Goal: Information Seeking & Learning: Learn about a topic

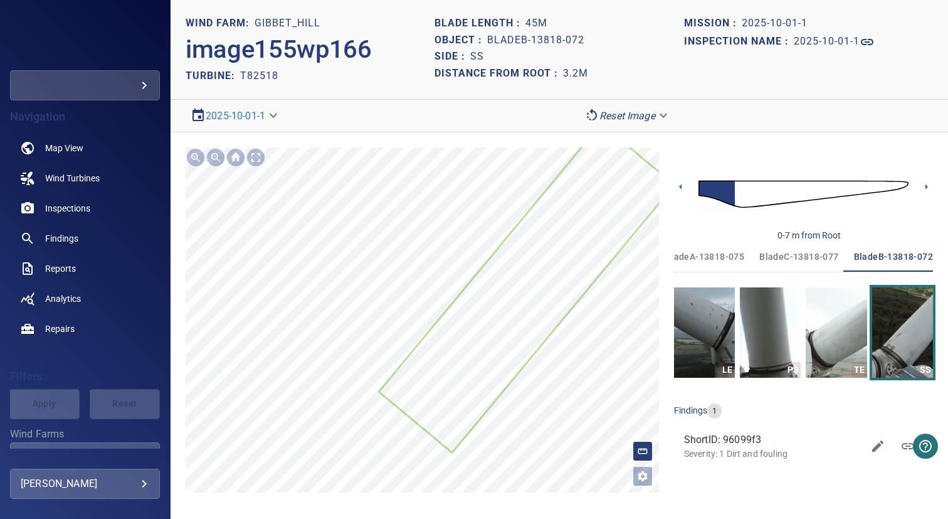
scroll to position [0, 19]
click at [830, 42] on h1 "2025-10-01-1" at bounding box center [827, 42] width 66 height 12
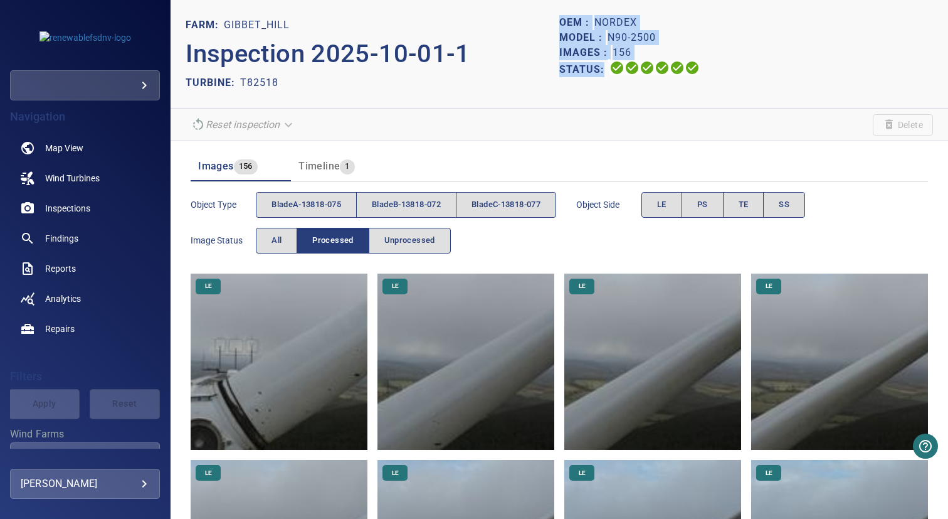
drag, startPoint x: 556, startPoint y: 25, endPoint x: 751, endPoint y: 83, distance: 203.6
click at [751, 83] on div "OEM : Nordex Model : N90-2500 Images : 156 Status:" at bounding box center [746, 54] width 374 height 78
click at [603, 46] on p "Images :" at bounding box center [585, 52] width 53 height 15
drag, startPoint x: 556, startPoint y: 21, endPoint x: 599, endPoint y: 72, distance: 66.3
click at [599, 72] on div "OEM : Nordex Model : N90-2500 Images : 156 Status:" at bounding box center [746, 54] width 374 height 78
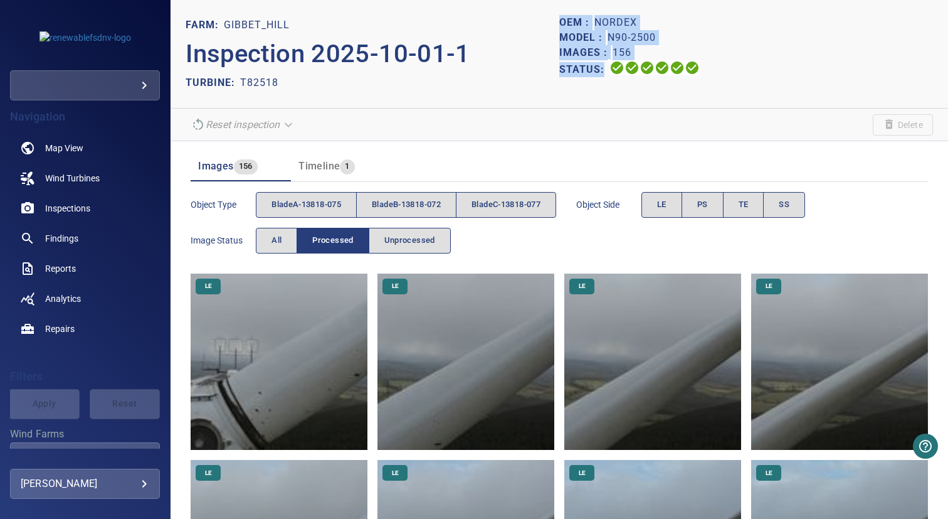
click at [559, 22] on p "OEM :" at bounding box center [576, 22] width 35 height 15
drag, startPoint x: 556, startPoint y: 22, endPoint x: 591, endPoint y: 97, distance: 83.0
click at [591, 97] on header "FARM: Gibbet_Hill Inspection 2025-10-01-1 TURBINE: T82518 OEM : Nordex Model : …" at bounding box center [560, 54] width 778 height 108
click at [591, 39] on p "Model :" at bounding box center [583, 37] width 48 height 15
click at [313, 87] on div "TURBINE: T82518" at bounding box center [373, 83] width 374 height 20
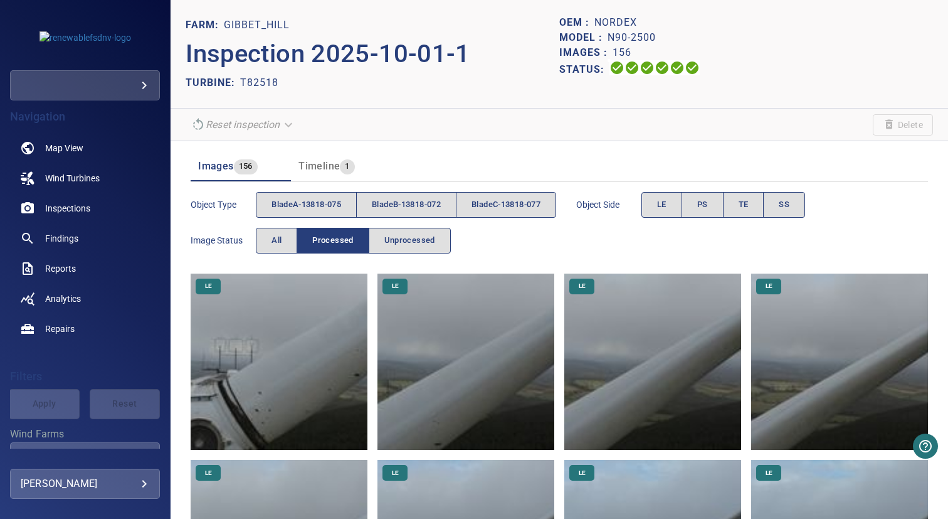
click at [313, 87] on div "TURBINE: T82518" at bounding box center [373, 83] width 374 height 20
click at [426, 82] on div "TURBINE: T82518" at bounding box center [373, 83] width 374 height 20
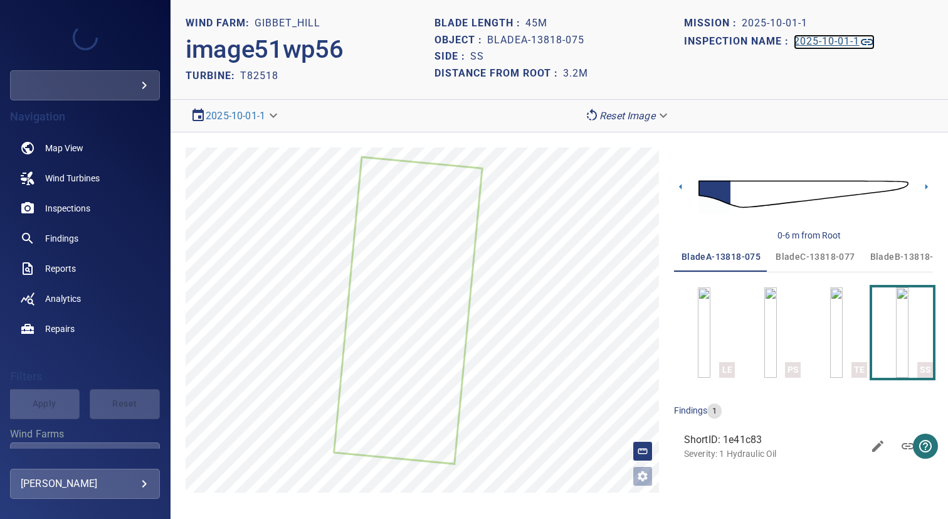
click at [817, 43] on h1 "2025-10-01-1" at bounding box center [827, 42] width 66 height 12
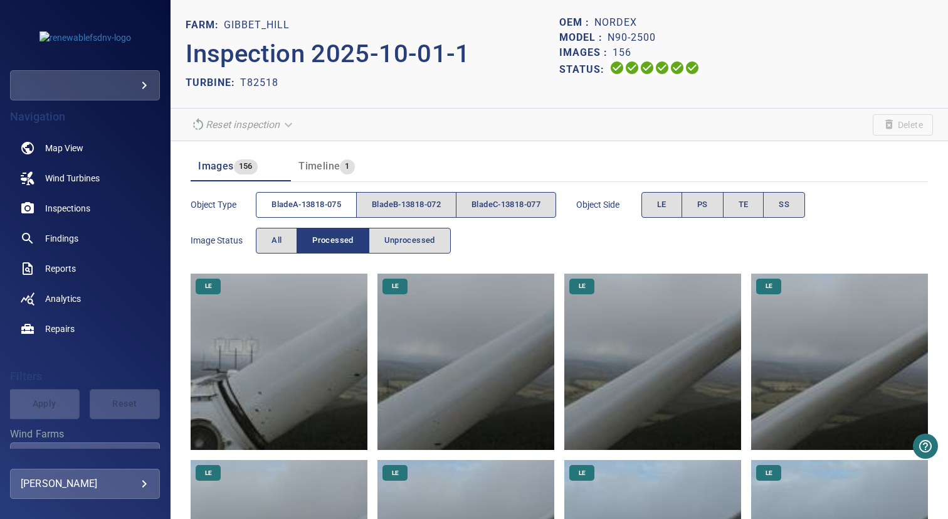
click at [302, 202] on span "bladeA-13818-075" at bounding box center [307, 205] width 70 height 14
click at [398, 202] on span "bladeB-13818-072" at bounding box center [406, 205] width 69 height 14
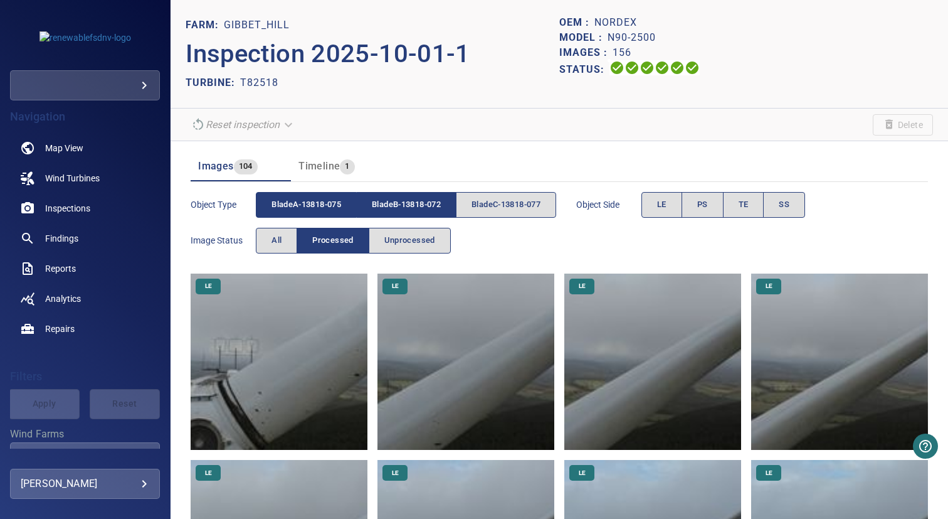
click at [302, 202] on span "bladeA-13818-075" at bounding box center [307, 205] width 70 height 14
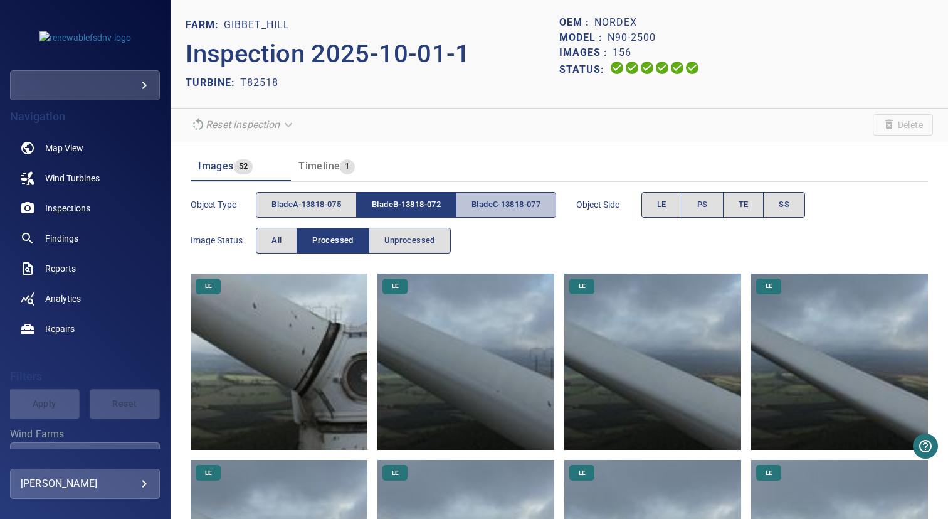
click at [468, 203] on button "bladeC-13818-077" at bounding box center [506, 205] width 100 height 26
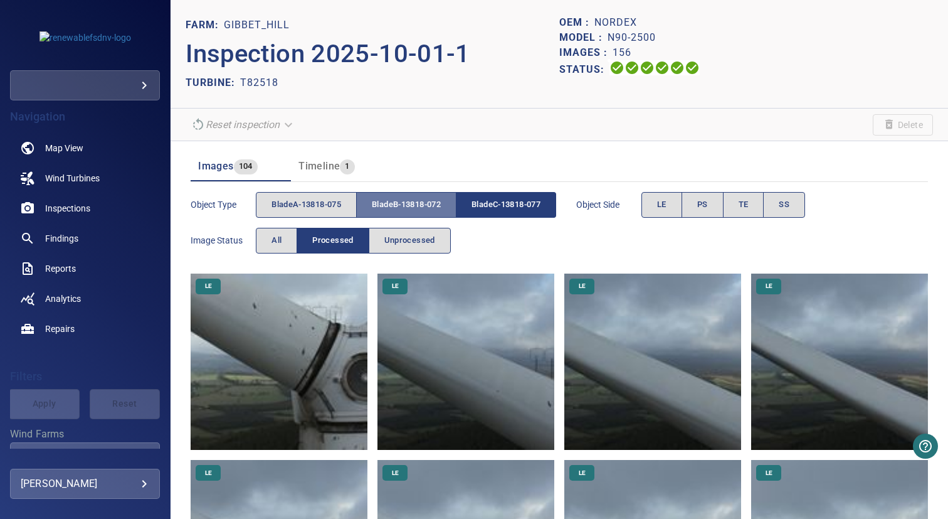
click at [441, 203] on span "bladeB-13818-072" at bounding box center [406, 205] width 69 height 14
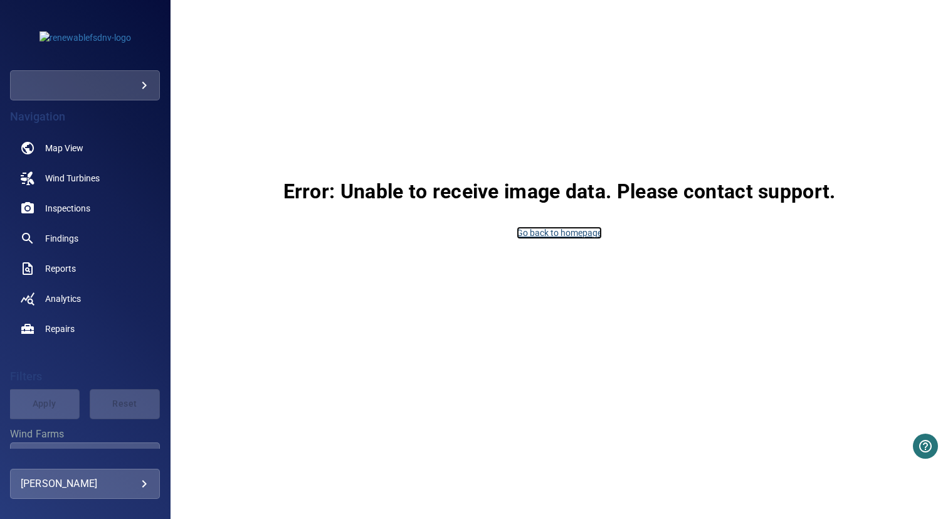
click at [547, 233] on link "Go back to homepage" at bounding box center [559, 232] width 85 height 13
click at [61, 204] on span "Inspections" at bounding box center [67, 208] width 45 height 13
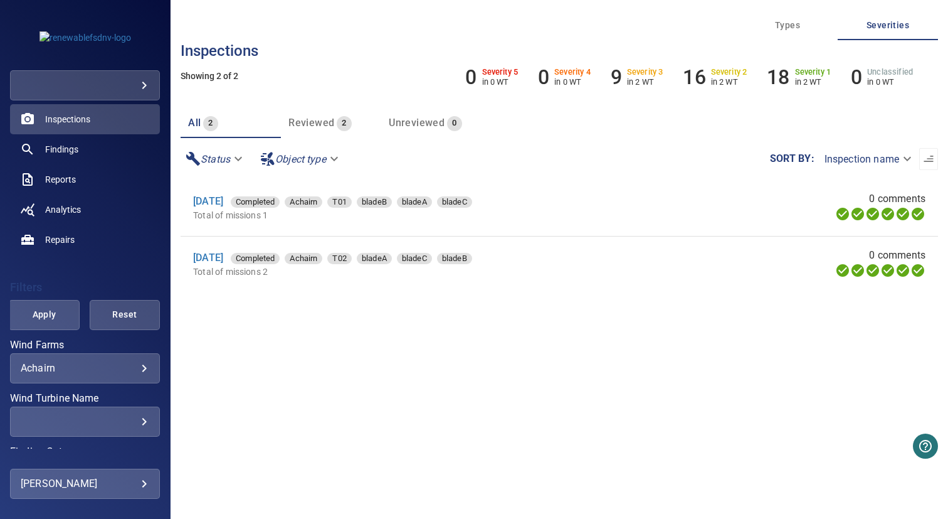
scroll to position [98, 0]
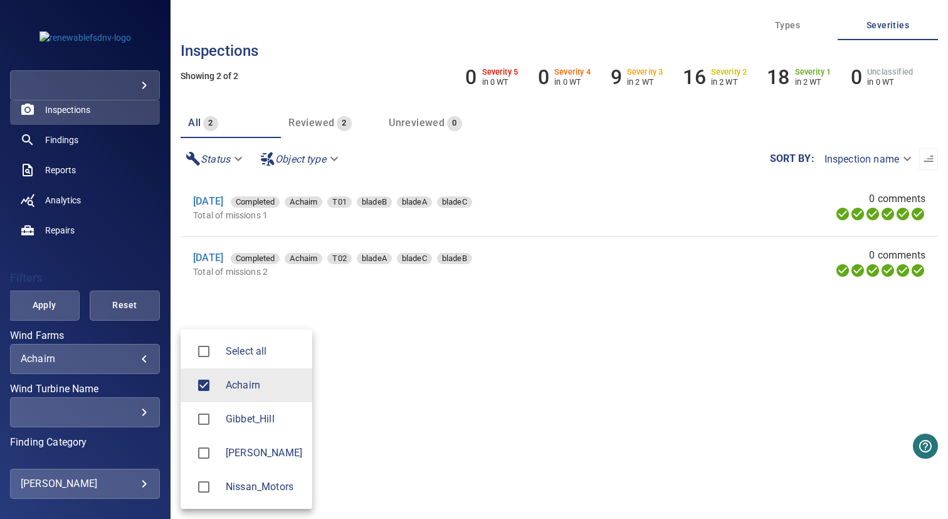
click at [61, 360] on body "**********" at bounding box center [474, 259] width 948 height 519
click at [261, 422] on span "Gibbet_Hill" at bounding box center [264, 418] width 77 height 15
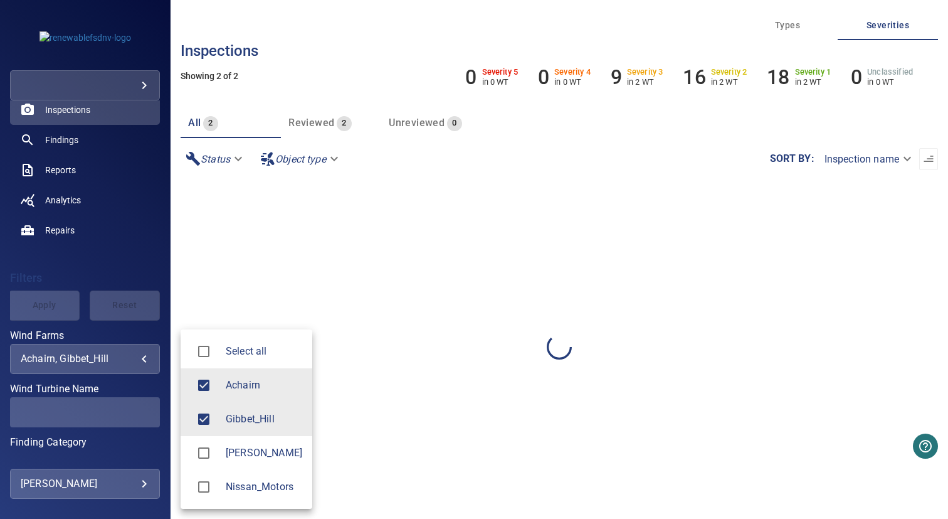
click at [261, 394] on li "Achairn" at bounding box center [247, 385] width 132 height 34
type input "**********"
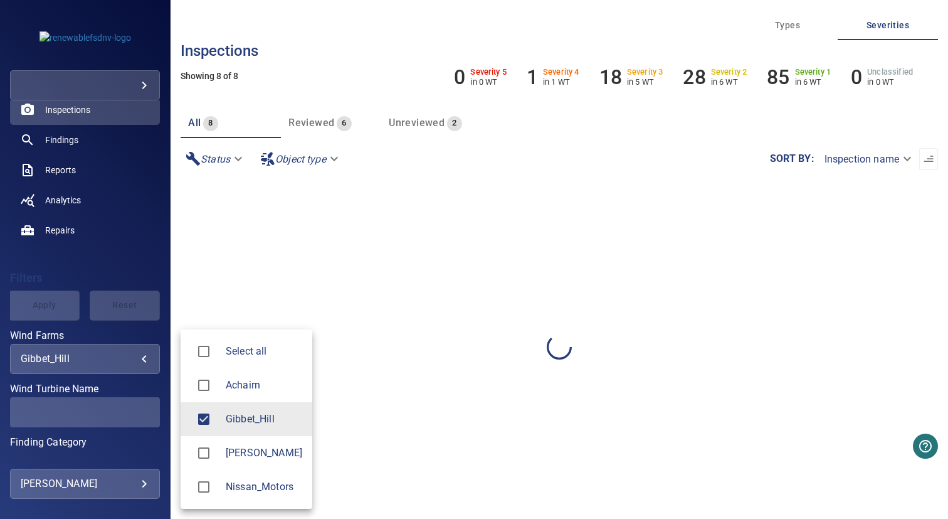
click at [385, 380] on div at bounding box center [474, 259] width 948 height 519
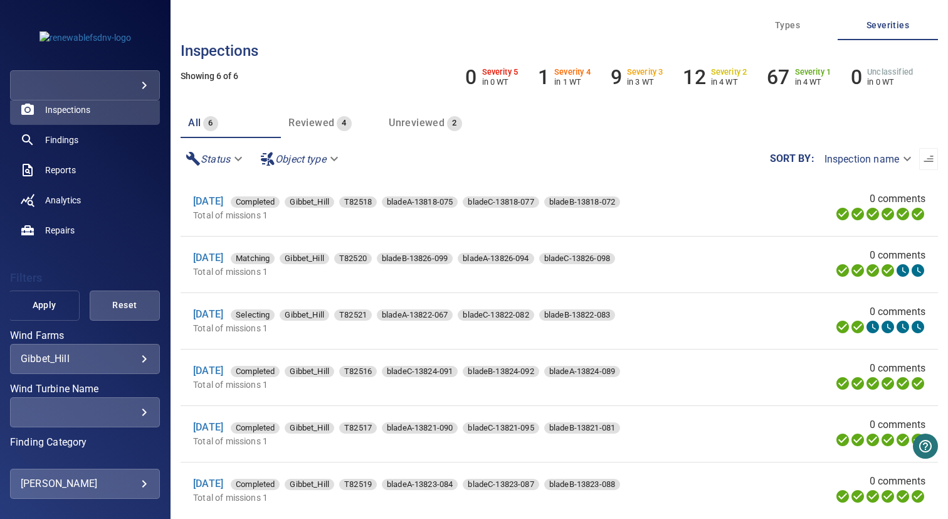
click at [42, 311] on span "Apply" at bounding box center [43, 305] width 39 height 16
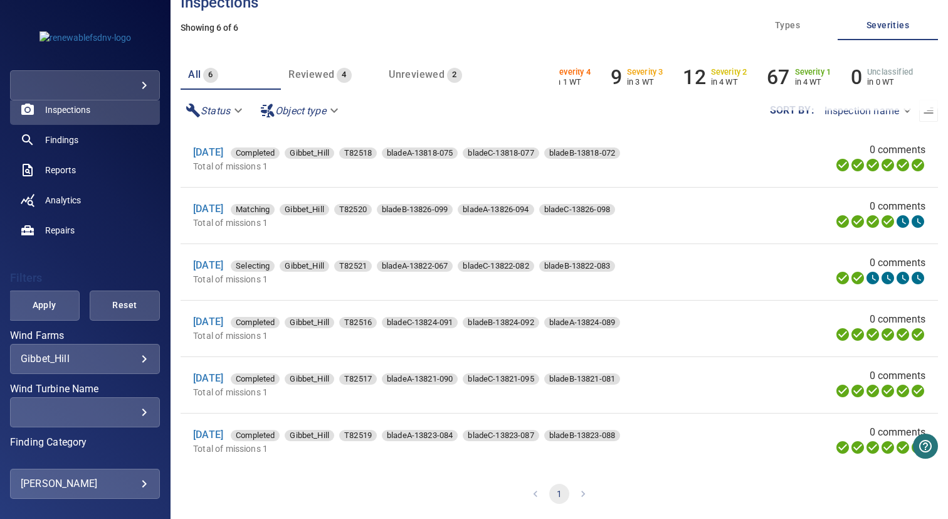
scroll to position [0, 0]
click at [223, 265] on link "1 Oct 2025" at bounding box center [208, 266] width 30 height 12
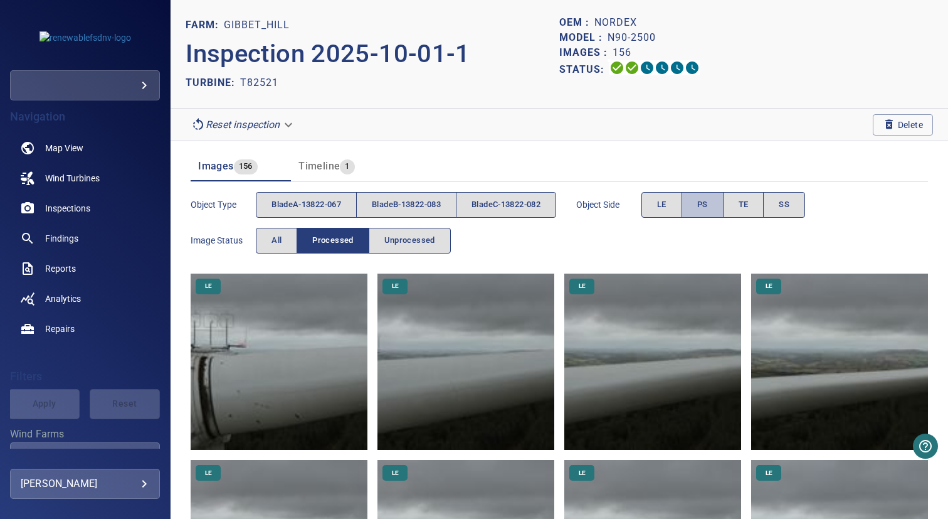
click at [708, 199] on span "PS" at bounding box center [702, 205] width 11 height 14
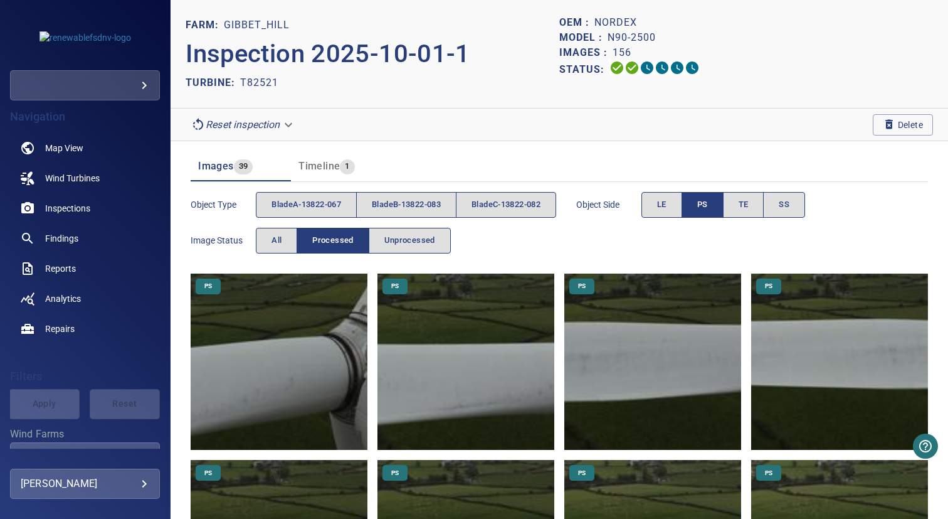
click at [697, 208] on button "PS" at bounding box center [703, 205] width 42 height 26
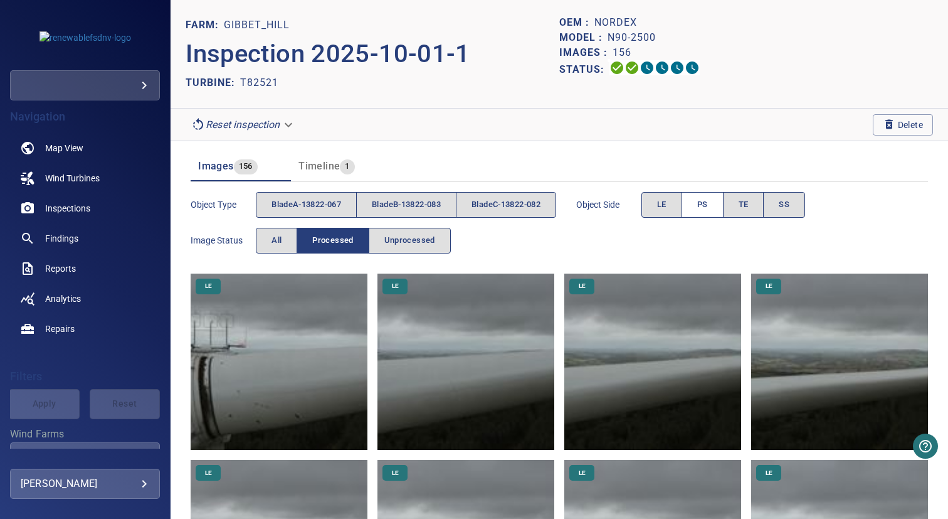
click at [708, 208] on span "PS" at bounding box center [702, 205] width 11 height 14
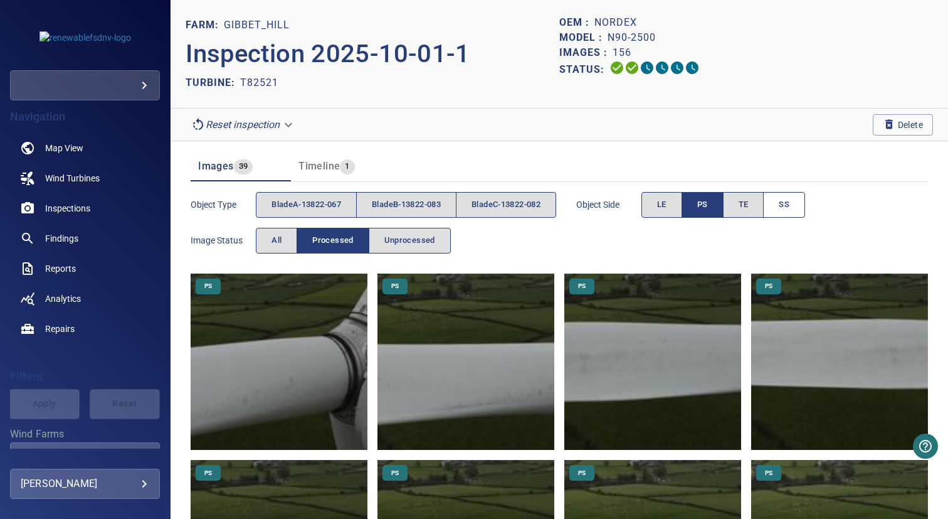
click at [805, 206] on button "SS" at bounding box center [784, 205] width 42 height 26
click at [341, 354] on img at bounding box center [279, 361] width 177 height 177
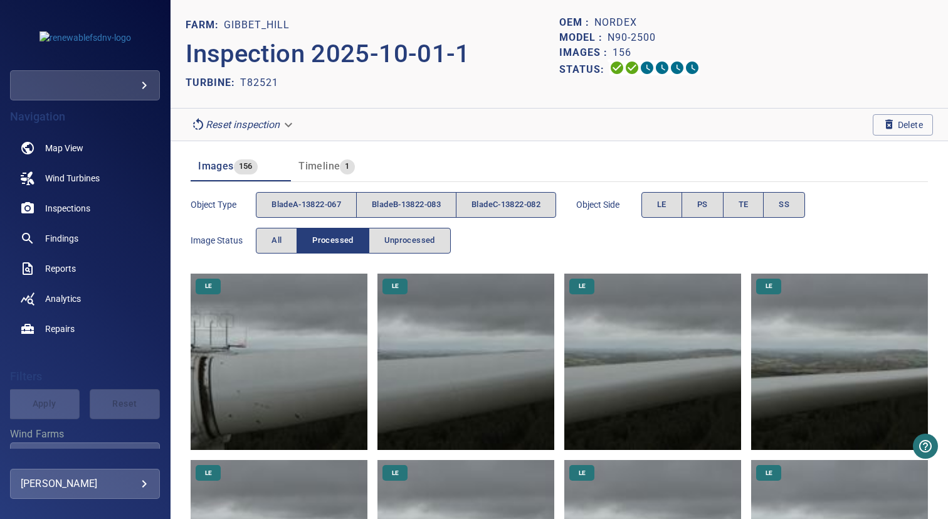
click at [265, 342] on img at bounding box center [279, 361] width 177 height 177
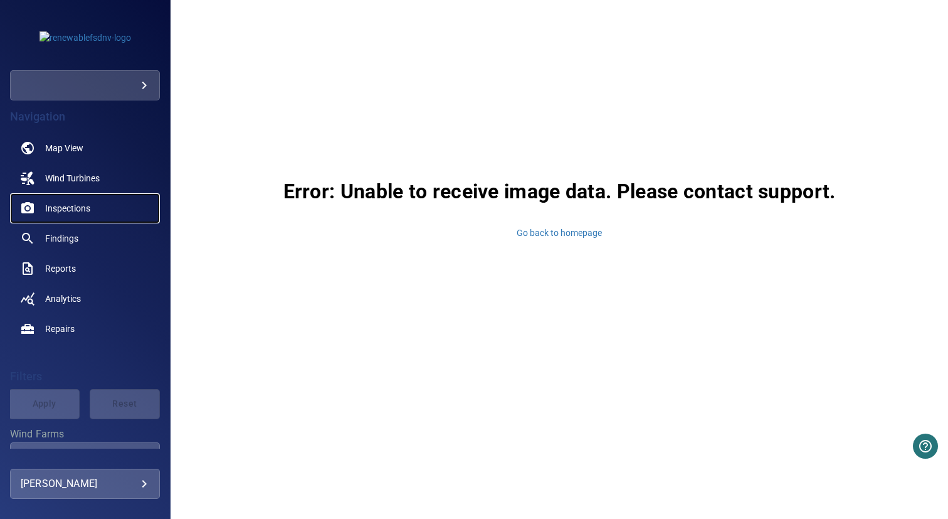
click at [55, 205] on span "Inspections" at bounding box center [67, 208] width 45 height 13
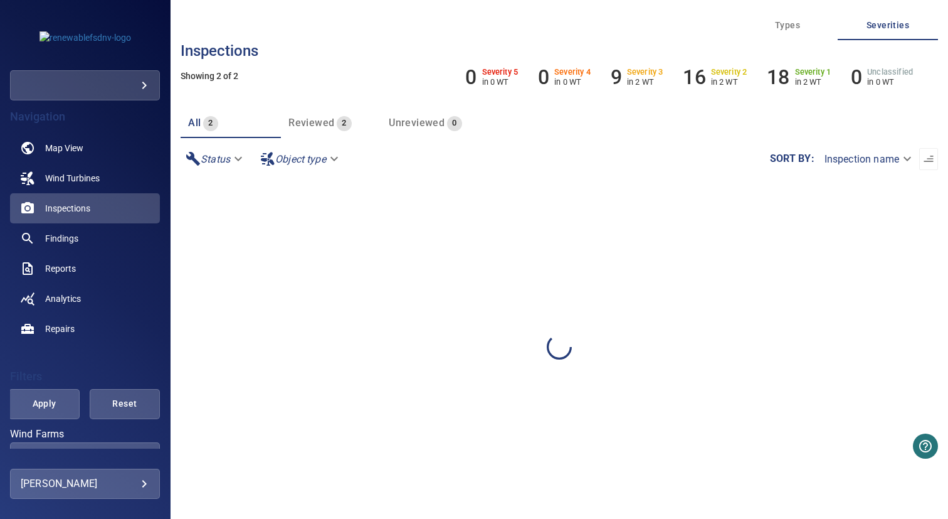
scroll to position [199, 0]
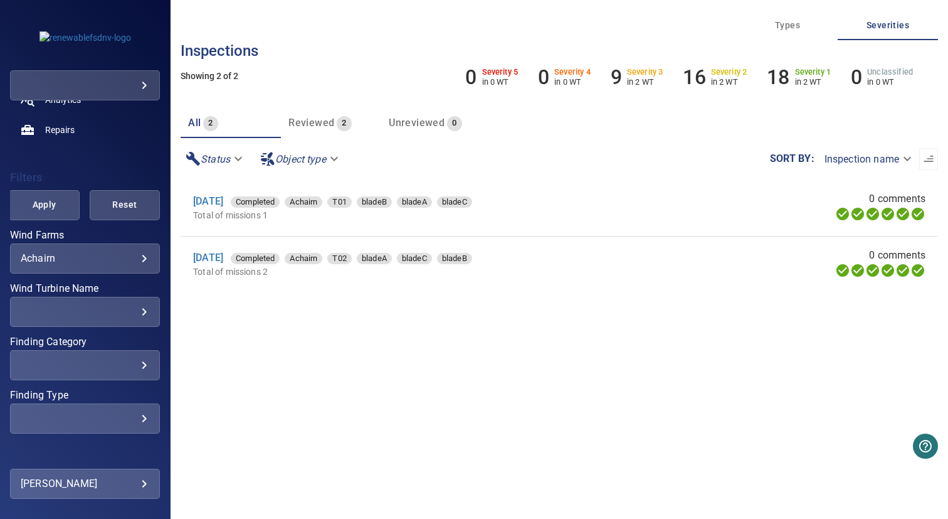
click at [60, 264] on div "Achairn ******* ​" at bounding box center [85, 258] width 150 height 30
click at [117, 250] on div "Achairn ******* ​" at bounding box center [85, 258] width 150 height 30
click at [125, 264] on body "**********" at bounding box center [474, 259] width 948 height 519
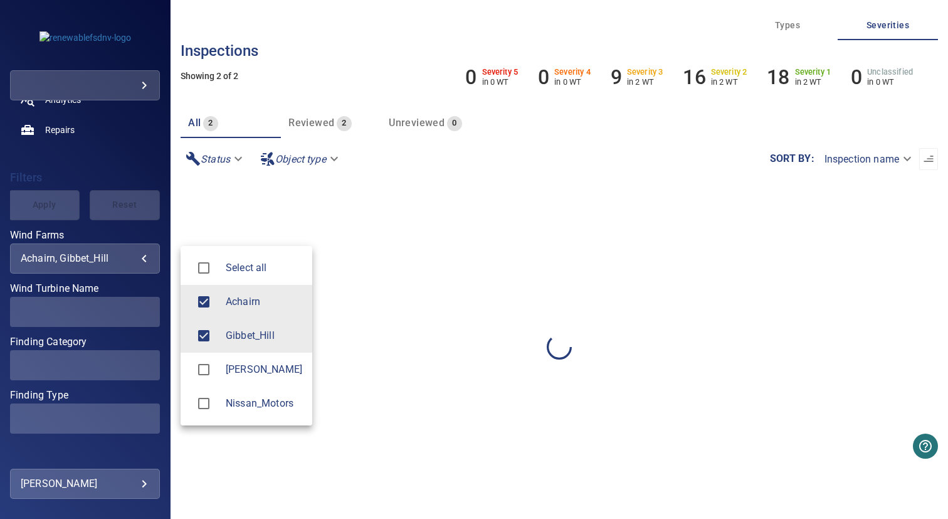
click at [242, 315] on li "Achairn" at bounding box center [247, 302] width 132 height 34
type input "**********"
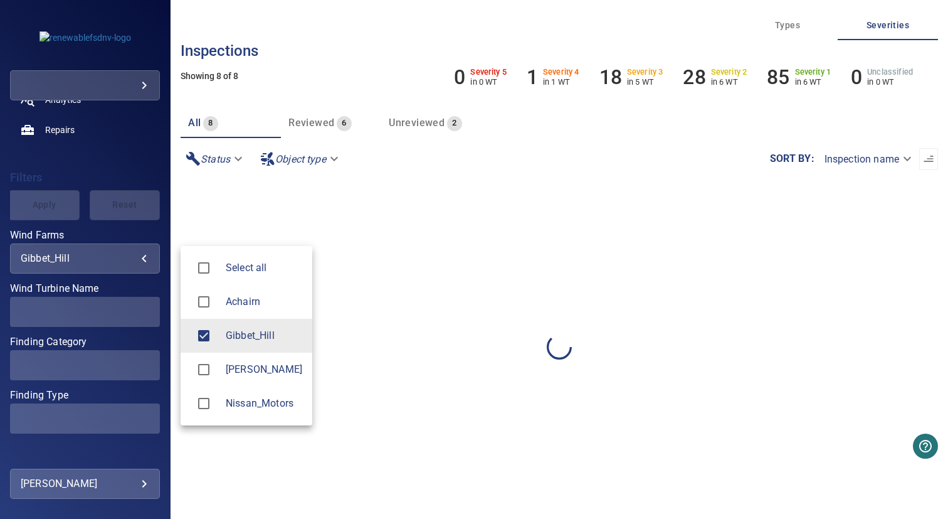
click at [433, 312] on div at bounding box center [474, 259] width 948 height 519
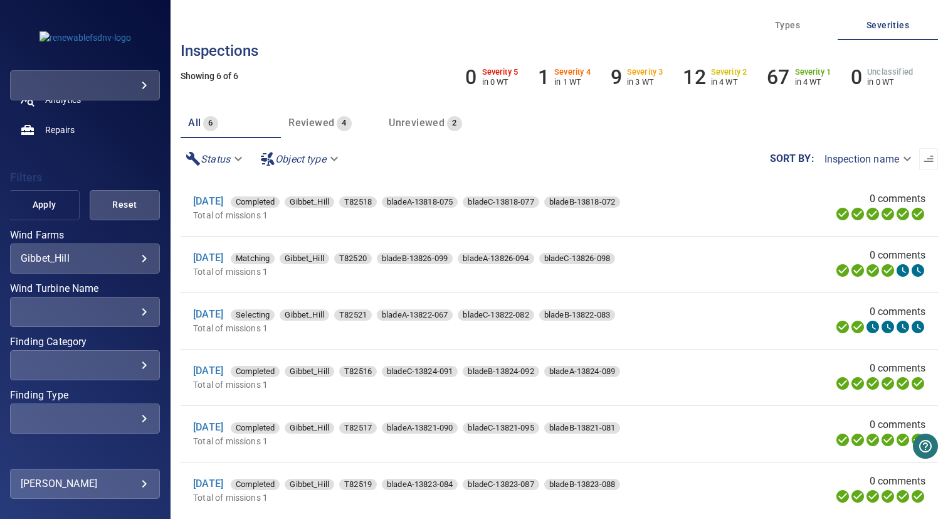
click at [41, 204] on span "Apply" at bounding box center [43, 205] width 39 height 16
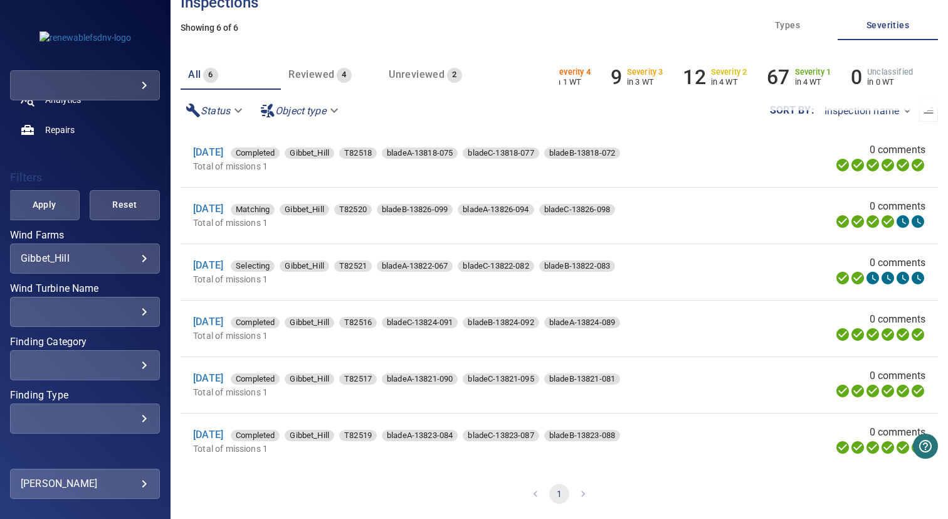
scroll to position [0, 0]
click at [223, 150] on link "1 Oct 2025" at bounding box center [208, 153] width 30 height 12
click at [223, 319] on link "29 Aug 2025" at bounding box center [208, 322] width 30 height 12
click at [223, 377] on link "29 Aug 2025" at bounding box center [208, 378] width 30 height 12
click at [223, 436] on link "29 Aug 2025" at bounding box center [208, 435] width 30 height 12
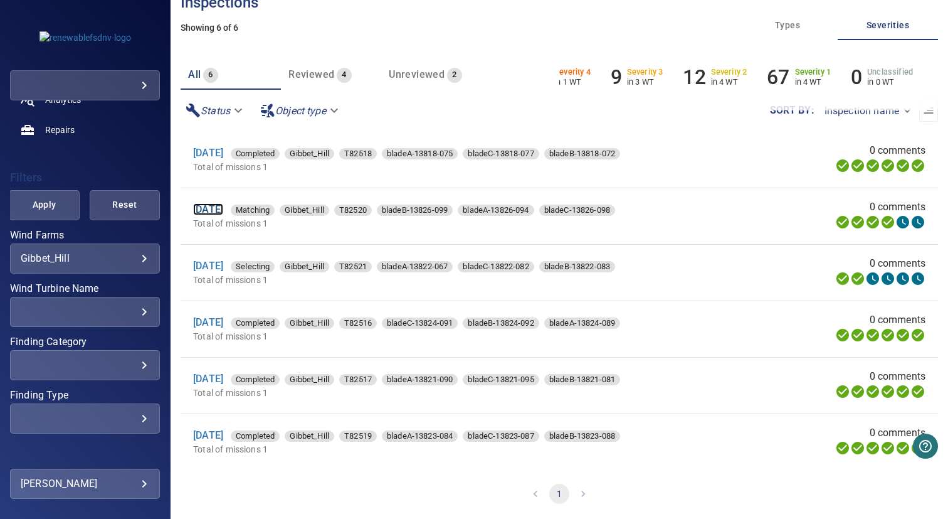
click at [223, 207] on link "1 Oct 2025" at bounding box center [208, 209] width 30 height 12
click at [214, 150] on link "1 Oct 2025" at bounding box center [208, 153] width 30 height 12
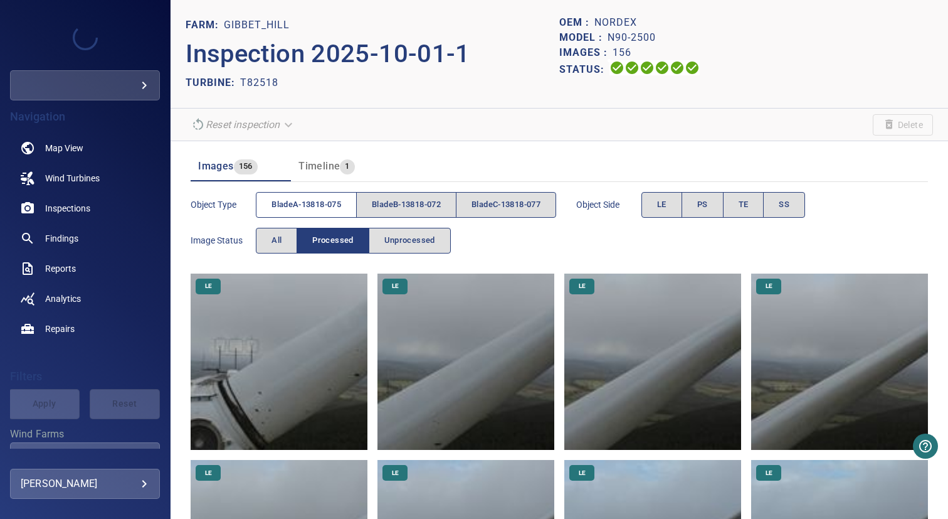
click at [302, 211] on span "bladeA-13818-075" at bounding box center [307, 205] width 70 height 14
click at [708, 202] on span "PS" at bounding box center [702, 205] width 11 height 14
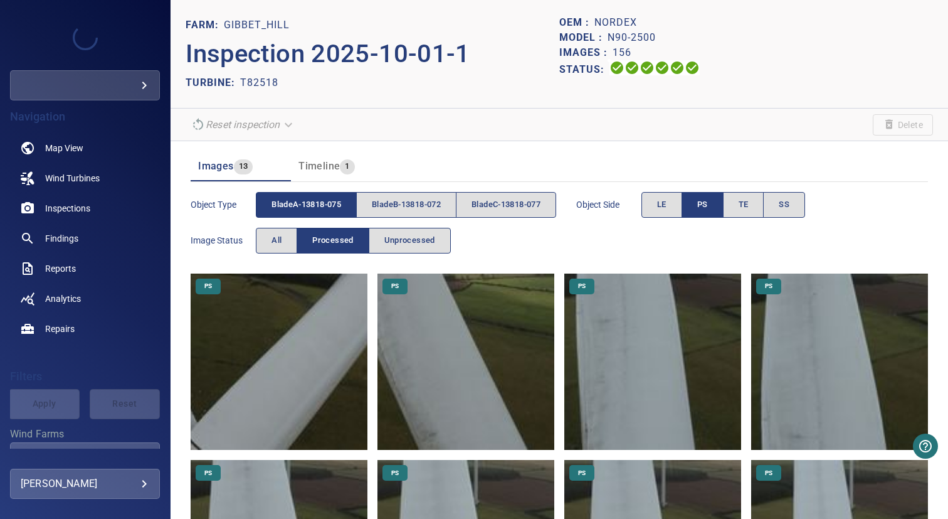
click at [290, 386] on img at bounding box center [279, 361] width 177 height 177
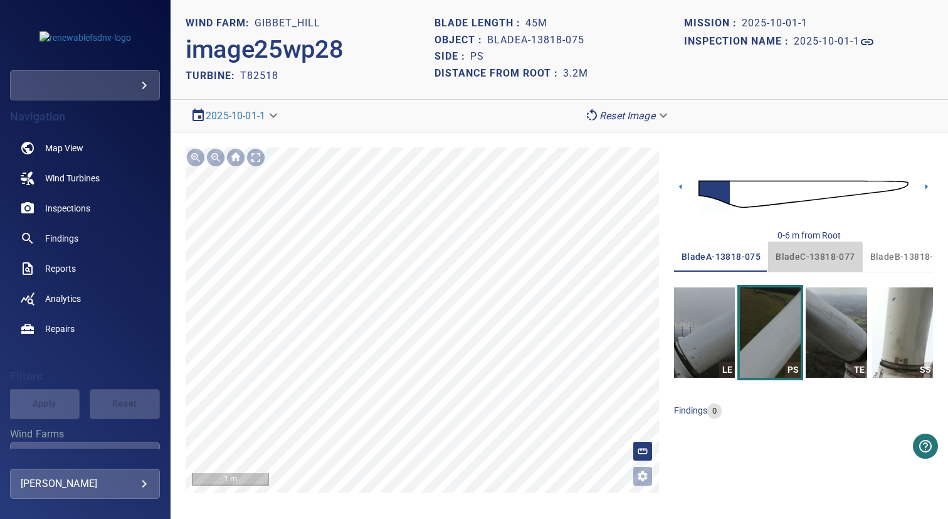
click at [801, 260] on span "bladeC-13818-077" at bounding box center [815, 257] width 79 height 16
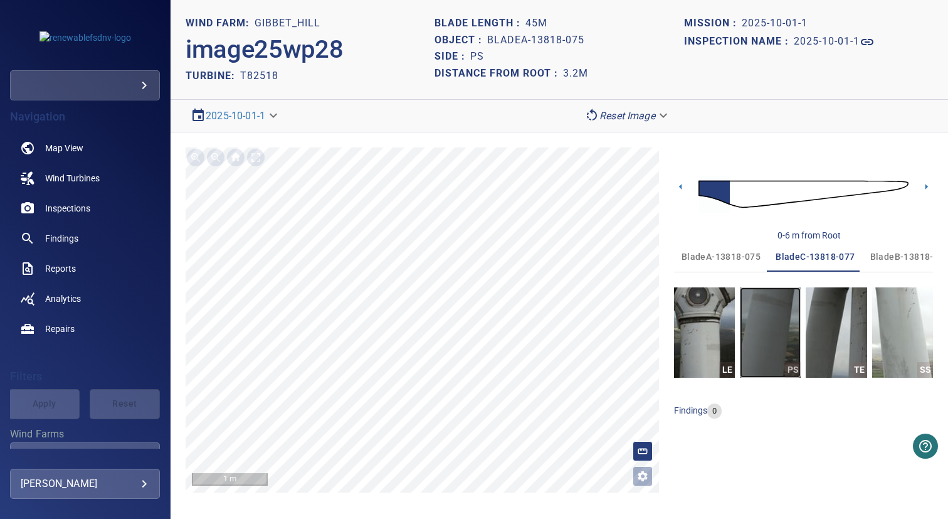
click at [768, 320] on img "button" at bounding box center [770, 332] width 61 height 90
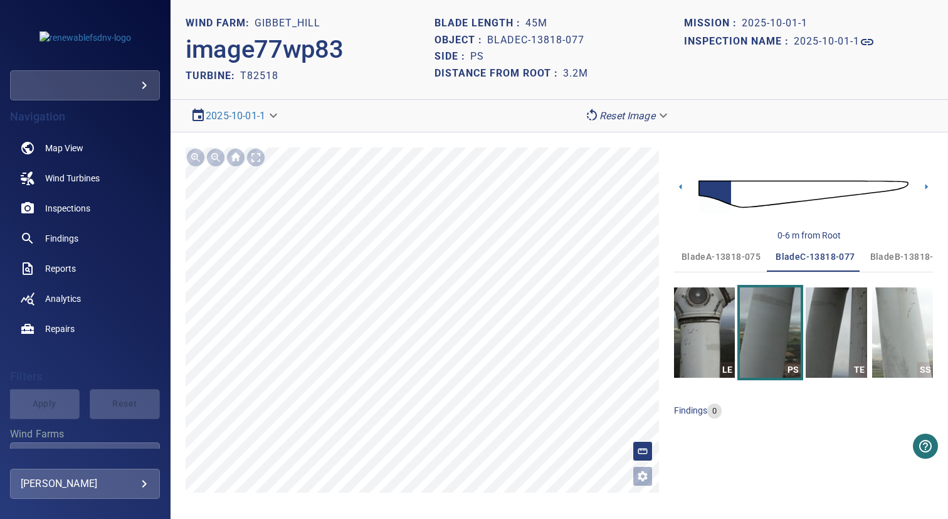
click at [883, 256] on span "bladeB-13818-072" at bounding box center [909, 257] width 79 height 16
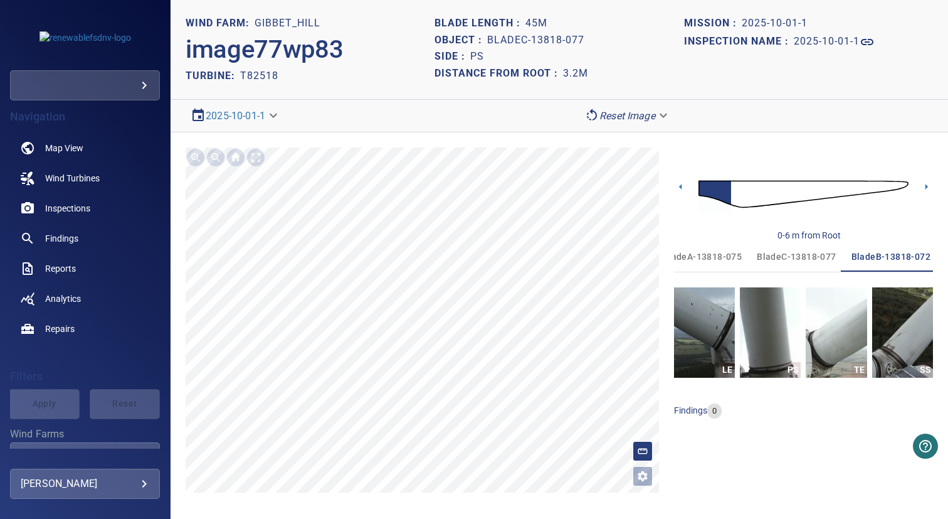
scroll to position [0, 19]
click at [776, 309] on img "button" at bounding box center [770, 332] width 61 height 90
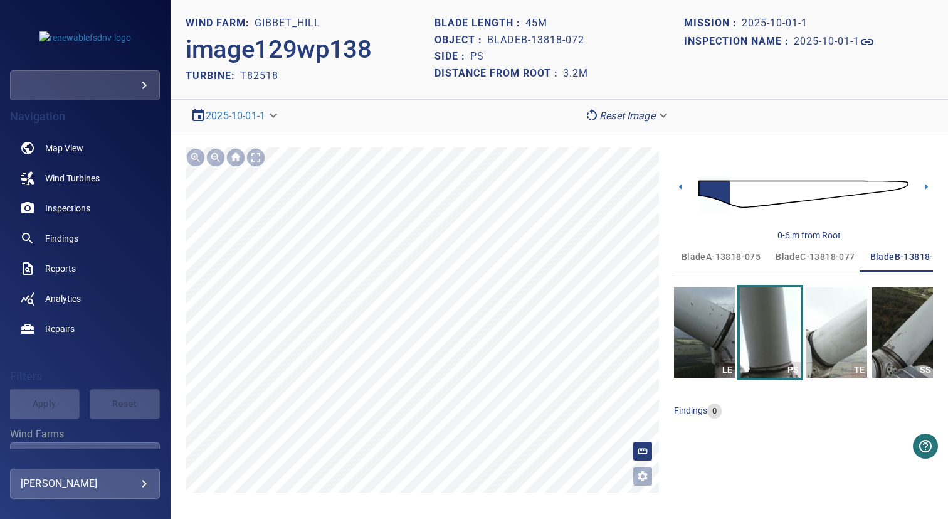
scroll to position [0, 19]
click at [907, 334] on img "button" at bounding box center [902, 332] width 61 height 90
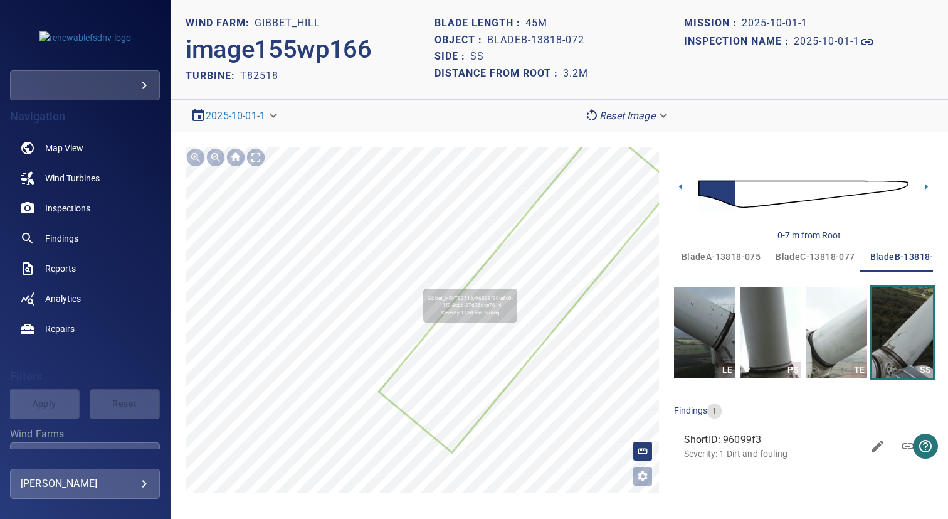
scroll to position [0, 19]
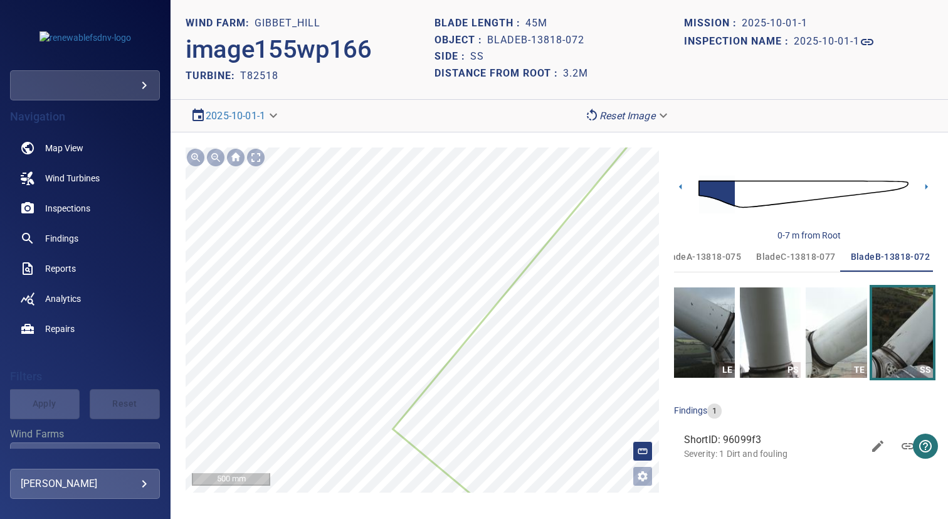
click at [811, 255] on span "bladeC-13818-077" at bounding box center [795, 257] width 79 height 16
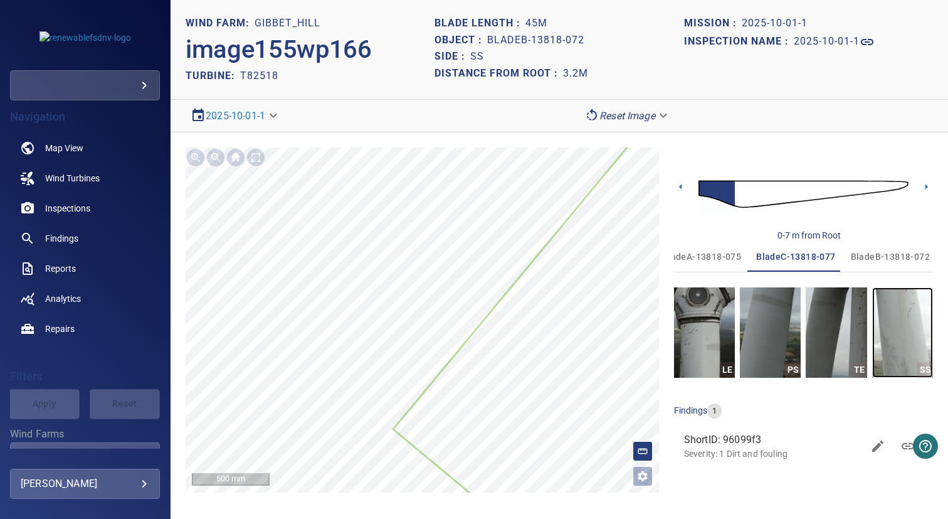
click at [892, 304] on img "button" at bounding box center [902, 332] width 61 height 90
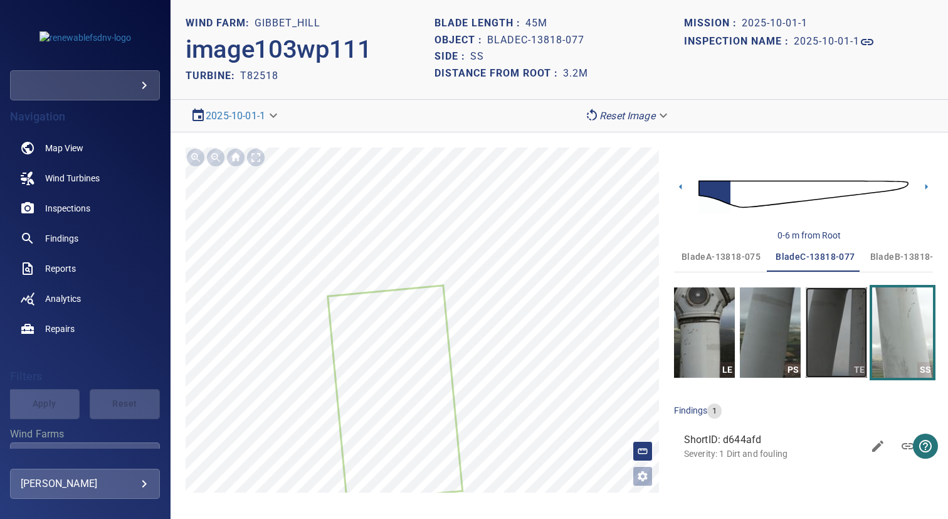
click at [830, 334] on img "button" at bounding box center [836, 332] width 61 height 90
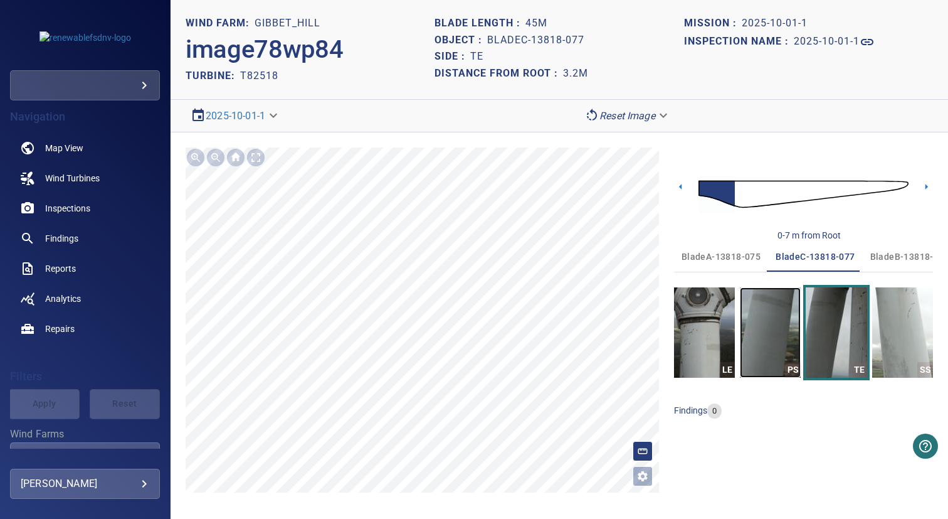
click at [776, 310] on img "button" at bounding box center [770, 332] width 61 height 90
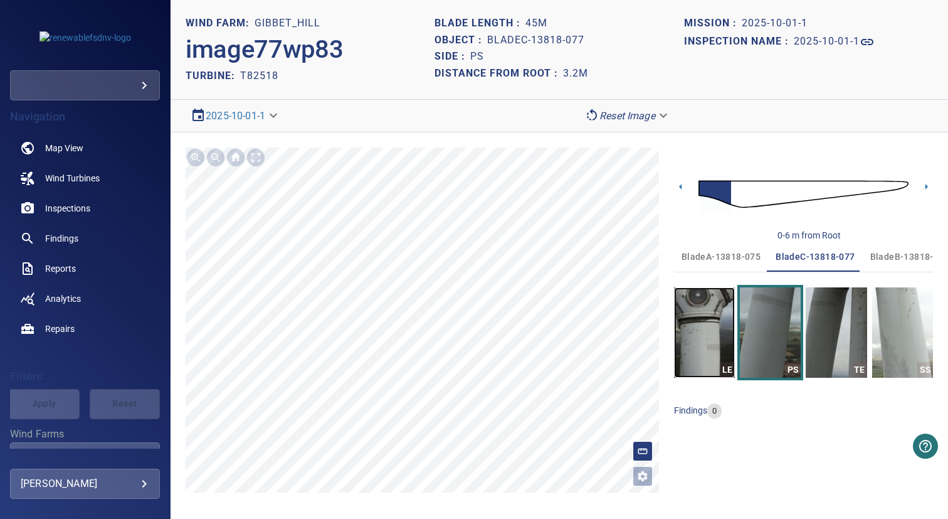
click at [715, 317] on img "button" at bounding box center [704, 332] width 61 height 90
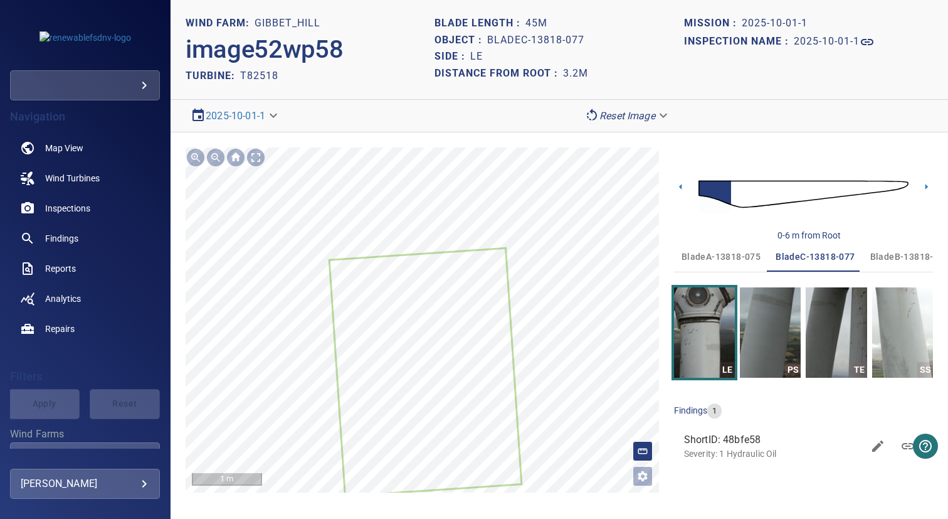
click at [487, 280] on div at bounding box center [422, 319] width 473 height 345
click at [739, 248] on button "bladeA-13818-075" at bounding box center [721, 256] width 94 height 30
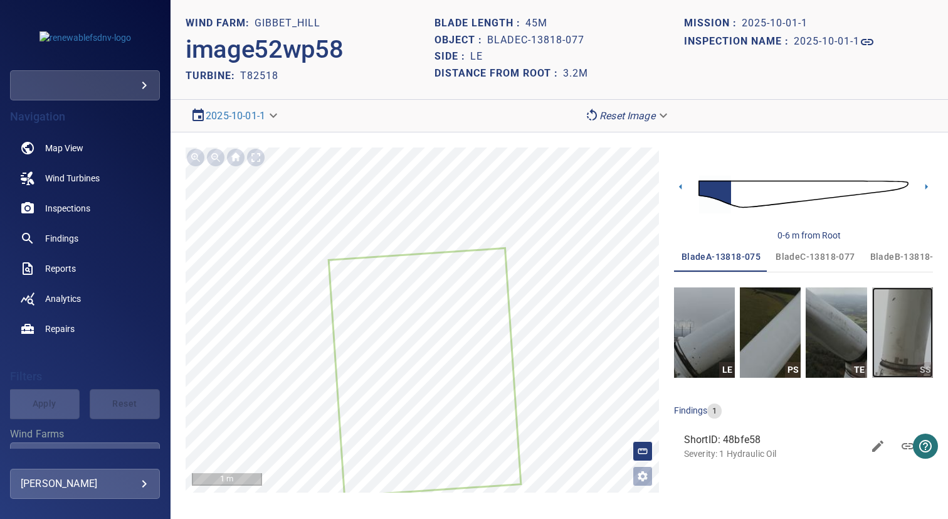
click at [889, 317] on img "button" at bounding box center [902, 332] width 61 height 90
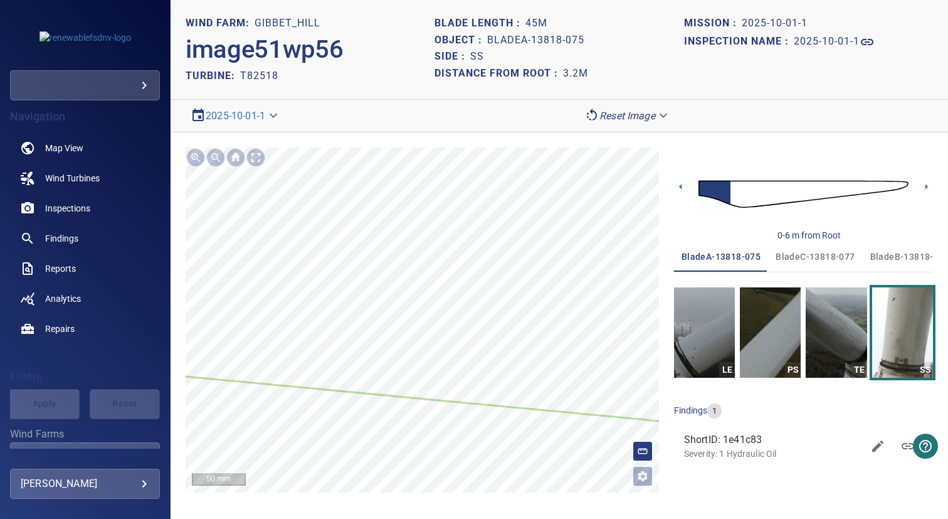
click at [421, 518] on section "**********" at bounding box center [560, 259] width 778 height 519
click at [902, 261] on span "bladeB-13818-072" at bounding box center [909, 257] width 79 height 16
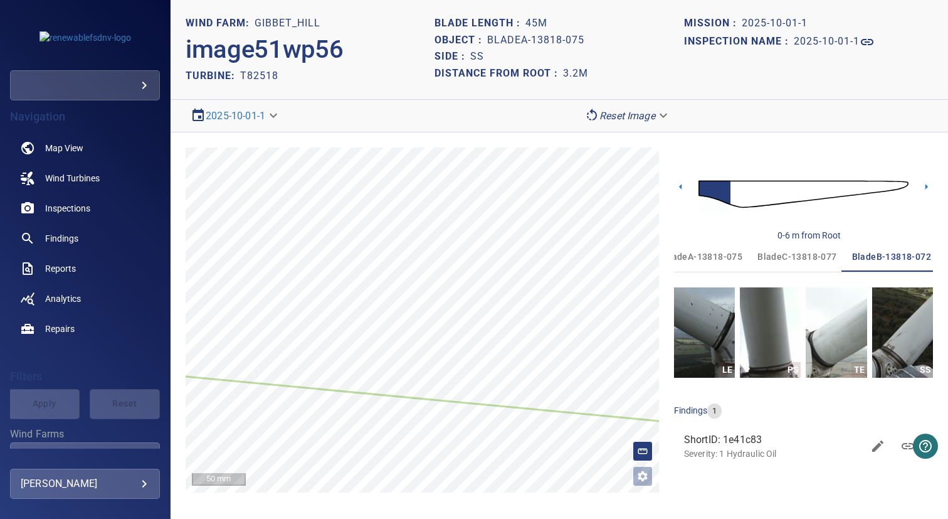
scroll to position [0, 19]
click at [820, 260] on span "bladeC-13818-077" at bounding box center [795, 257] width 79 height 16
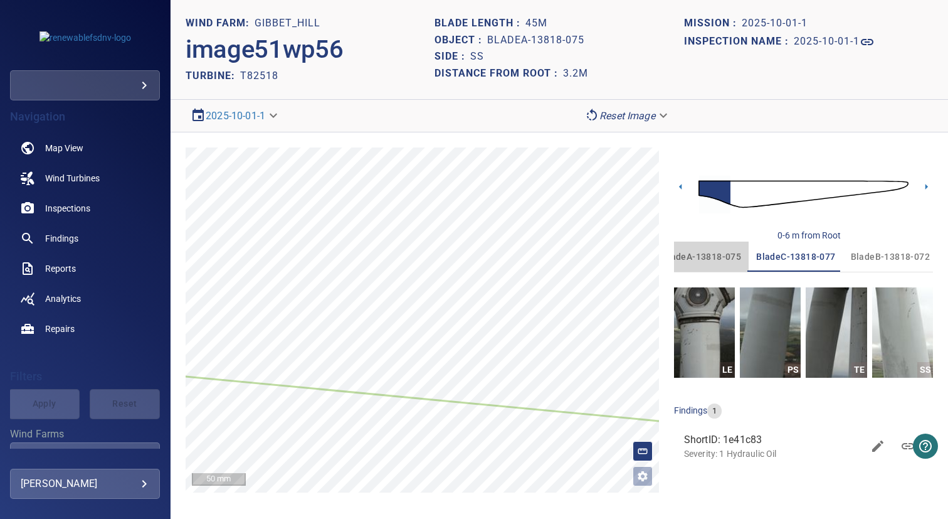
click at [732, 261] on span "bladeA-13818-075" at bounding box center [701, 257] width 79 height 16
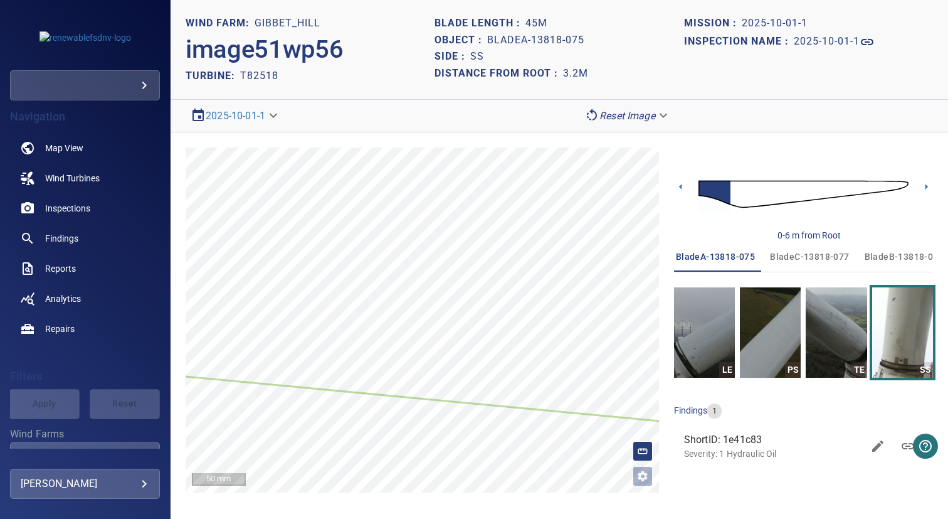
scroll to position [0, 0]
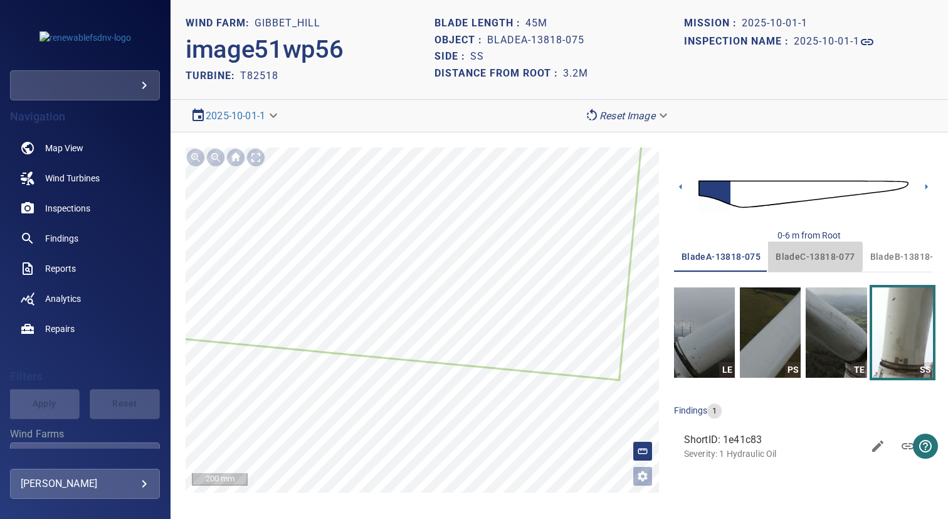
click at [805, 256] on span "bladeC-13818-077" at bounding box center [815, 257] width 79 height 16
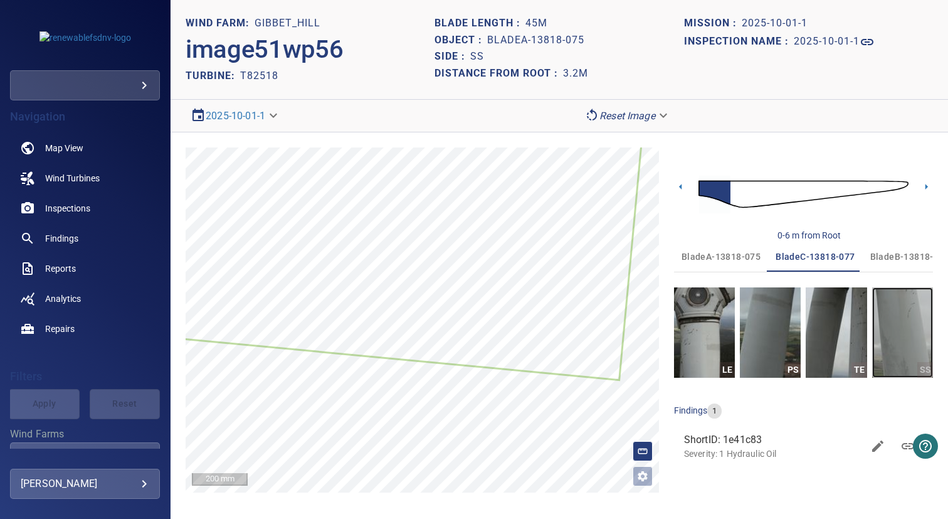
click at [924, 318] on img "button" at bounding box center [902, 332] width 61 height 90
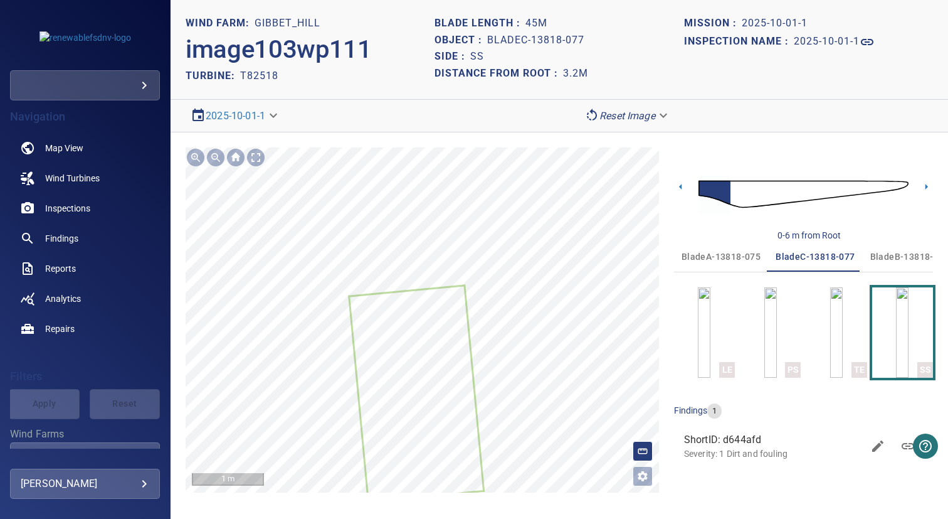
click at [885, 260] on span "bladeB-13818-072" at bounding box center [909, 257] width 79 height 16
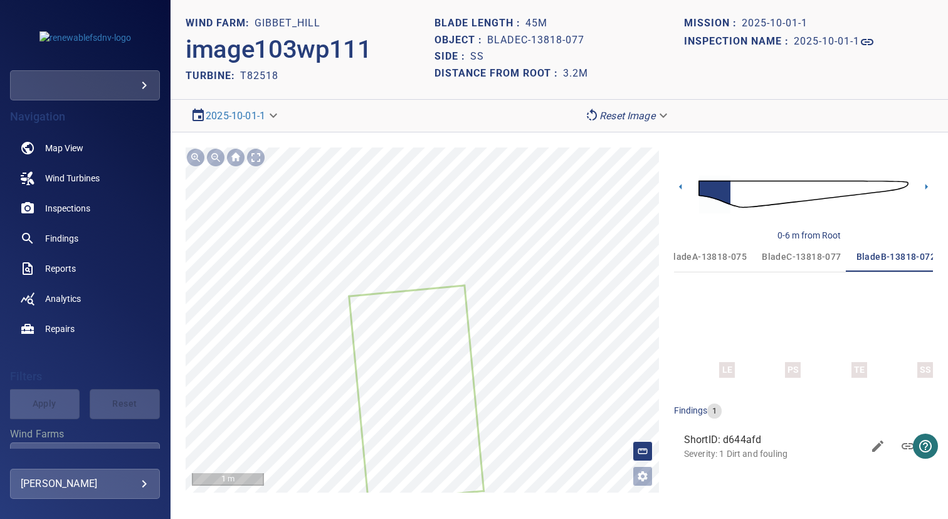
scroll to position [0, 19]
click at [896, 318] on img "button" at bounding box center [902, 332] width 13 height 90
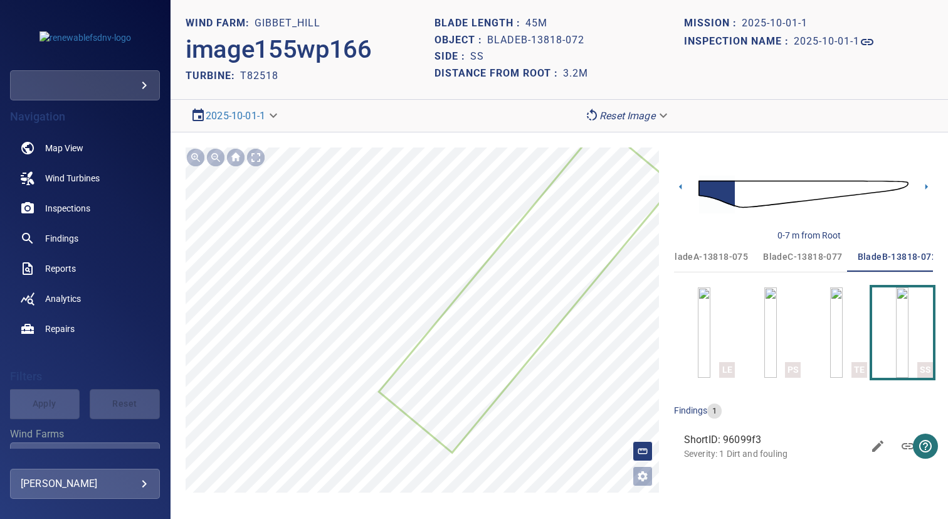
scroll to position [0, 19]
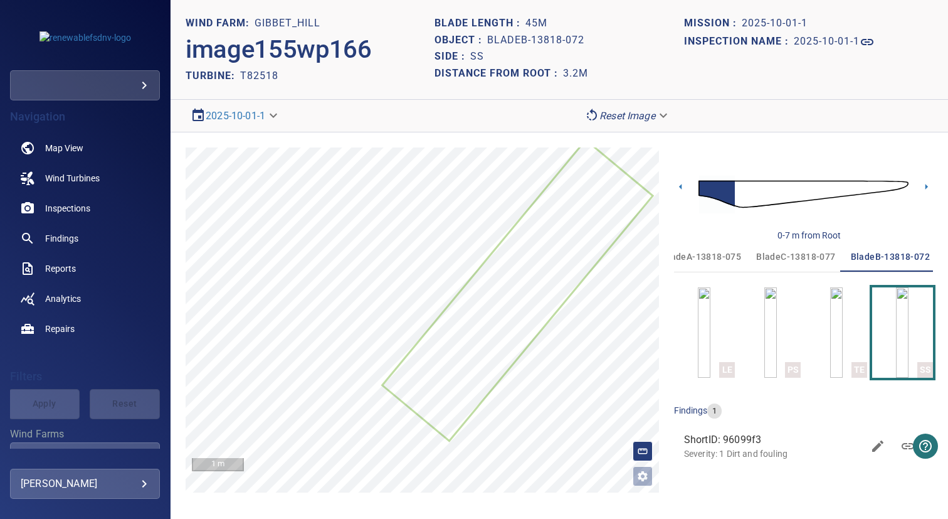
click at [267, 78] on h2 "T82518" at bounding box center [259, 76] width 38 height 12
copy h2 "T82518"
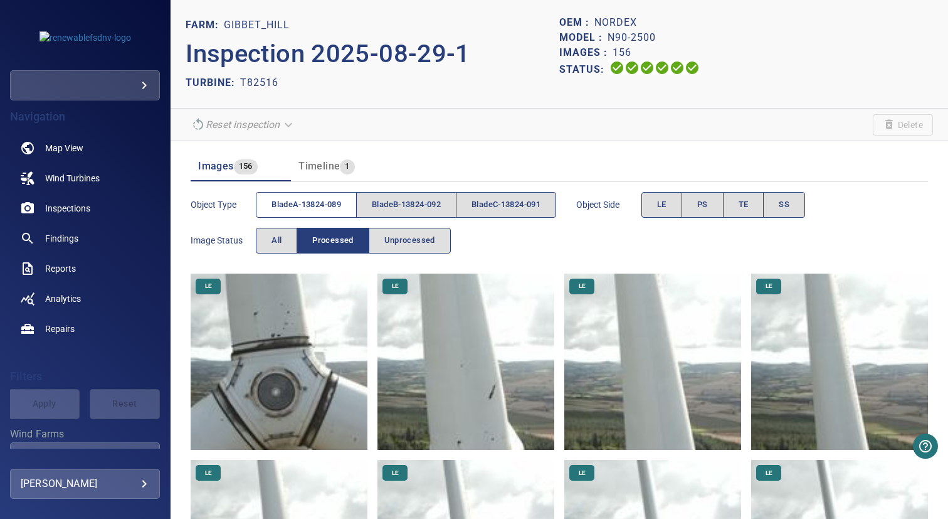
click at [336, 213] on button "bladeA-13824-089" at bounding box center [306, 205] width 101 height 26
click at [705, 208] on button "PS" at bounding box center [703, 205] width 42 height 26
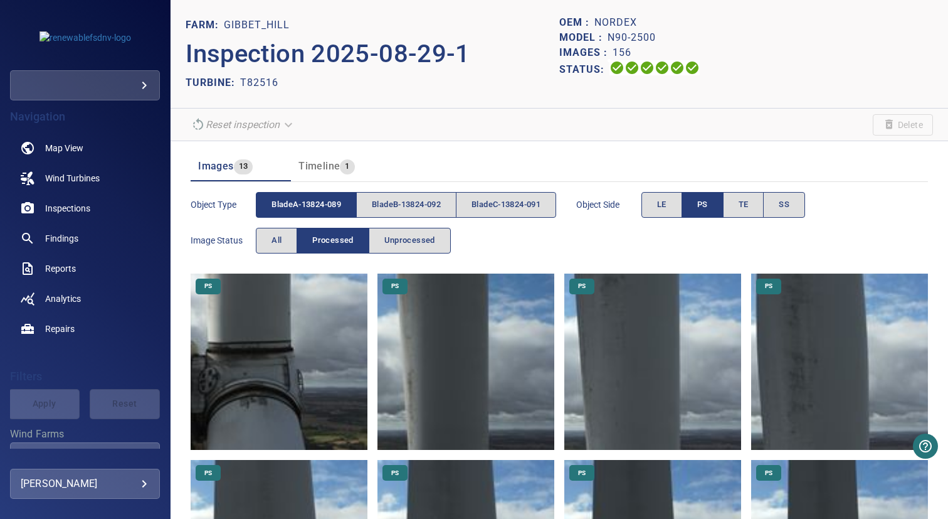
click at [319, 317] on img at bounding box center [279, 361] width 177 height 177
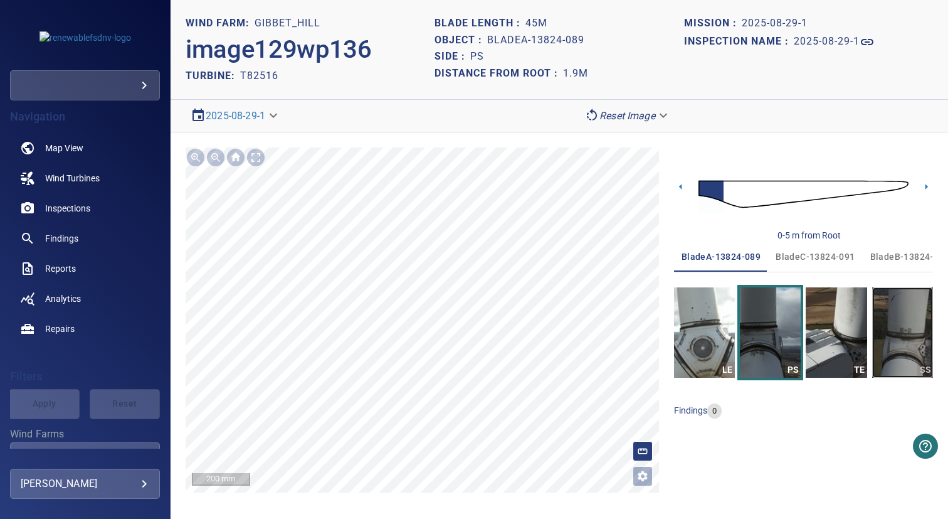
click at [901, 324] on img "button" at bounding box center [902, 332] width 61 height 90
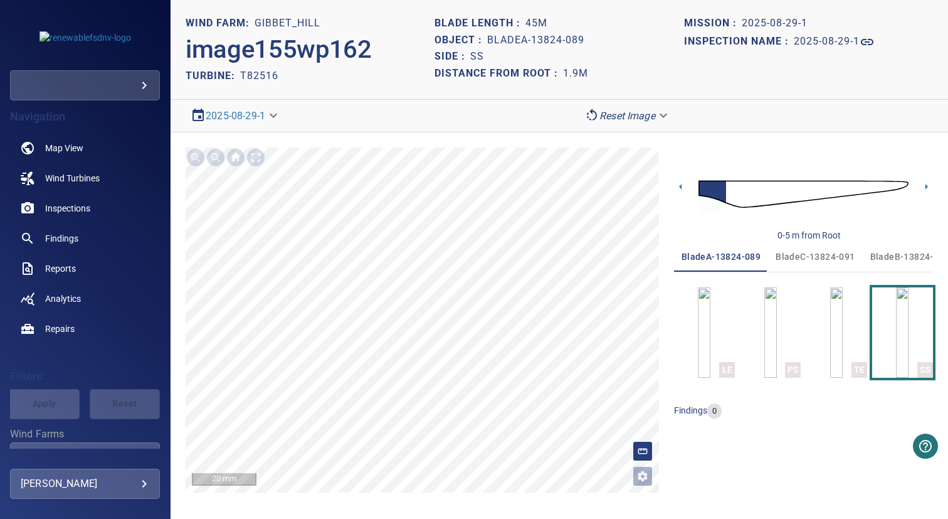
click at [813, 261] on span "bladeC-13824-091" at bounding box center [815, 257] width 79 height 16
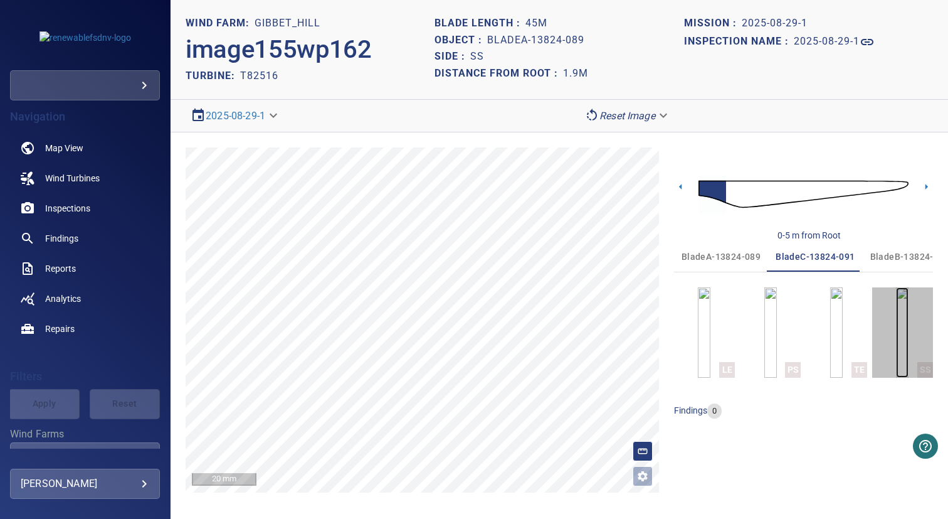
click at [899, 328] on img "button" at bounding box center [902, 332] width 13 height 90
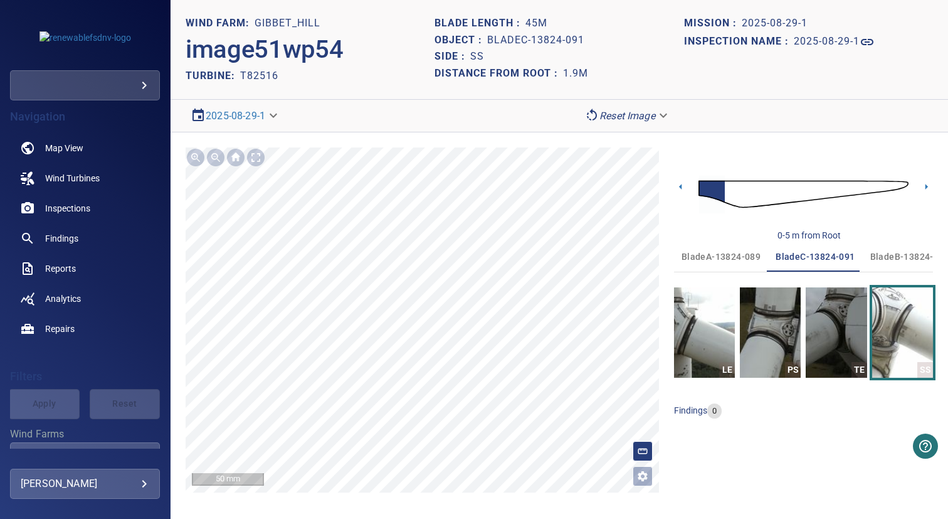
click at [893, 261] on span "bladeB-13824-092" at bounding box center [909, 257] width 79 height 16
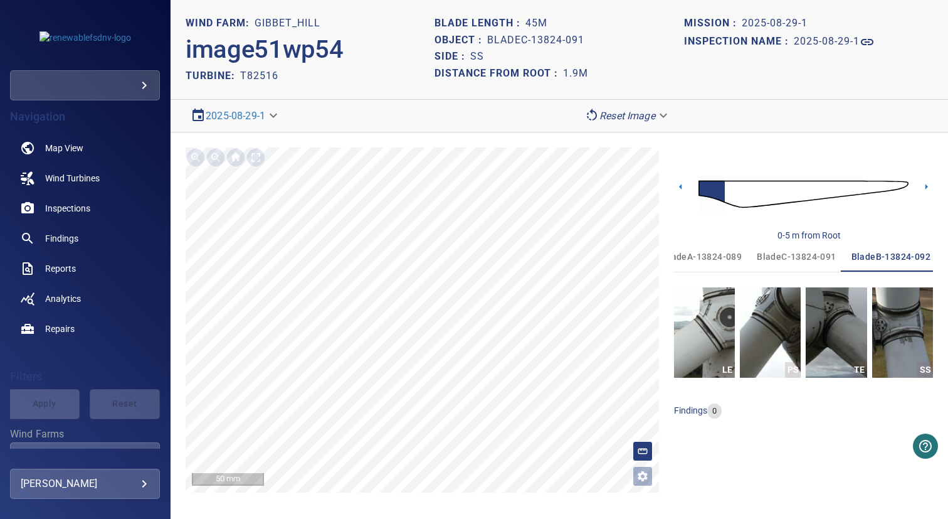
scroll to position [0, 19]
click at [898, 329] on img "button" at bounding box center [902, 332] width 61 height 90
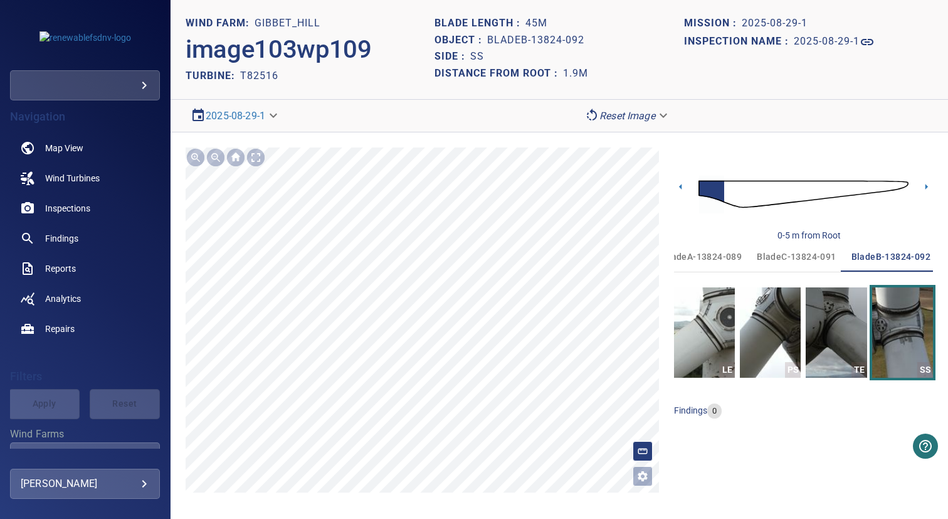
scroll to position [0, 19]
click at [257, 78] on h2 "T82516" at bounding box center [259, 76] width 38 height 12
copy h2 "T82516"
click at [823, 43] on h1 "2025-08-29-1" at bounding box center [827, 42] width 66 height 12
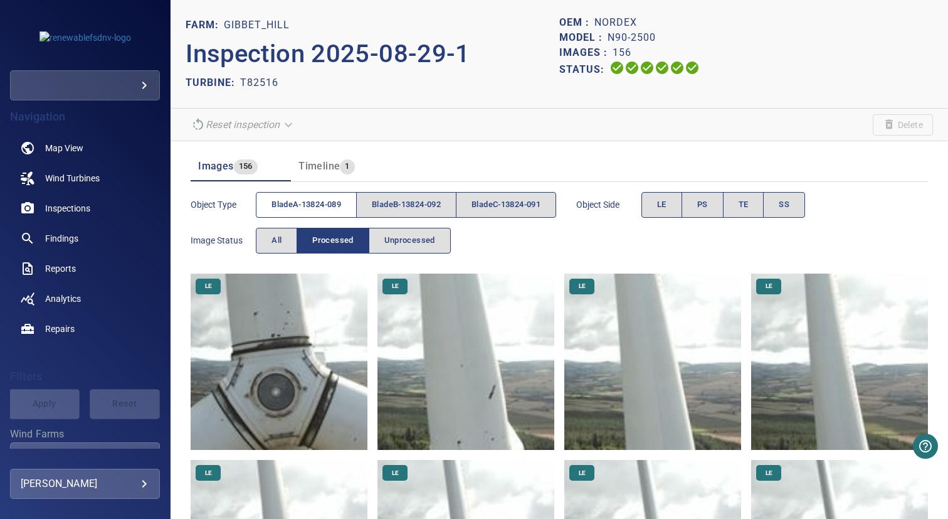
click at [346, 206] on button "bladeA-13824-089" at bounding box center [306, 205] width 101 height 26
click at [789, 203] on span "SS" at bounding box center [784, 205] width 11 height 14
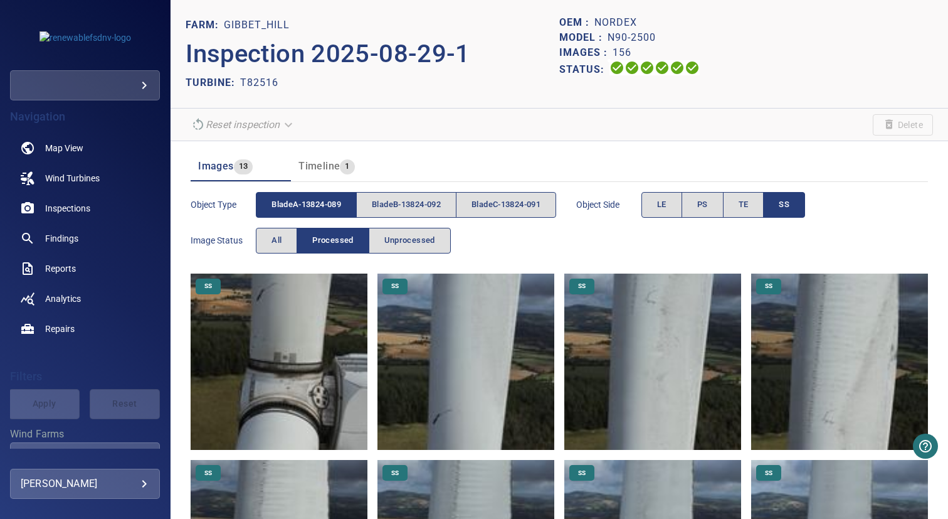
click at [325, 358] on img at bounding box center [279, 361] width 177 height 177
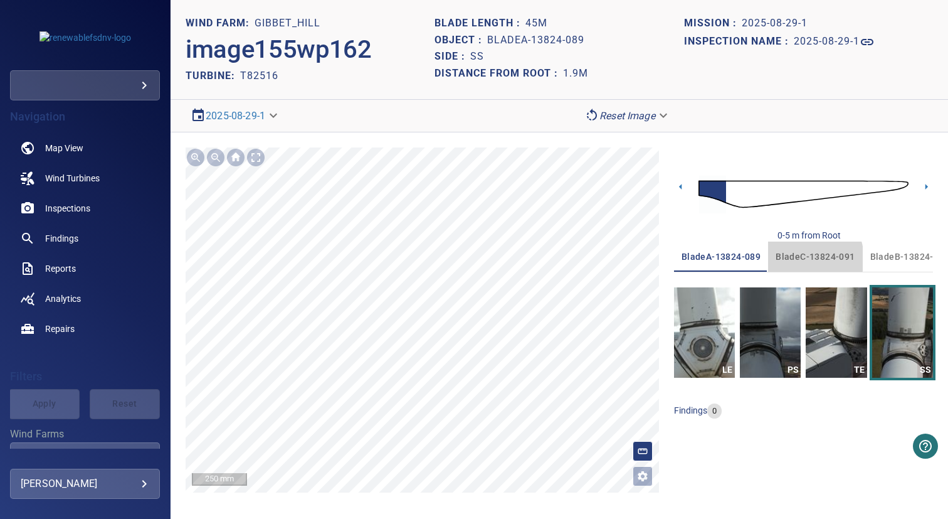
click at [801, 258] on span "bladeC-13824-091" at bounding box center [815, 257] width 79 height 16
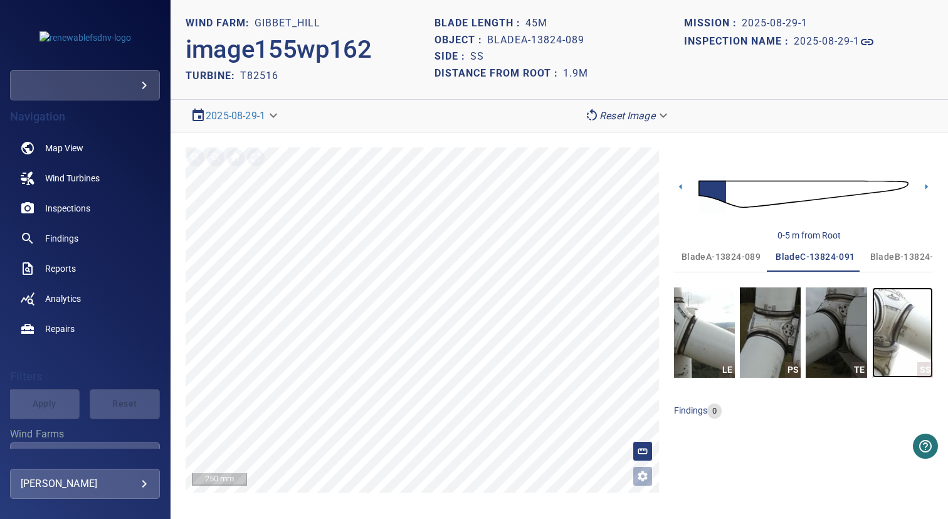
click at [895, 329] on img "button" at bounding box center [902, 332] width 61 height 90
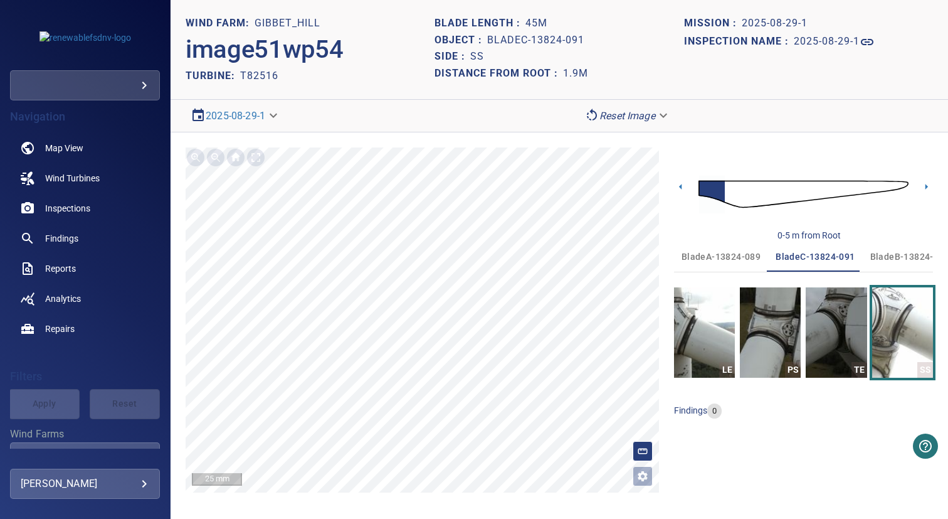
click at [896, 260] on span "bladeB-13824-092" at bounding box center [909, 257] width 79 height 16
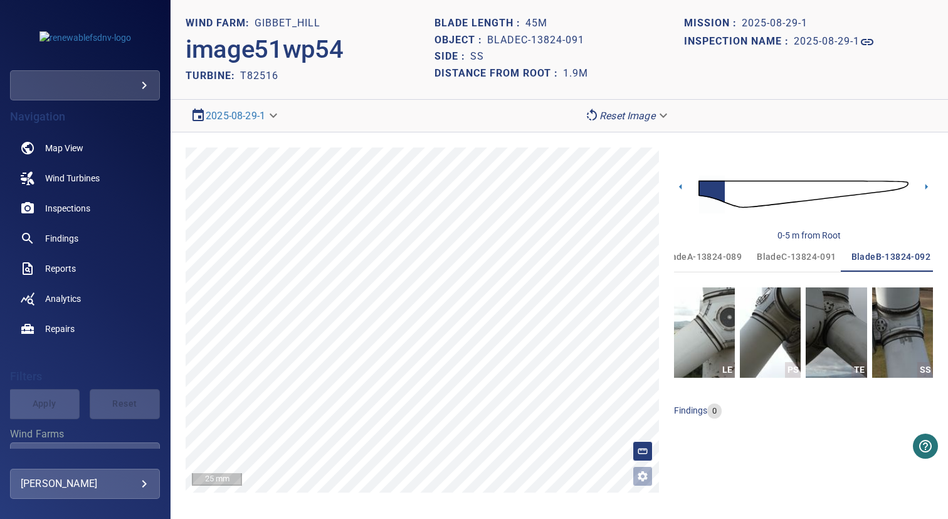
scroll to position [0, 19]
click at [889, 314] on img "button" at bounding box center [902, 332] width 61 height 90
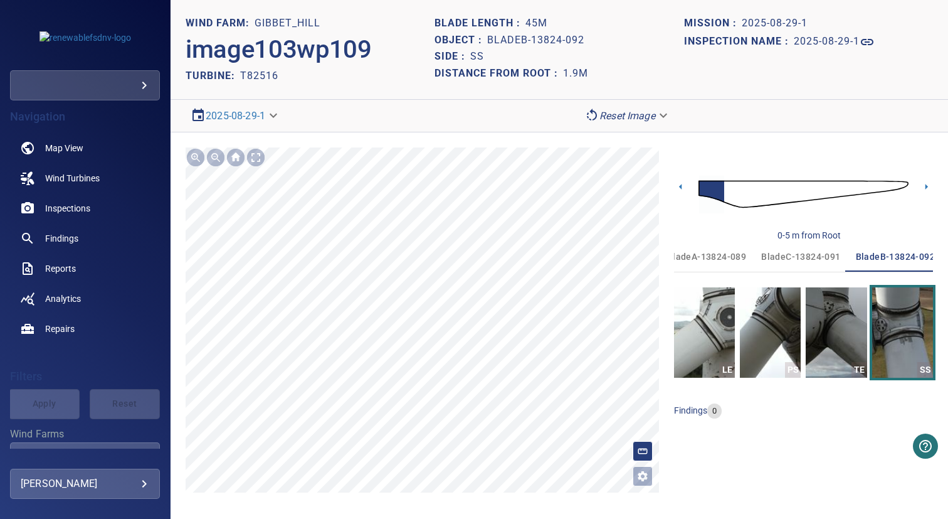
scroll to position [0, 19]
click at [752, 93] on header "WIND FARM: Gibbet_Hill image103wp109 TURBINE: T82516 Blade length : 45m Object …" at bounding box center [560, 50] width 778 height 100
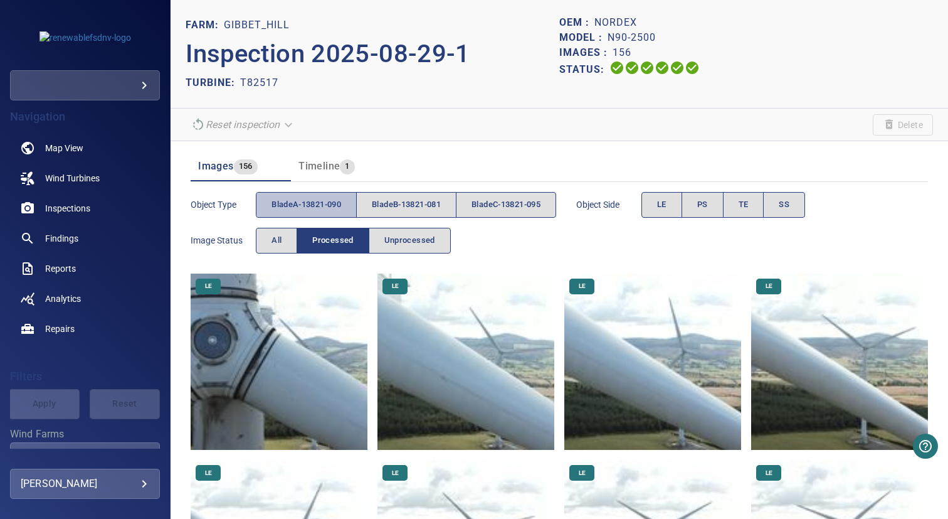
click at [324, 209] on span "bladeA-13821-090" at bounding box center [307, 205] width 70 height 14
click at [724, 198] on button "PS" at bounding box center [703, 205] width 42 height 26
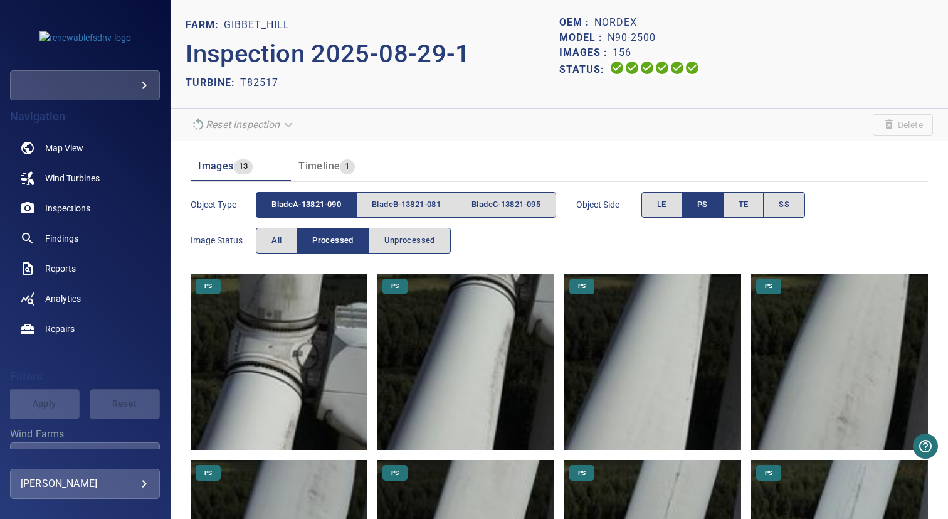
click at [310, 339] on img at bounding box center [279, 361] width 177 height 177
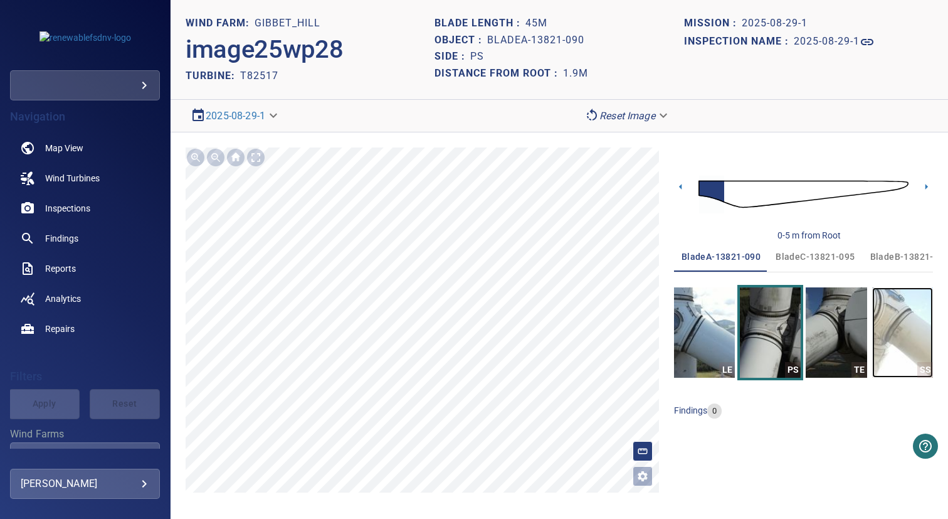
click at [892, 319] on img "button" at bounding box center [902, 332] width 61 height 90
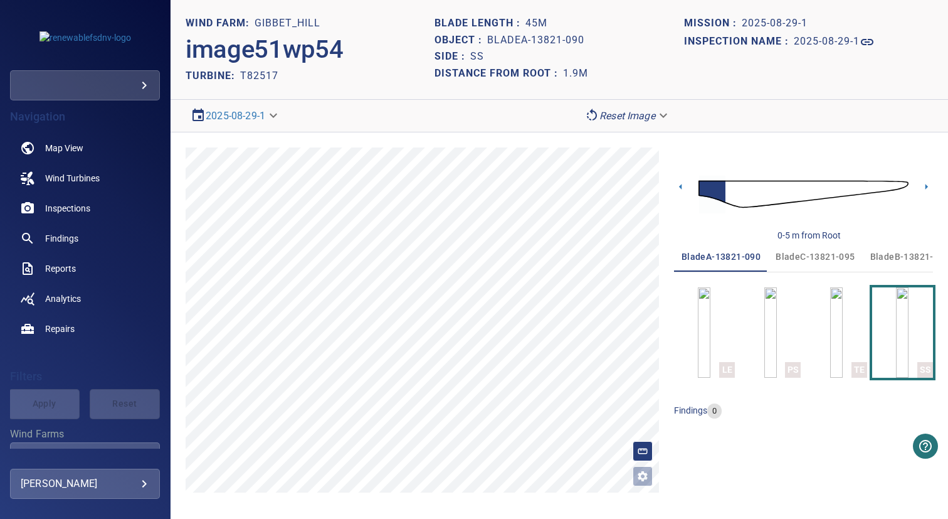
click at [802, 255] on span "bladeC-13821-095" at bounding box center [815, 257] width 79 height 16
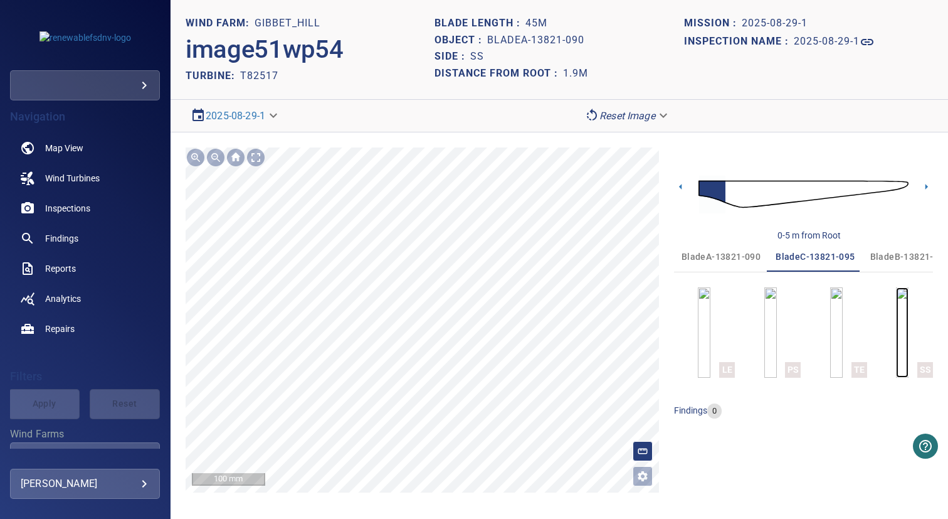
click at [909, 335] on img "button" at bounding box center [902, 332] width 13 height 90
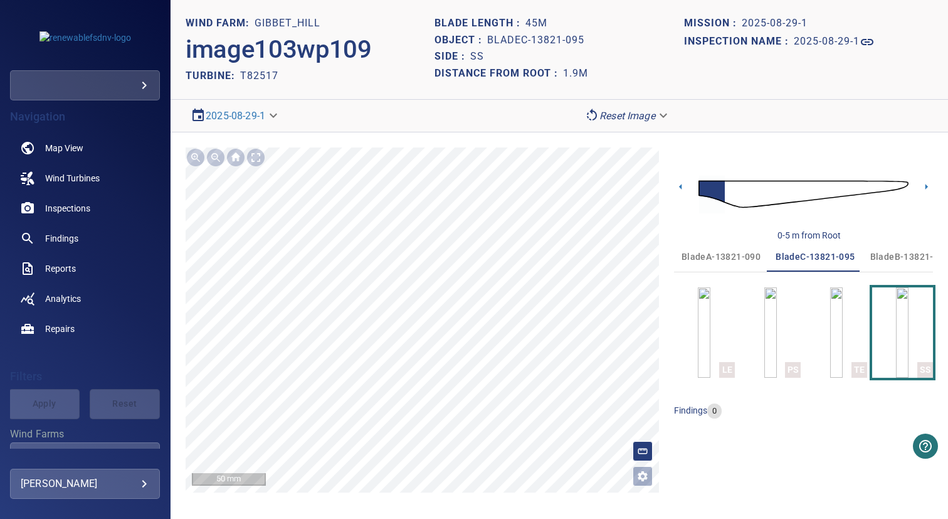
click at [873, 256] on span "bladeB-13821-081" at bounding box center [909, 257] width 79 height 16
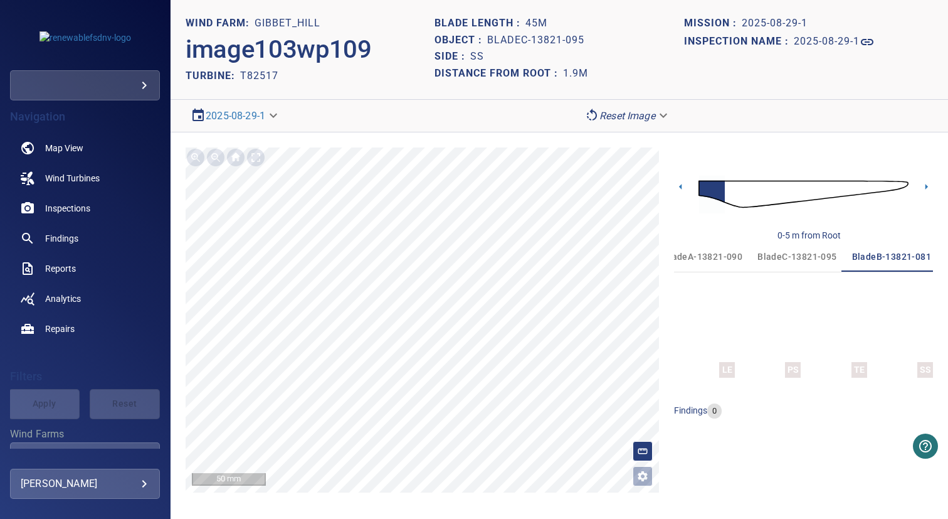
scroll to position [0, 19]
click at [896, 299] on img "button" at bounding box center [902, 332] width 13 height 90
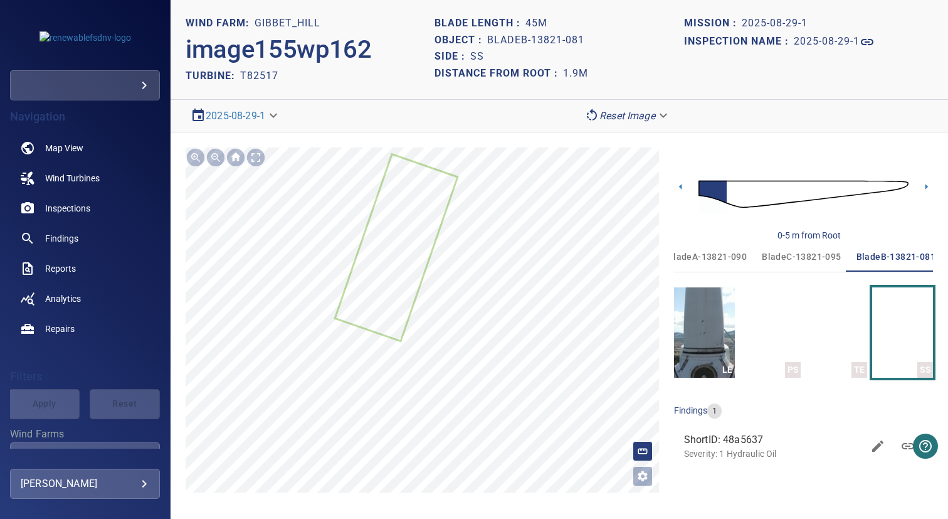
scroll to position [0, 19]
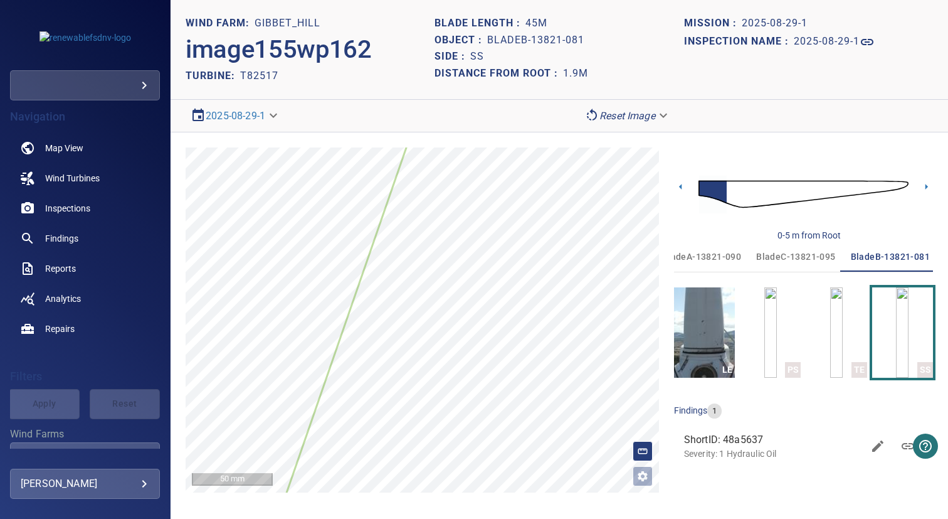
click at [255, 78] on h2 "T82517" at bounding box center [259, 76] width 38 height 12
copy h2 "T82517"
click at [796, 261] on span "bladeC-13821-095" at bounding box center [795, 257] width 79 height 16
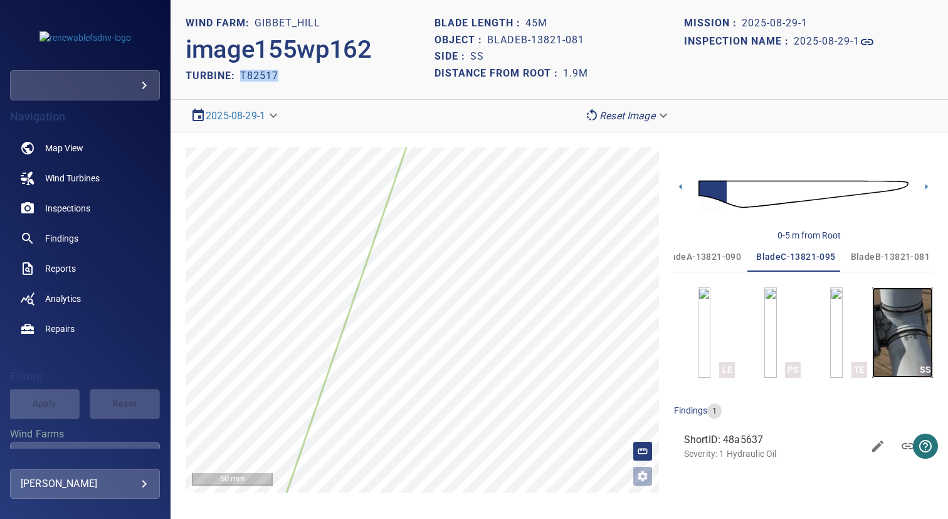
click at [907, 332] on img "button" at bounding box center [902, 332] width 61 height 90
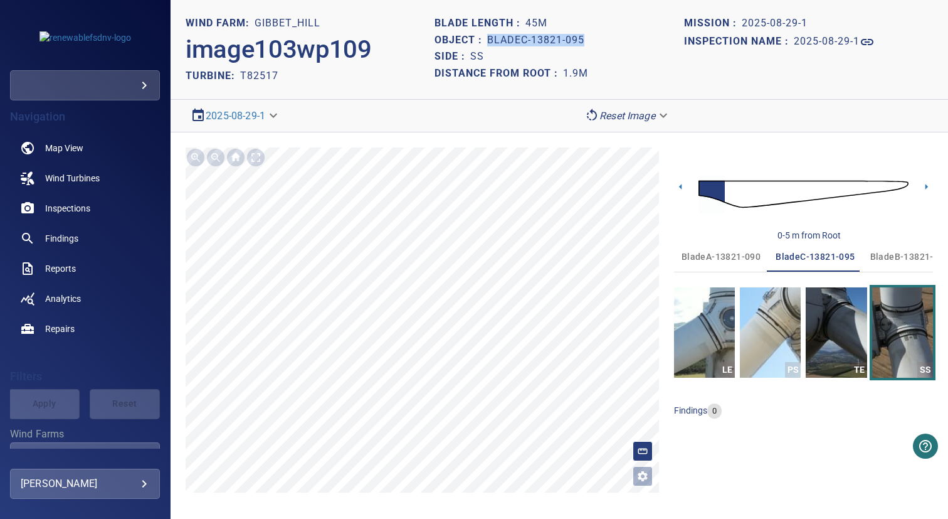
drag, startPoint x: 488, startPoint y: 40, endPoint x: 667, endPoint y: 40, distance: 178.7
click at [667, 40] on div "Object : bladeC-13821-095" at bounding box center [559, 40] width 249 height 17
copy h1 "bladeC-13821-095"
click at [679, 120] on div "Reset Image" at bounding box center [756, 116] width 354 height 22
click at [894, 260] on span "bladeB-13821-081" at bounding box center [909, 257] width 79 height 16
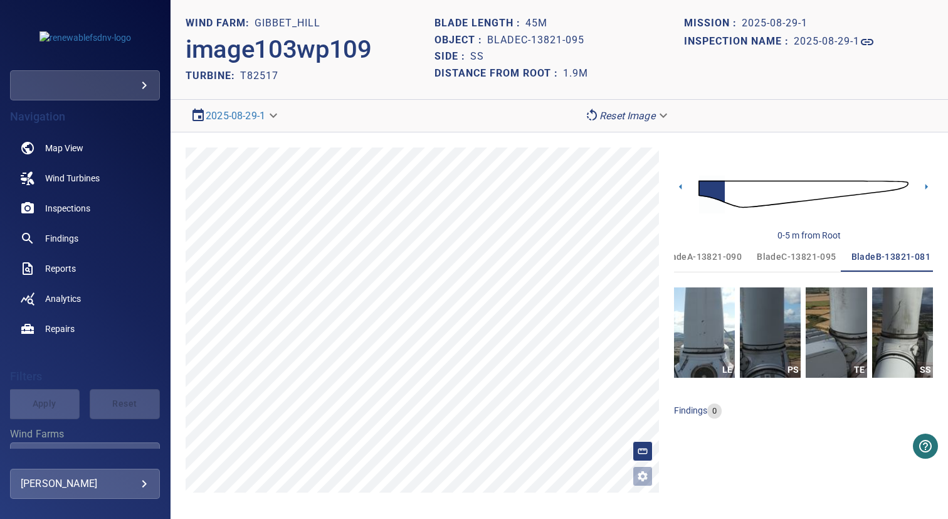
scroll to position [0, 19]
click at [900, 308] on img "button" at bounding box center [902, 332] width 61 height 90
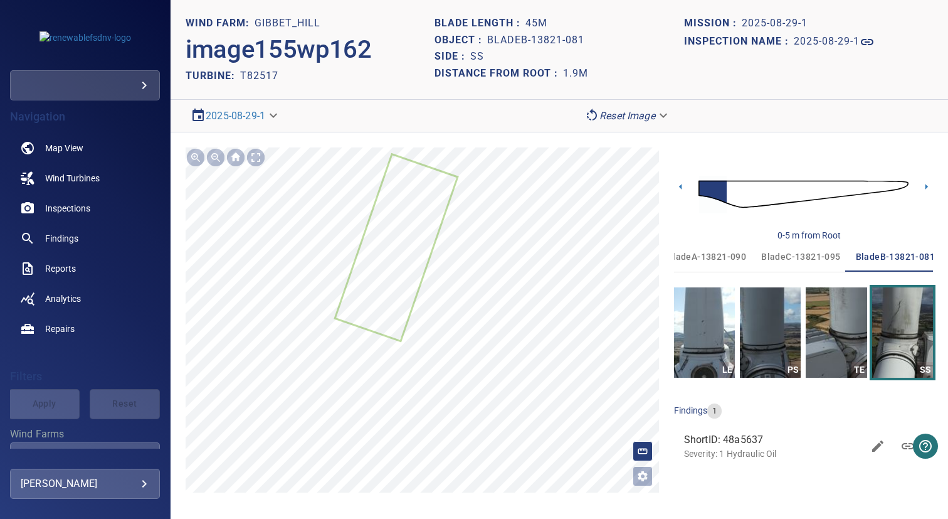
scroll to position [0, 19]
drag, startPoint x: 486, startPoint y: 40, endPoint x: 595, endPoint y: 41, distance: 109.1
click at [594, 40] on div "Object : bladeB-13821-081" at bounding box center [559, 40] width 249 height 17
copy div "bladeB-13821-081"
click at [826, 37] on h1 "2025-08-29-1" at bounding box center [827, 42] width 66 height 12
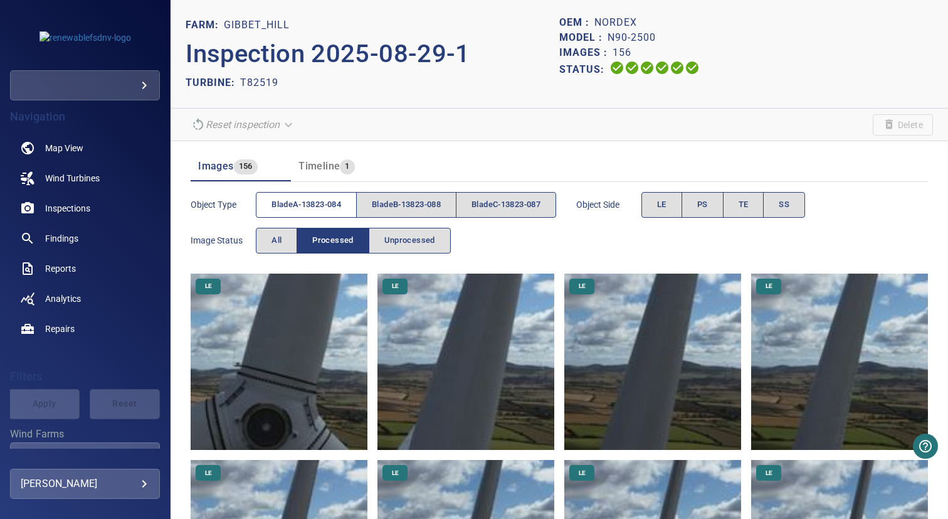
click at [302, 205] on span "bladeA-13823-084" at bounding box center [307, 205] width 70 height 14
click at [708, 204] on span "PS" at bounding box center [702, 205] width 11 height 14
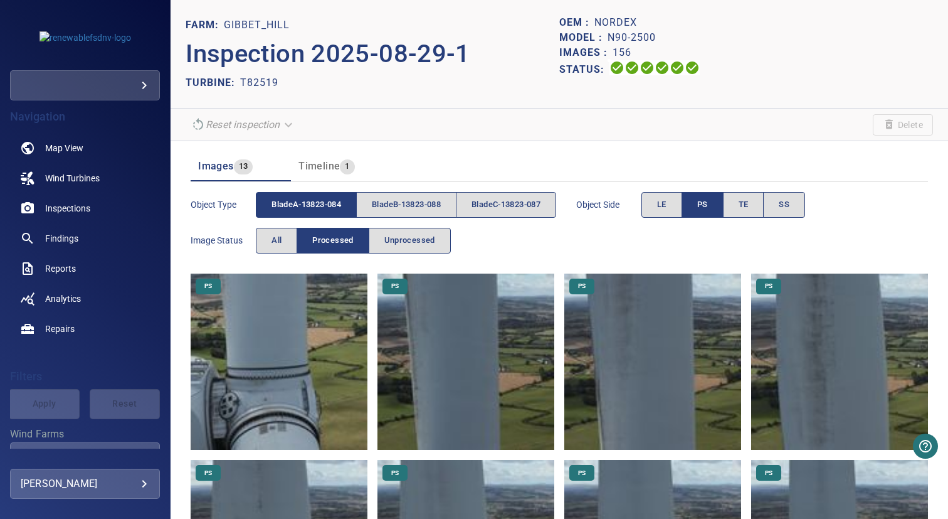
click at [244, 344] on img at bounding box center [279, 361] width 177 height 177
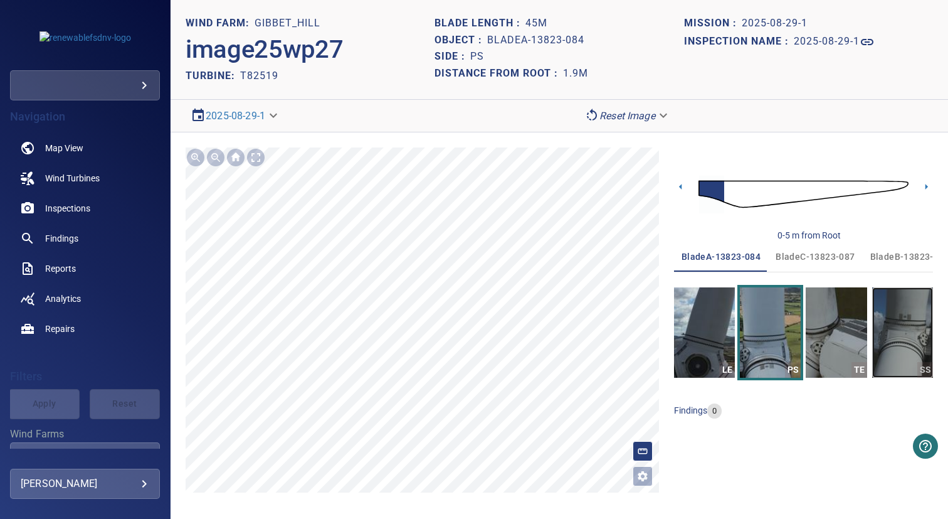
click at [892, 319] on img "button" at bounding box center [902, 332] width 61 height 90
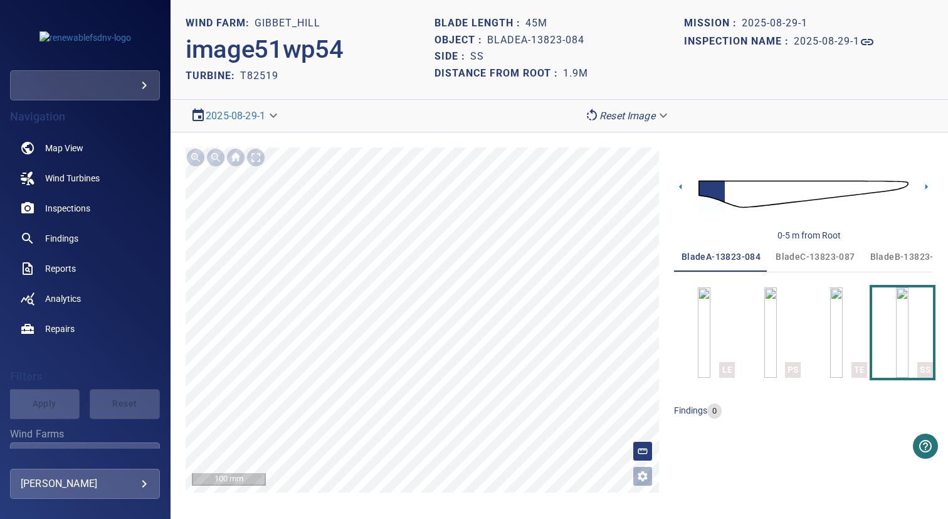
click at [830, 259] on span "bladeC-13823-087" at bounding box center [815, 257] width 79 height 16
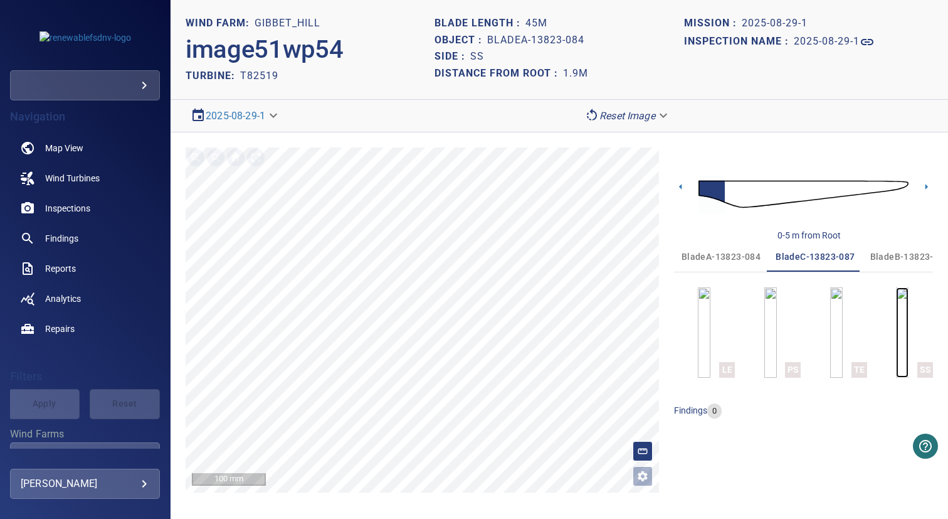
click at [899, 327] on img "button" at bounding box center [902, 332] width 13 height 90
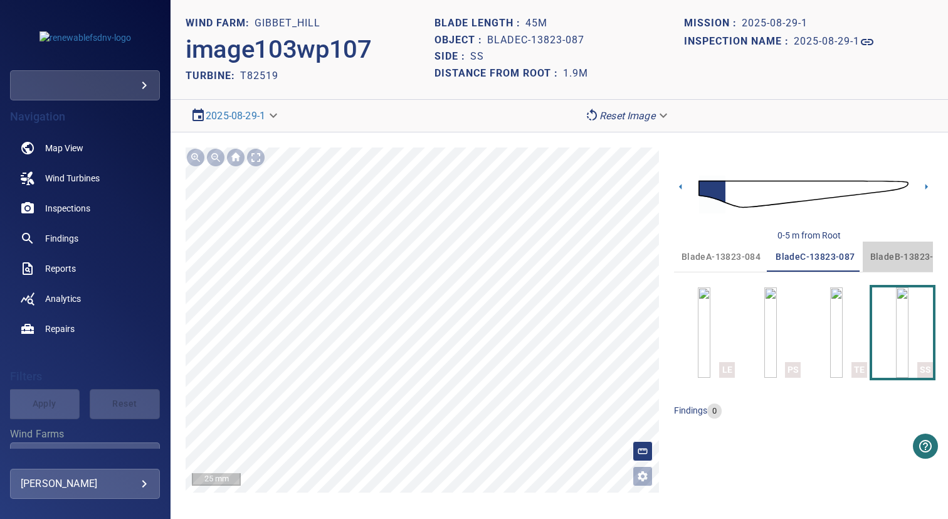
click at [894, 263] on span "bladeB-13823-088" at bounding box center [909, 257] width 79 height 16
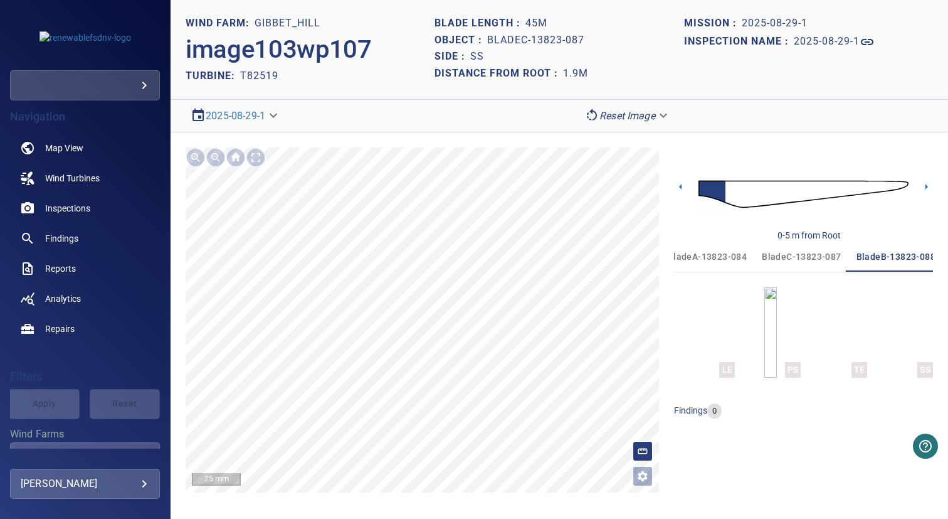
scroll to position [0, 19]
click at [270, 70] on h2 "T82519" at bounding box center [259, 76] width 38 height 12
copy h2 "T82519"
click at [817, 255] on span "bladeC-13823-087" at bounding box center [795, 257] width 79 height 16
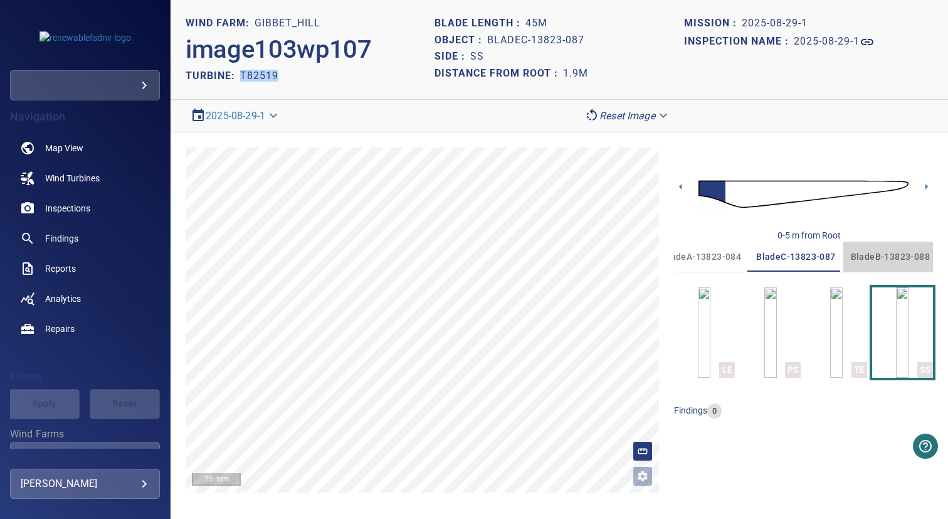
click at [904, 261] on span "bladeB-13823-088" at bounding box center [890, 257] width 79 height 16
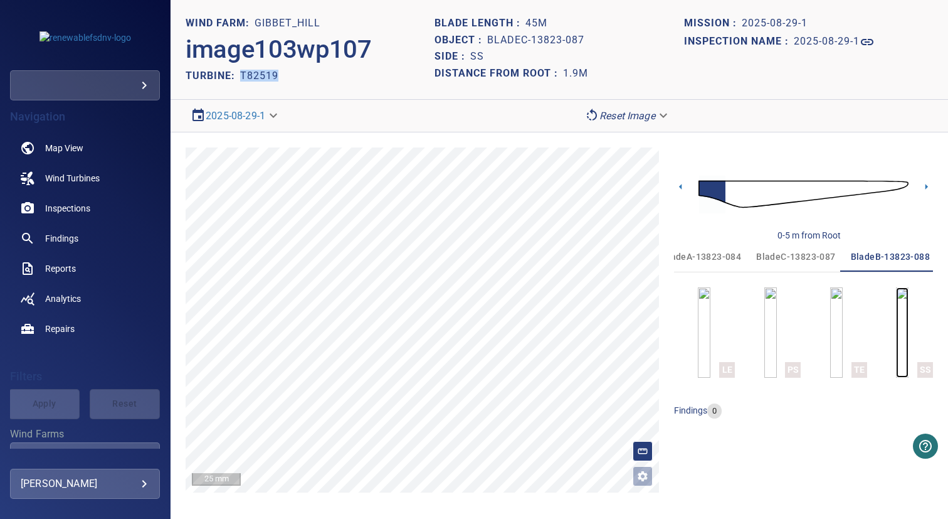
click at [899, 325] on img "button" at bounding box center [902, 332] width 13 height 90
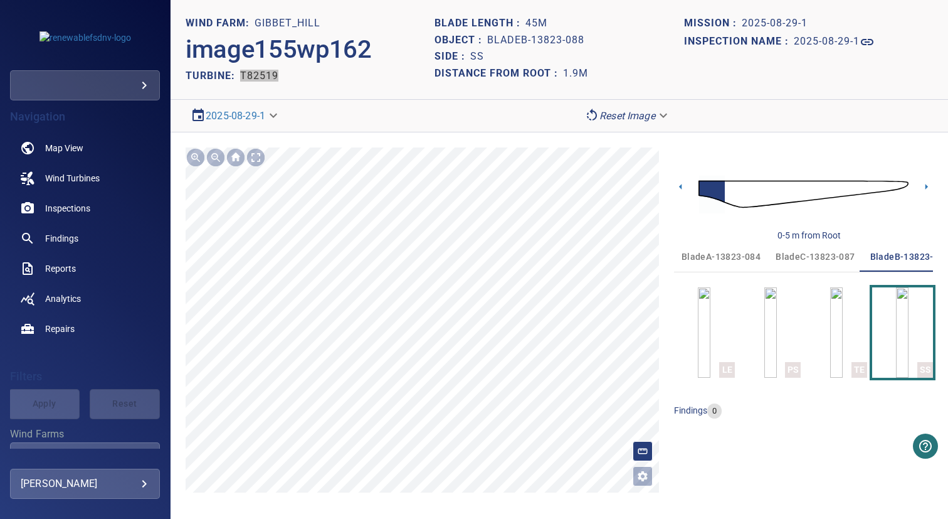
scroll to position [0, 19]
click at [800, 256] on span "bladeC-13823-087" at bounding box center [795, 257] width 79 height 16
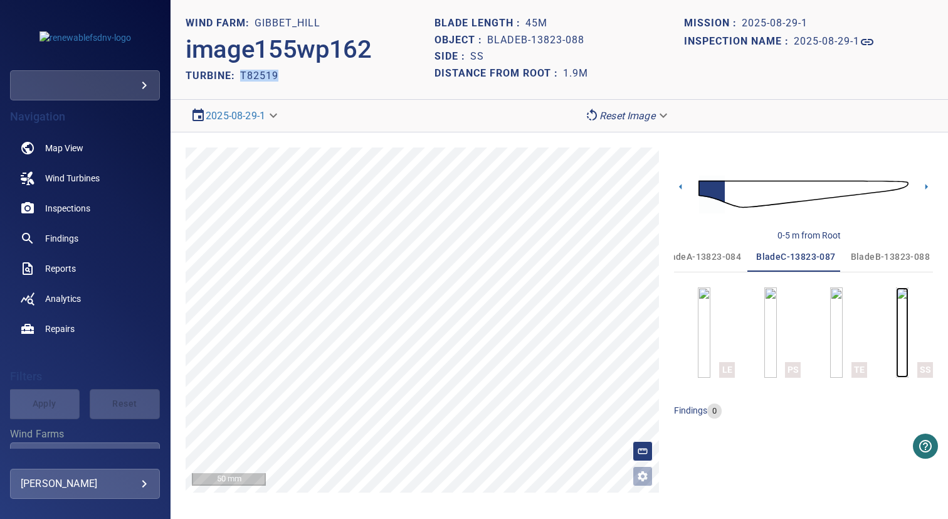
click at [909, 319] on img "button" at bounding box center [902, 332] width 13 height 90
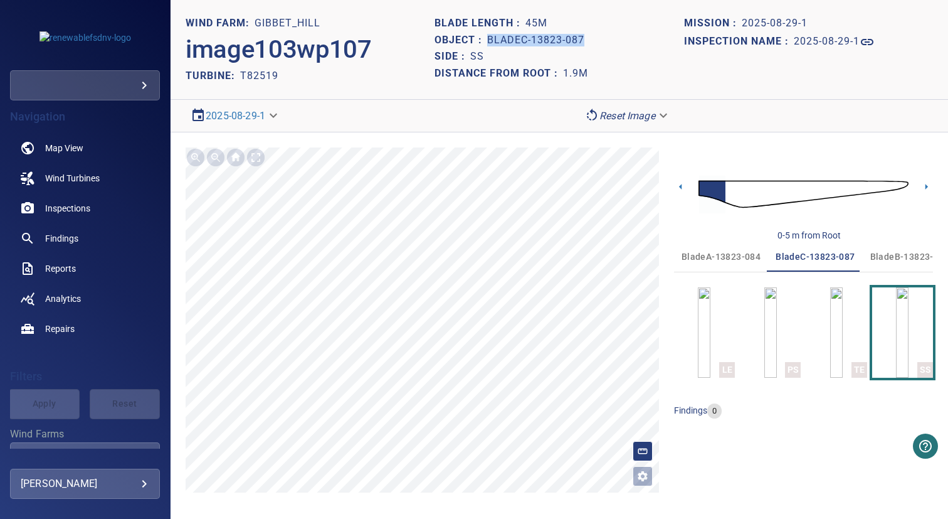
drag, startPoint x: 487, startPoint y: 39, endPoint x: 642, endPoint y: 39, distance: 154.9
click at [642, 39] on div "Object : bladeC-13823-087" at bounding box center [559, 40] width 249 height 17
copy h1 "bladeC-13823-087"
click at [889, 259] on span "bladeB-13823-088" at bounding box center [909, 257] width 79 height 16
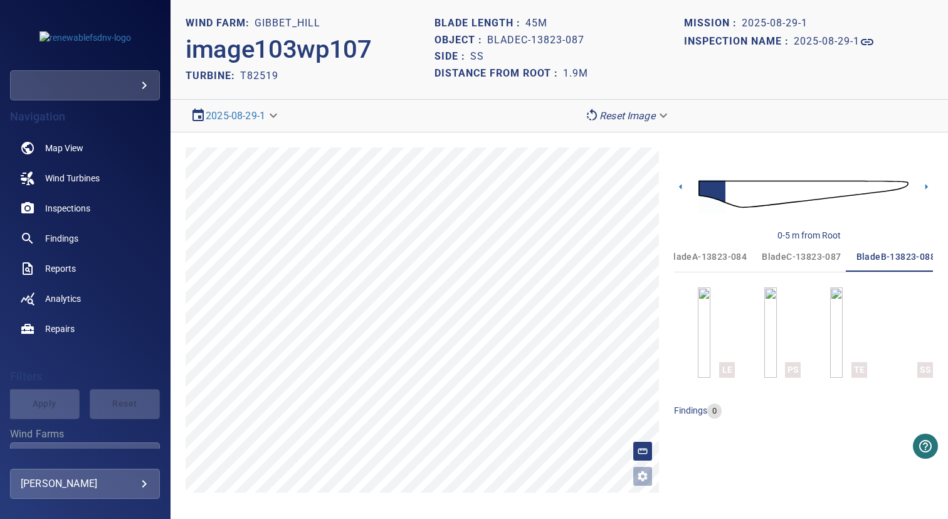
scroll to position [0, 19]
drag, startPoint x: 488, startPoint y: 38, endPoint x: 642, endPoint y: 38, distance: 154.3
click at [642, 38] on div "Object : bladeC-13823-087" at bounding box center [559, 40] width 249 height 17
copy h1 "bladeC-13823-087"
click at [805, 260] on span "bladeC-13823-087" at bounding box center [795, 257] width 79 height 16
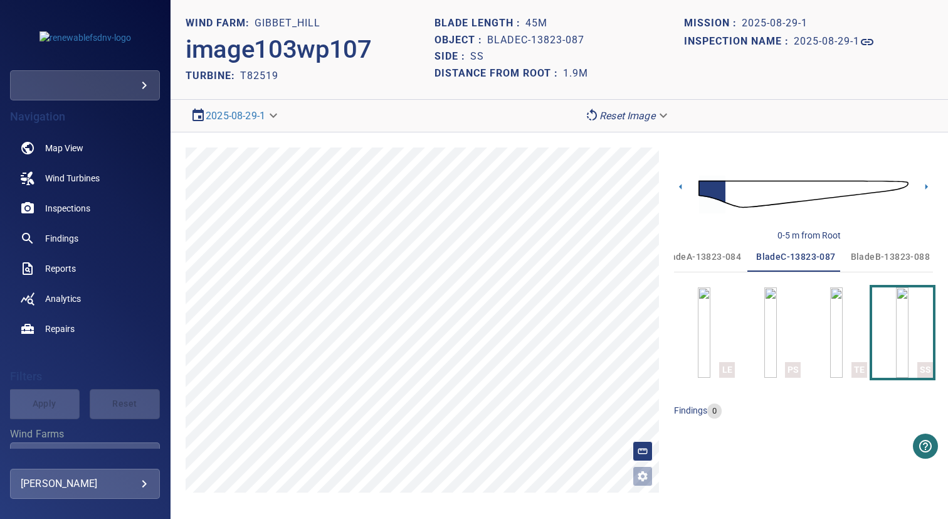
click at [880, 260] on span "bladeB-13823-088" at bounding box center [890, 257] width 79 height 16
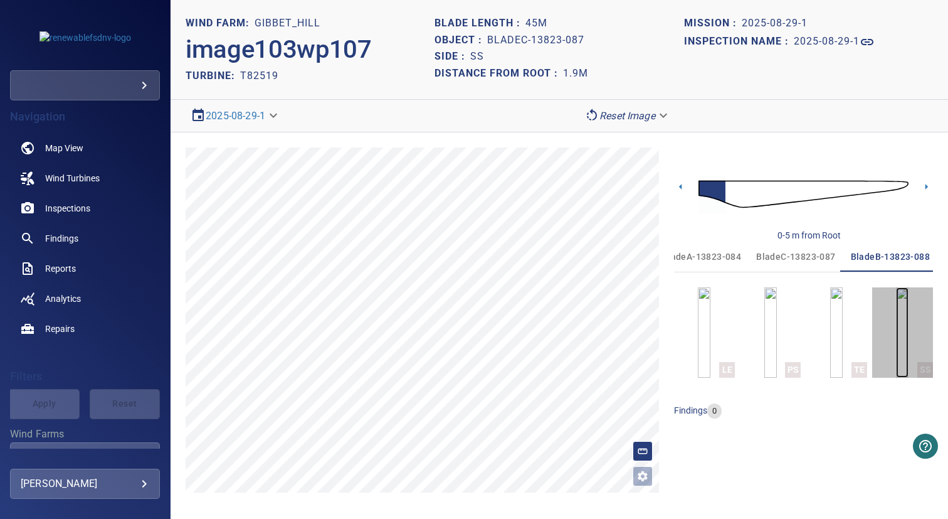
click at [896, 336] on img "button" at bounding box center [902, 332] width 13 height 90
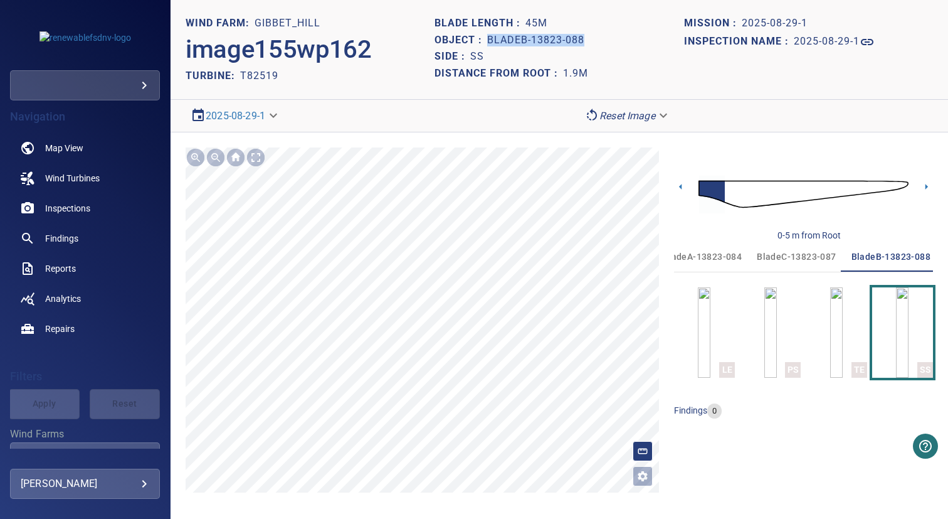
click at [628, 41] on div "Object : bladeB-13823-088" at bounding box center [559, 40] width 249 height 17
click at [834, 44] on h1 "2025-08-29-1" at bounding box center [827, 42] width 66 height 12
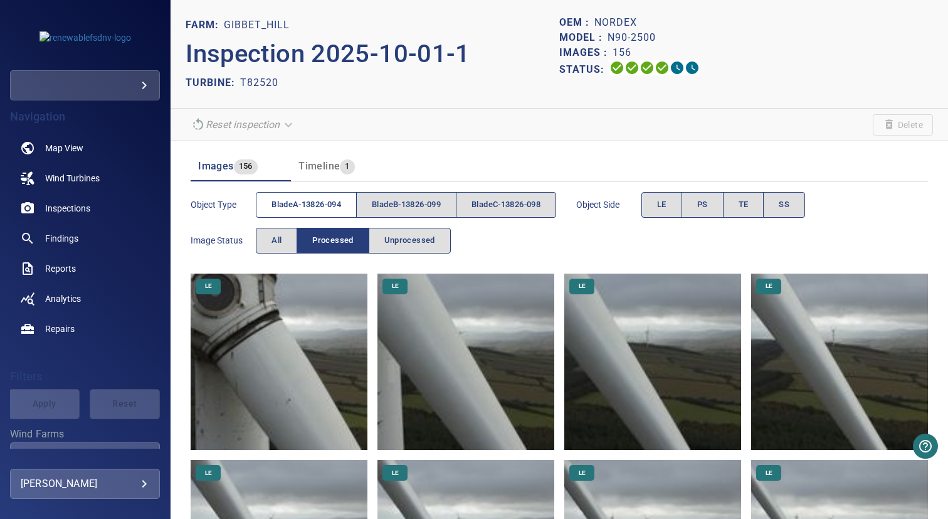
click at [341, 203] on span "bladeA-13826-094" at bounding box center [307, 205] width 70 height 14
click at [784, 209] on button "SS" at bounding box center [784, 205] width 42 height 26
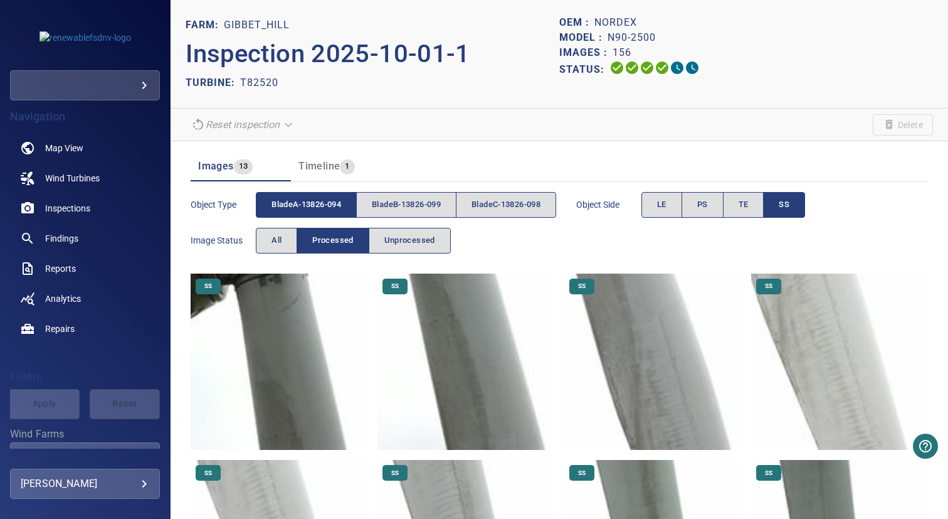
click at [283, 302] on img at bounding box center [279, 361] width 177 height 177
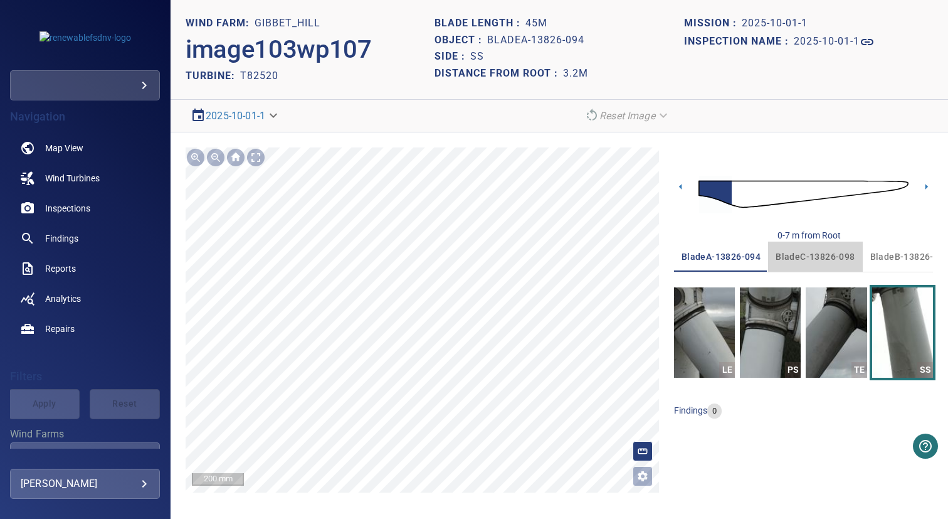
click at [826, 257] on span "bladeC-13826-098" at bounding box center [815, 257] width 79 height 16
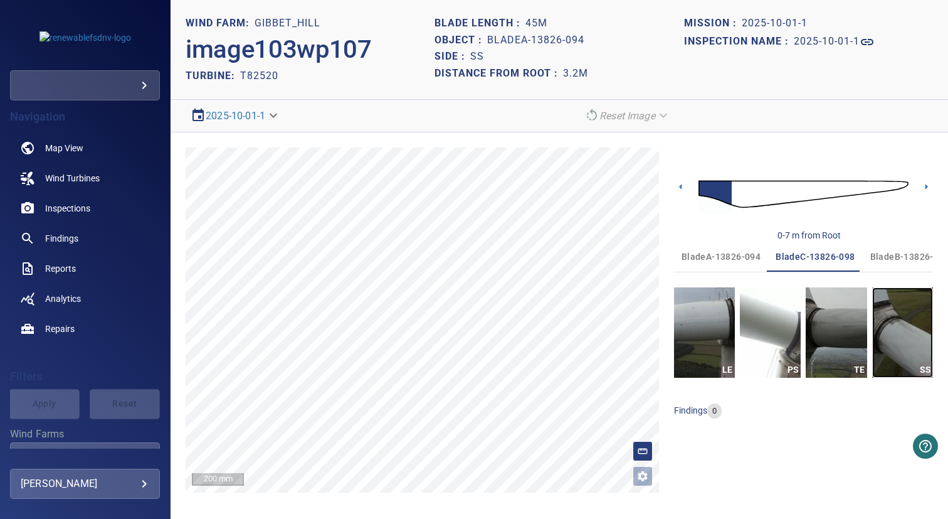
click at [884, 306] on img "button" at bounding box center [902, 332] width 61 height 90
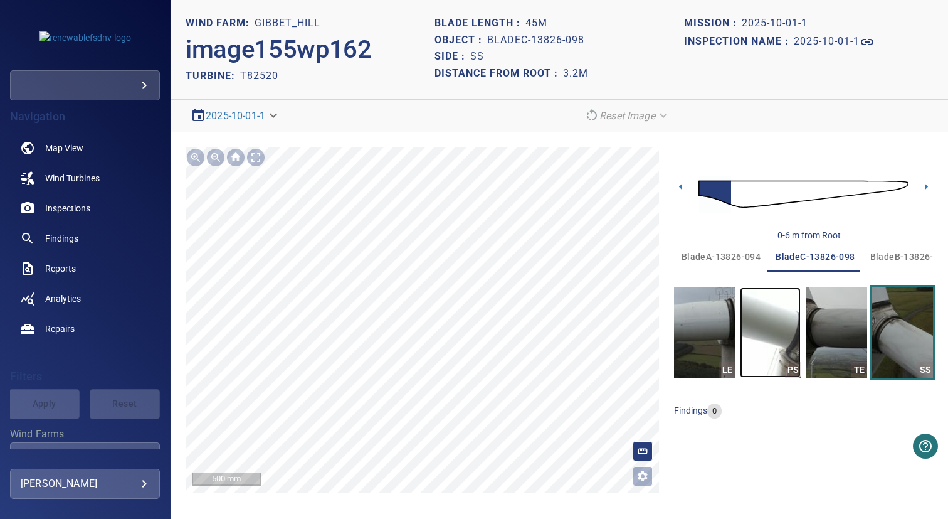
click at [786, 314] on img "button" at bounding box center [770, 332] width 61 height 90
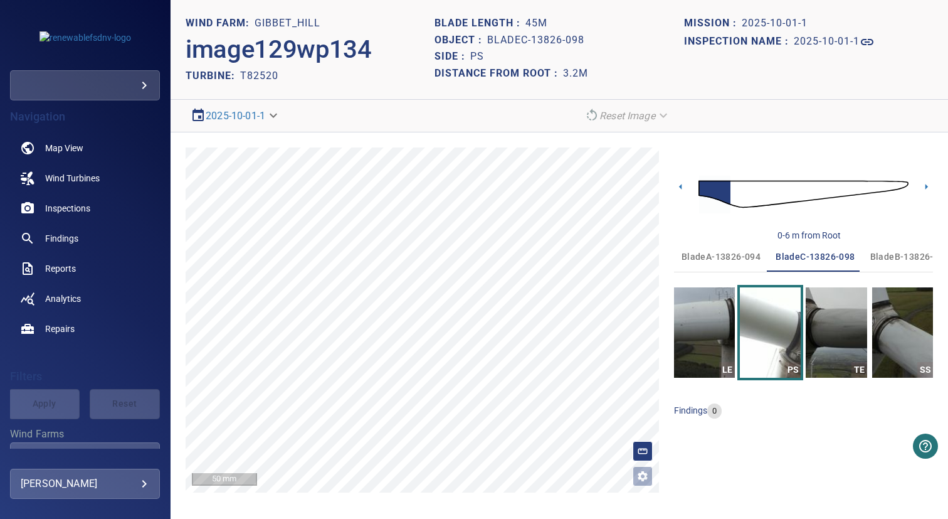
click at [872, 258] on span "bladeB-13826-099" at bounding box center [909, 257] width 79 height 16
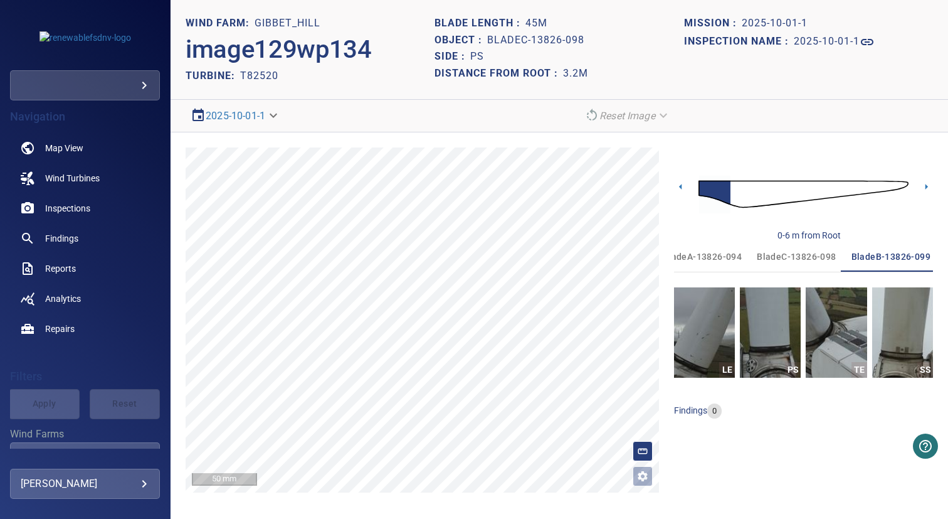
scroll to position [0, 19]
click at [895, 320] on img "button" at bounding box center [902, 332] width 61 height 90
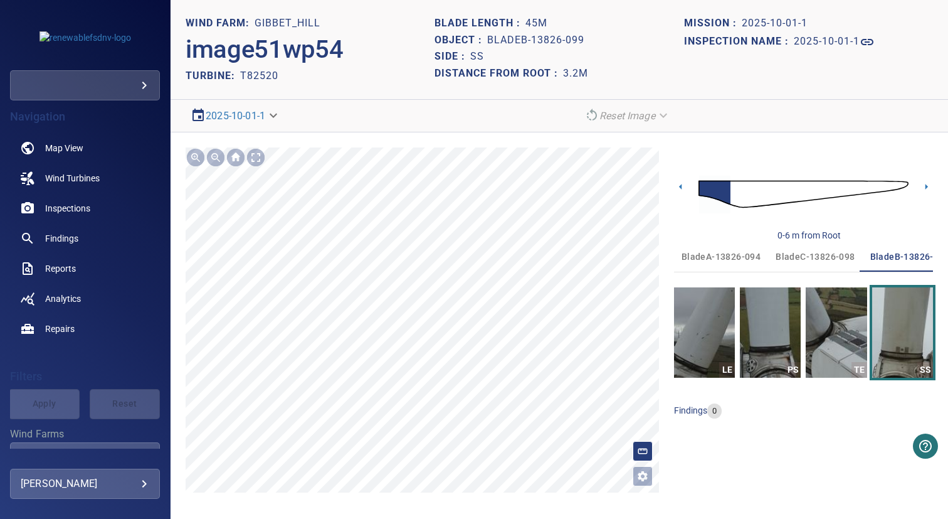
scroll to position [0, 19]
click at [801, 263] on span "bladeC-13826-098" at bounding box center [795, 257] width 79 height 16
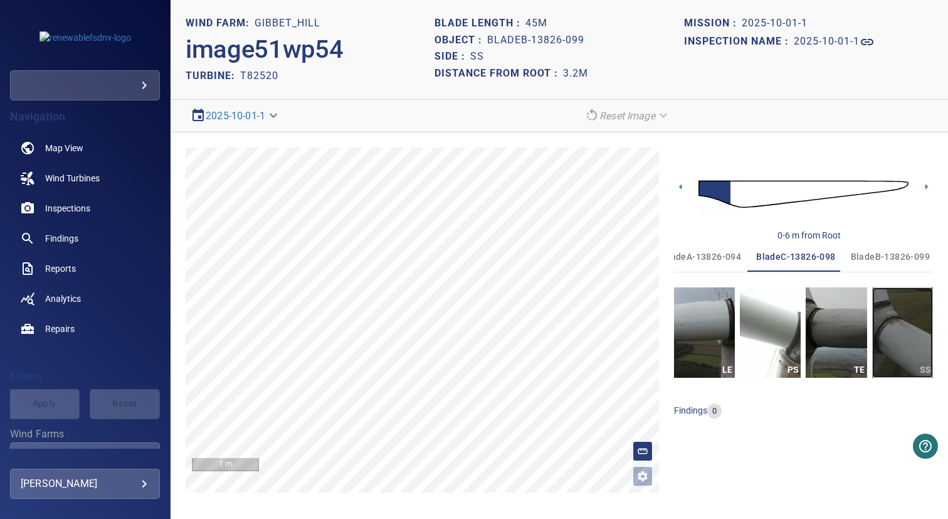
click at [885, 318] on img "button" at bounding box center [902, 332] width 61 height 90
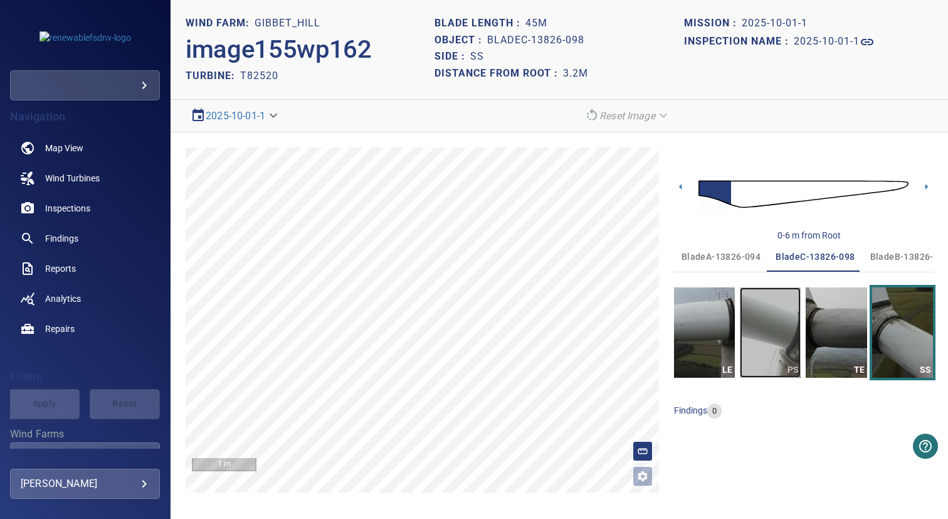
click at [787, 329] on img "button" at bounding box center [770, 332] width 61 height 90
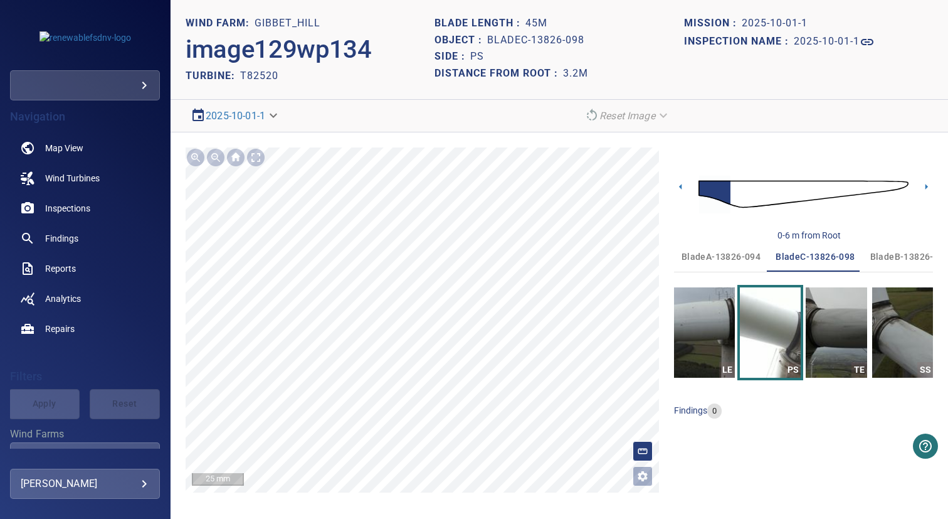
click at [870, 257] on span "bladeB-13826-099" at bounding box center [909, 257] width 79 height 16
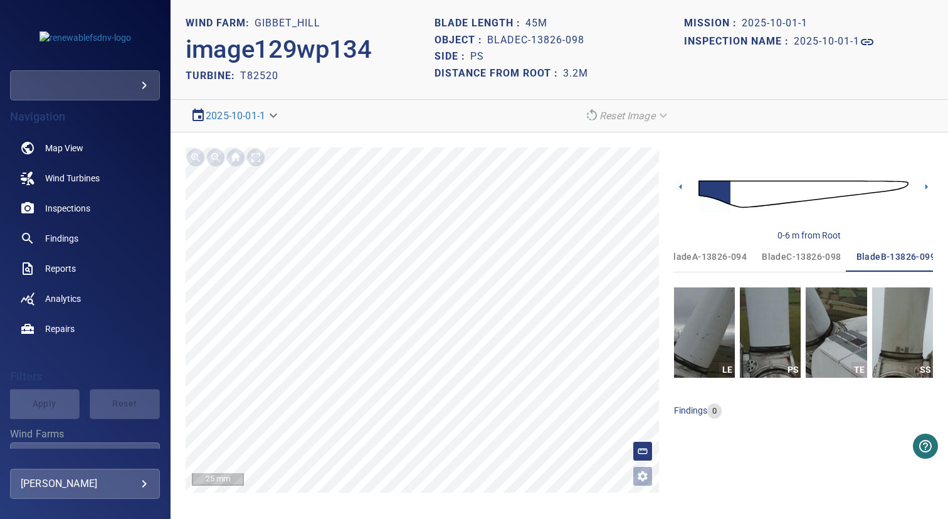
scroll to position [0, 19]
click at [794, 258] on span "bladeC-13826-098" at bounding box center [795, 257] width 79 height 16
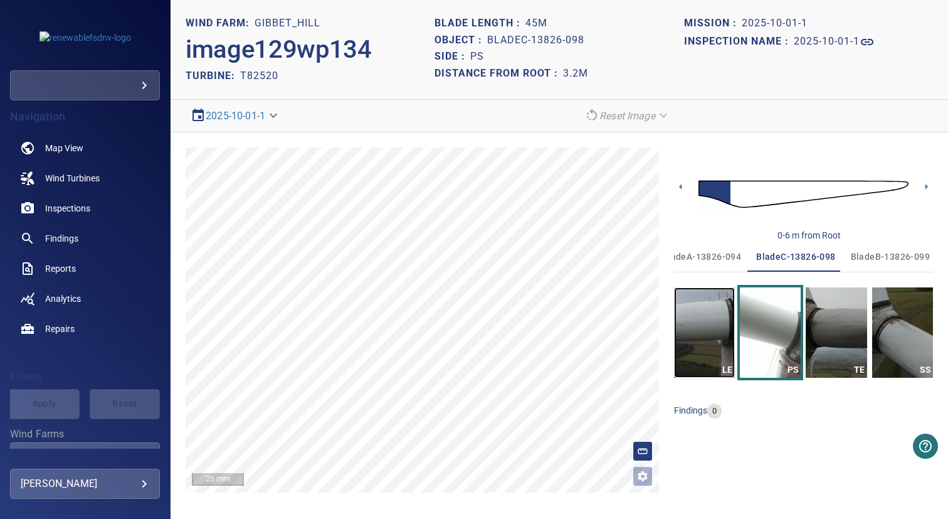
click at [709, 318] on img "button" at bounding box center [704, 332] width 61 height 90
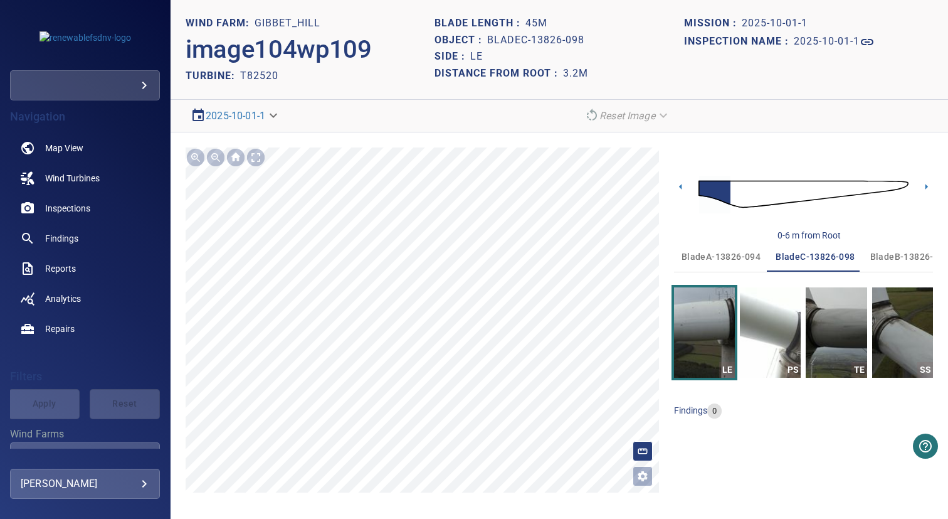
click at [723, 265] on button "bladeA-13826-094" at bounding box center [721, 256] width 94 height 30
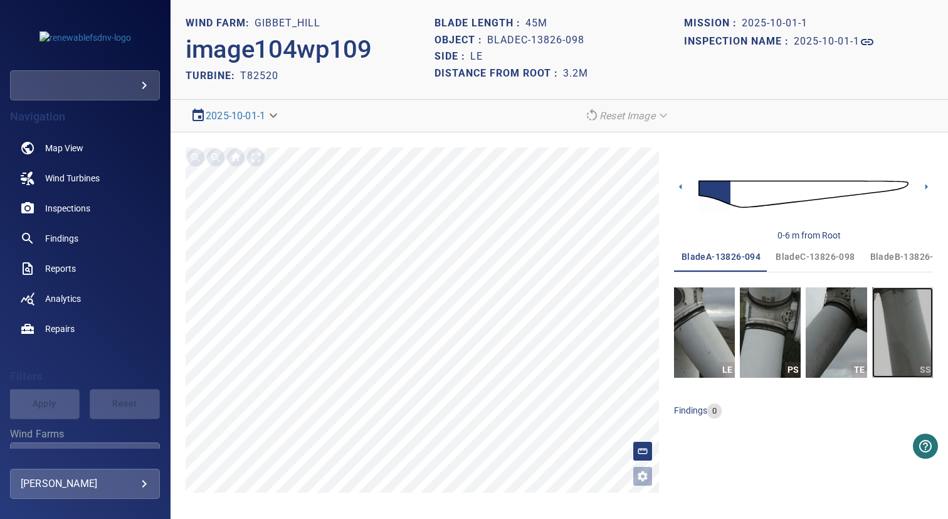
click at [897, 334] on img "button" at bounding box center [902, 332] width 61 height 90
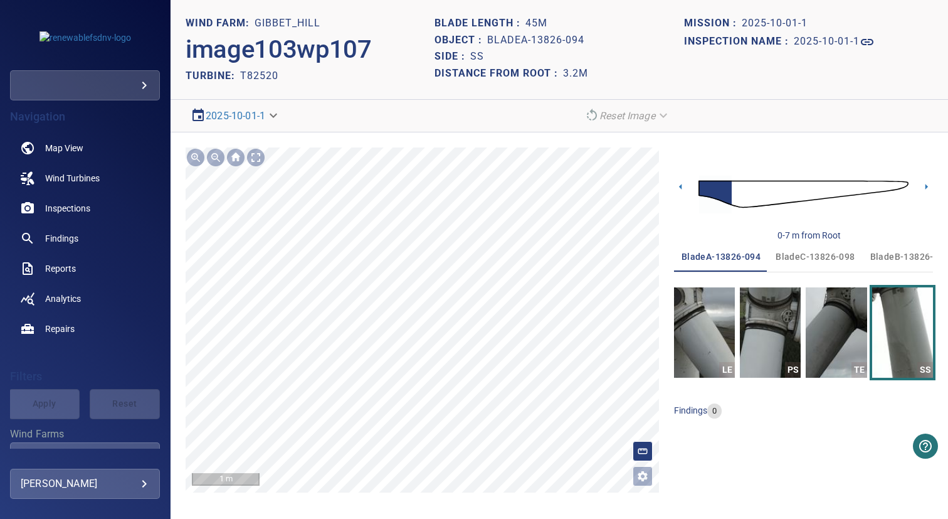
click at [778, 332] on img "button" at bounding box center [770, 332] width 61 height 90
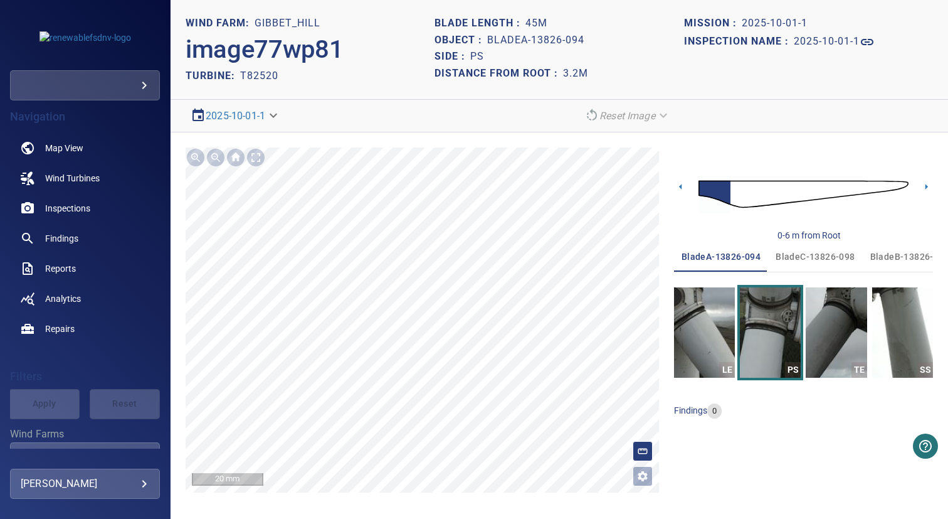
click at [892, 258] on span "bladeB-13826-099" at bounding box center [909, 257] width 79 height 16
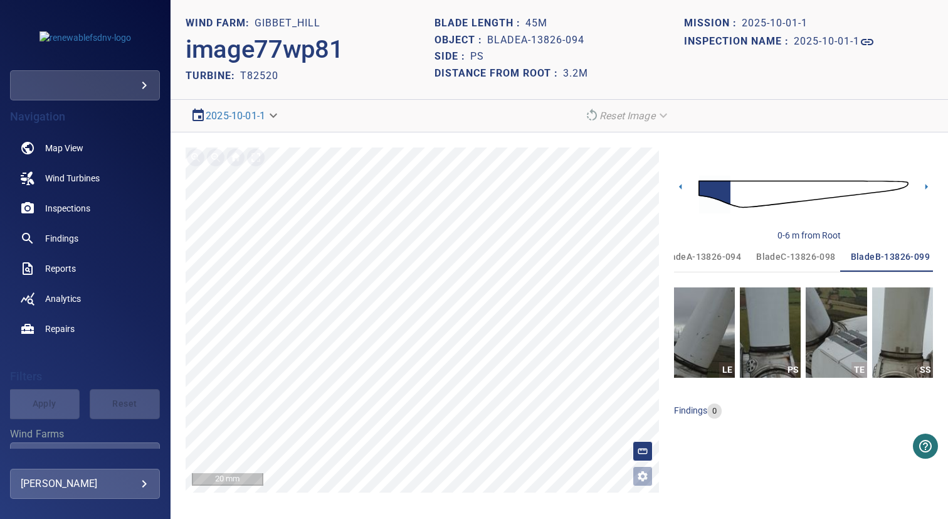
click at [707, 257] on span "bladeA-13826-094" at bounding box center [701, 257] width 79 height 16
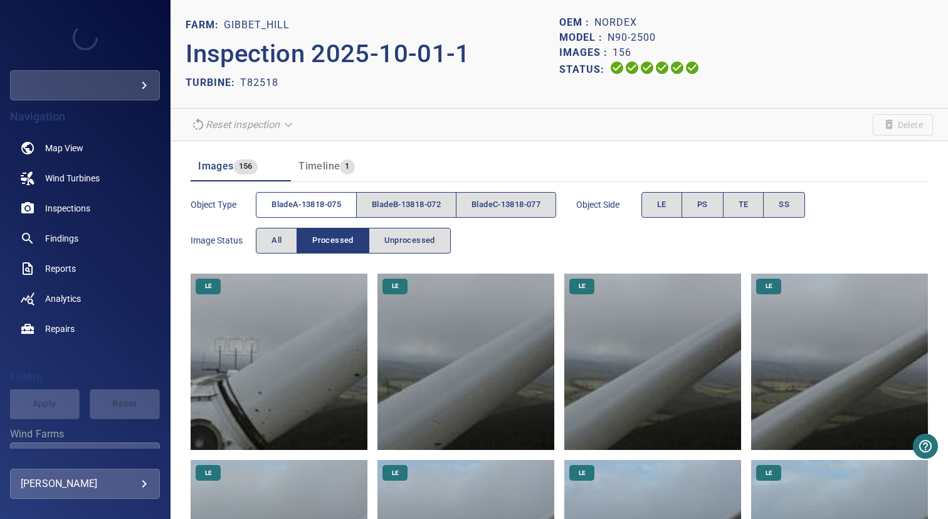
click at [319, 211] on span "bladeA-13818-075" at bounding box center [307, 205] width 70 height 14
click at [792, 194] on button "SS" at bounding box center [784, 205] width 42 height 26
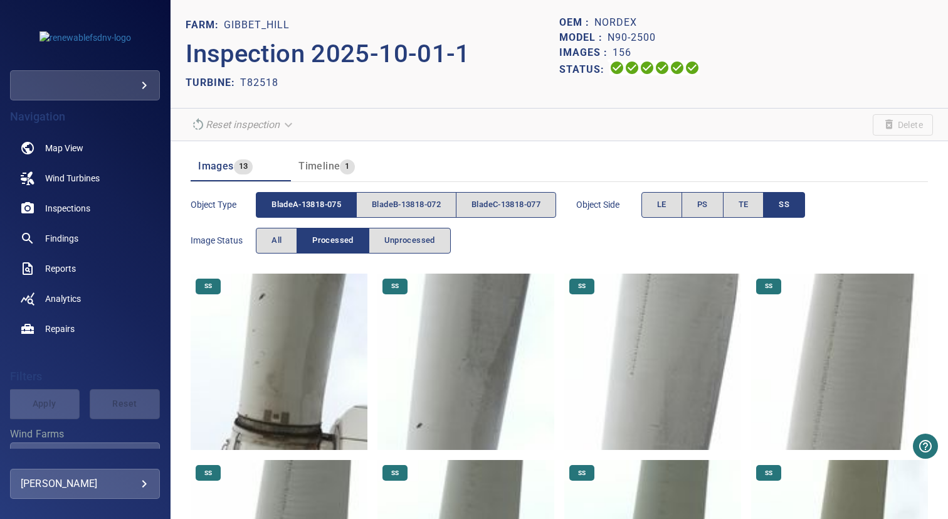
click at [313, 387] on img at bounding box center [279, 361] width 177 height 177
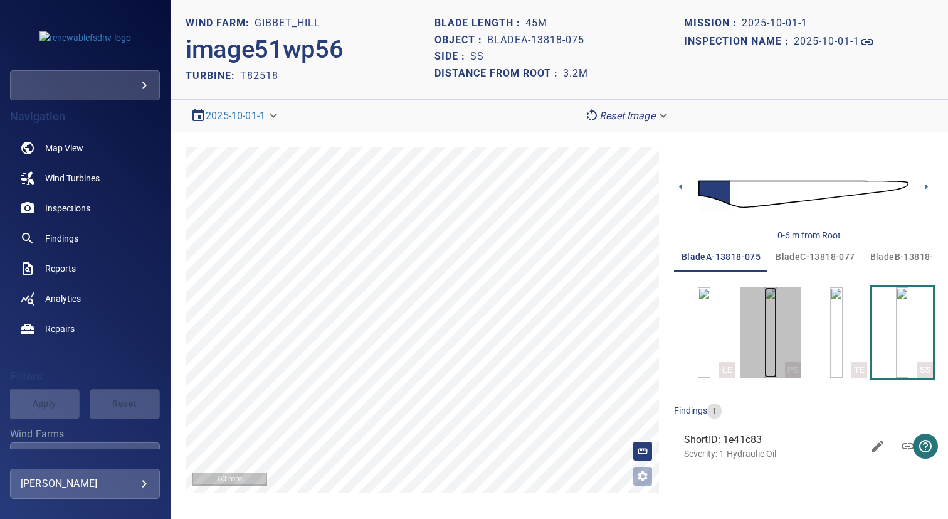
click at [777, 316] on img "button" at bounding box center [770, 332] width 13 height 90
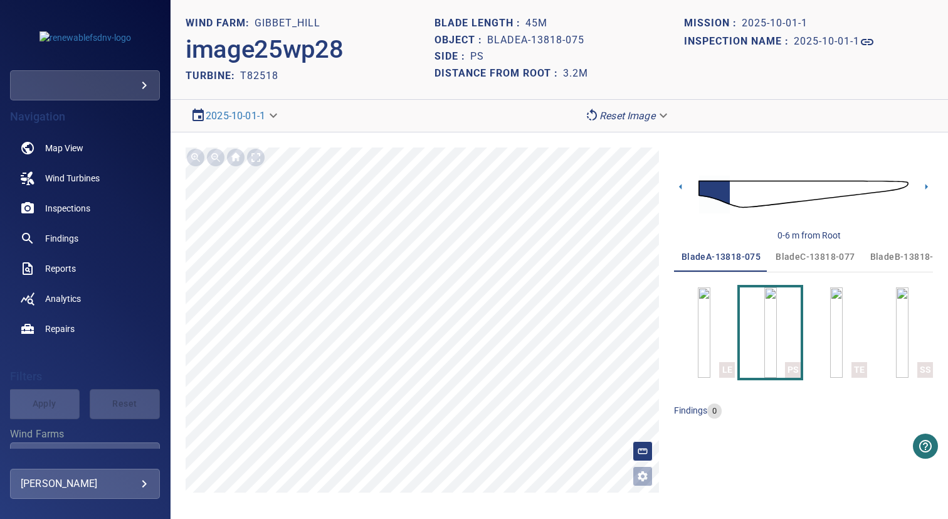
click at [813, 266] on button "bladeC-13818-077" at bounding box center [815, 256] width 94 height 30
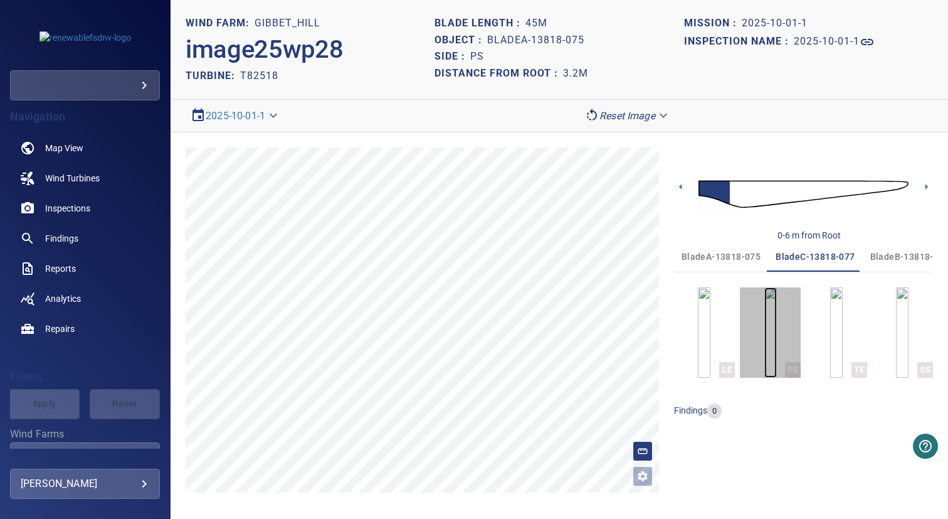
click at [764, 333] on img "button" at bounding box center [770, 332] width 13 height 90
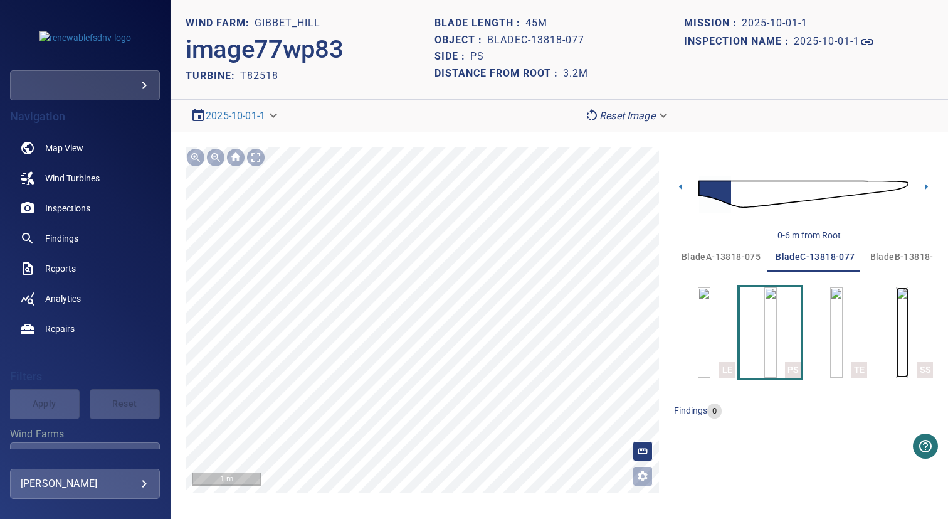
click at [896, 324] on img "button" at bounding box center [902, 332] width 13 height 90
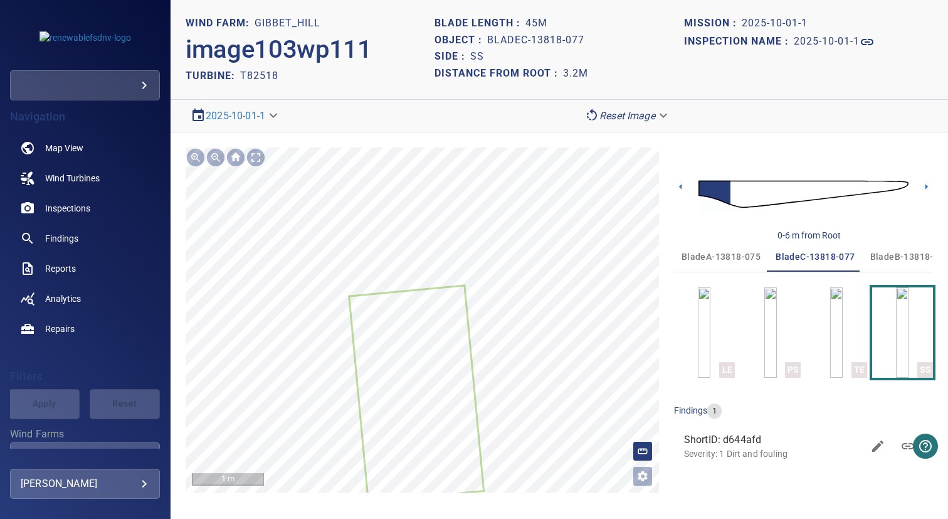
click at [894, 263] on span "bladeB-13818-072" at bounding box center [909, 257] width 79 height 16
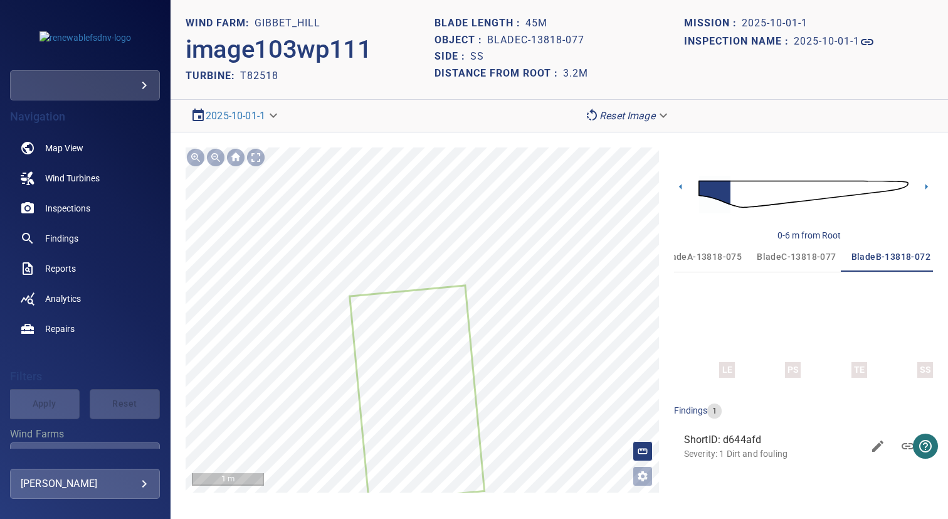
scroll to position [0, 19]
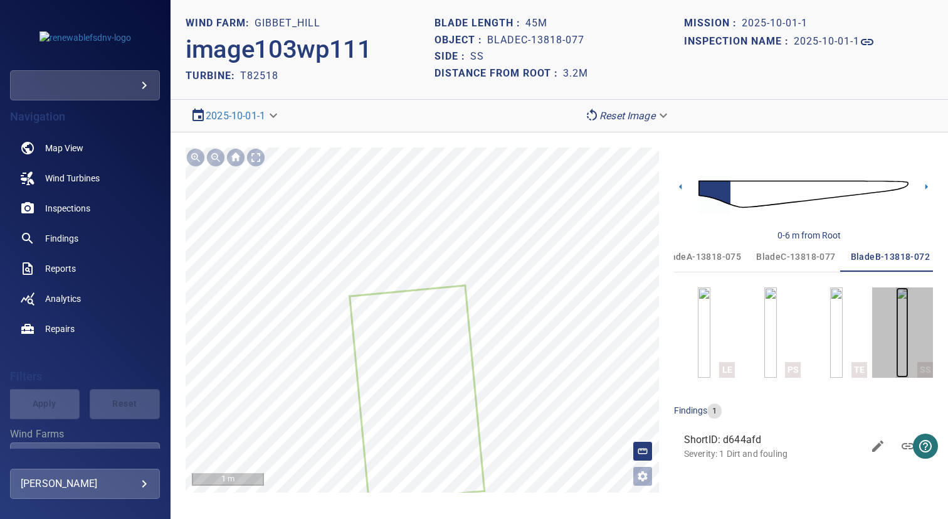
click at [896, 335] on img "button" at bounding box center [902, 332] width 13 height 90
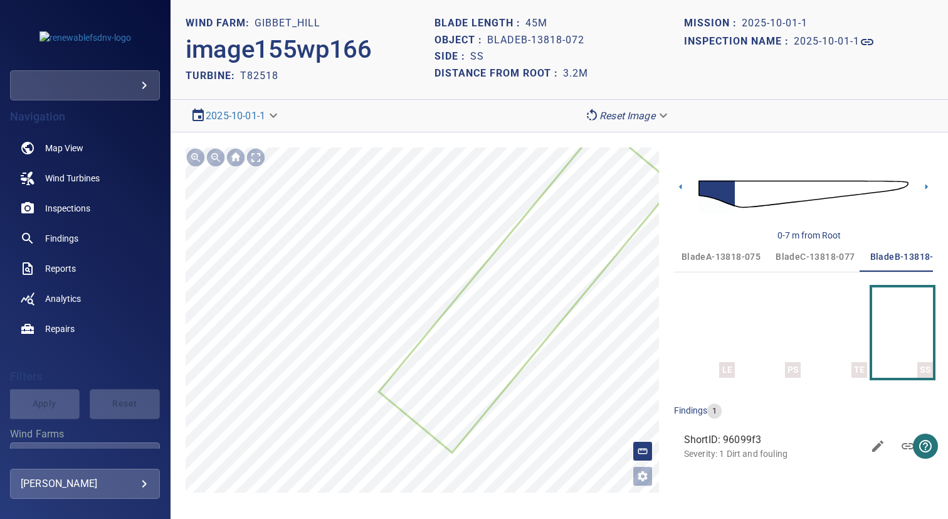
scroll to position [0, 19]
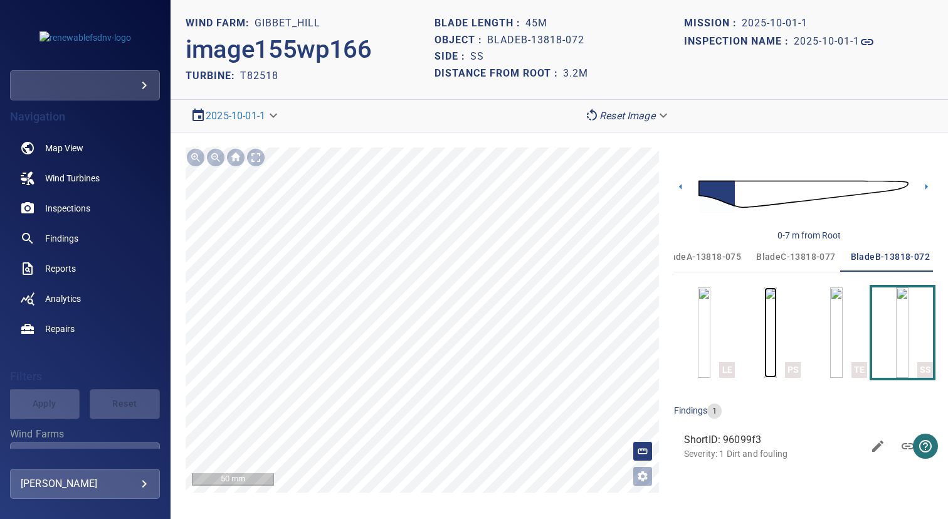
click at [777, 326] on img "button" at bounding box center [770, 332] width 13 height 90
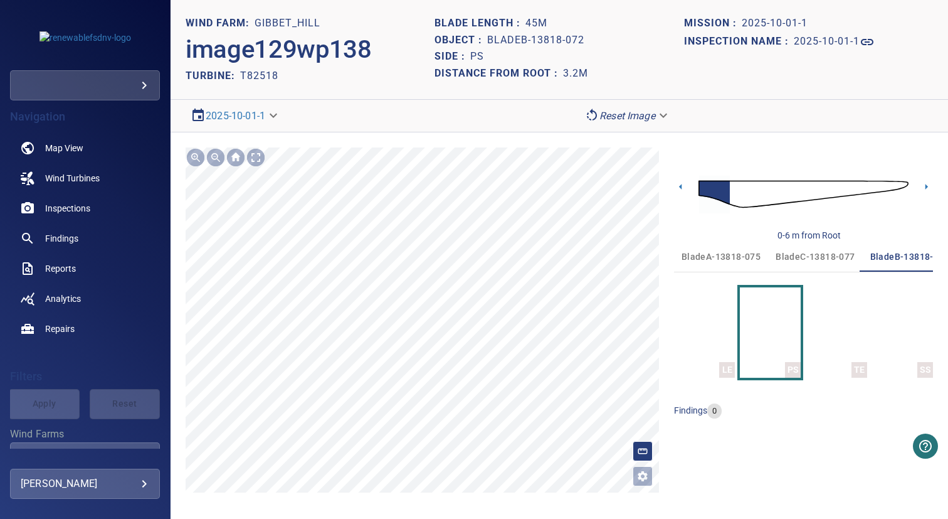
scroll to position [0, 19]
click at [700, 257] on span "bladeA-13818-075" at bounding box center [701, 257] width 79 height 16
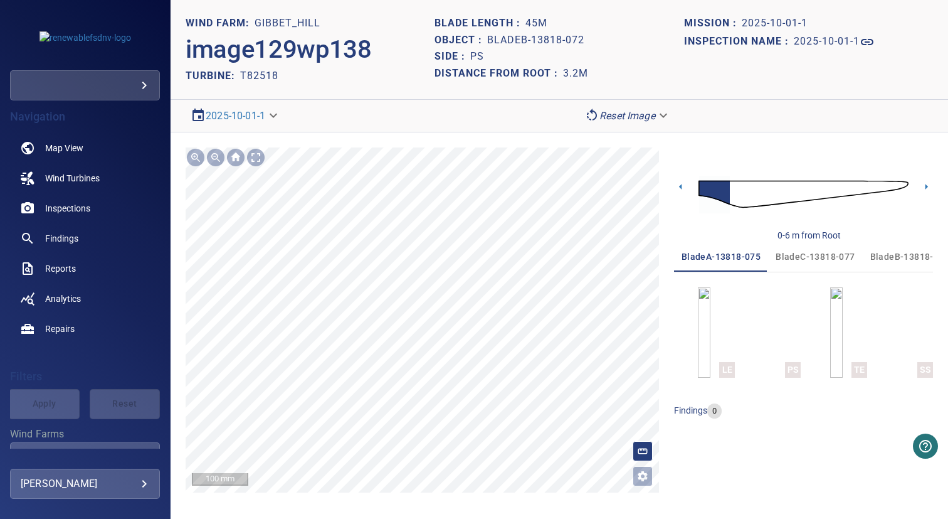
scroll to position [0, 0]
click at [898, 328] on img "button" at bounding box center [902, 332] width 13 height 90
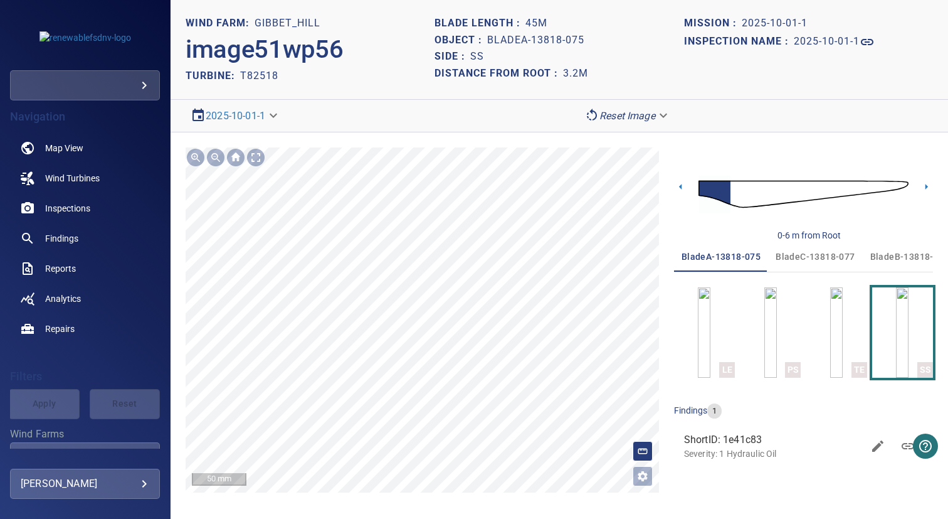
click at [906, 246] on button "bladeB-13818-072" at bounding box center [910, 256] width 94 height 30
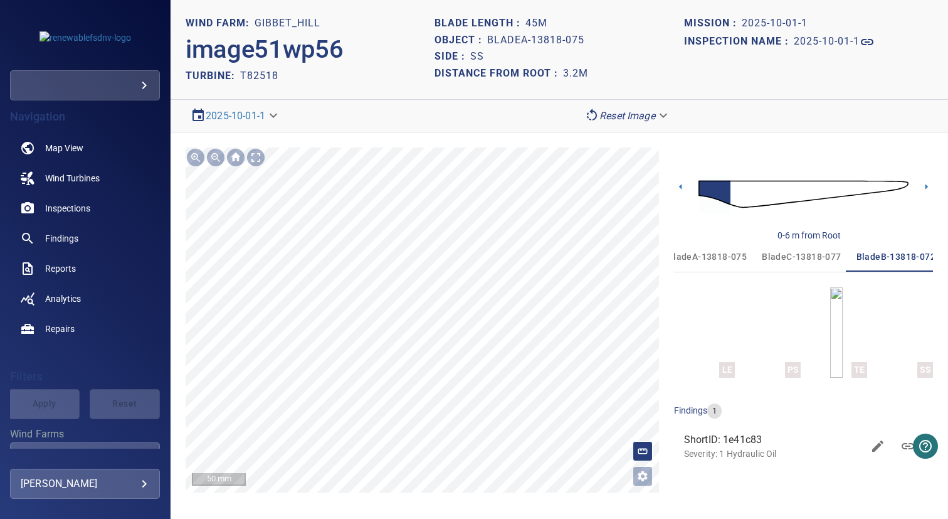
scroll to position [0, 19]
click at [816, 265] on button "bladeC-13818-077" at bounding box center [796, 256] width 94 height 30
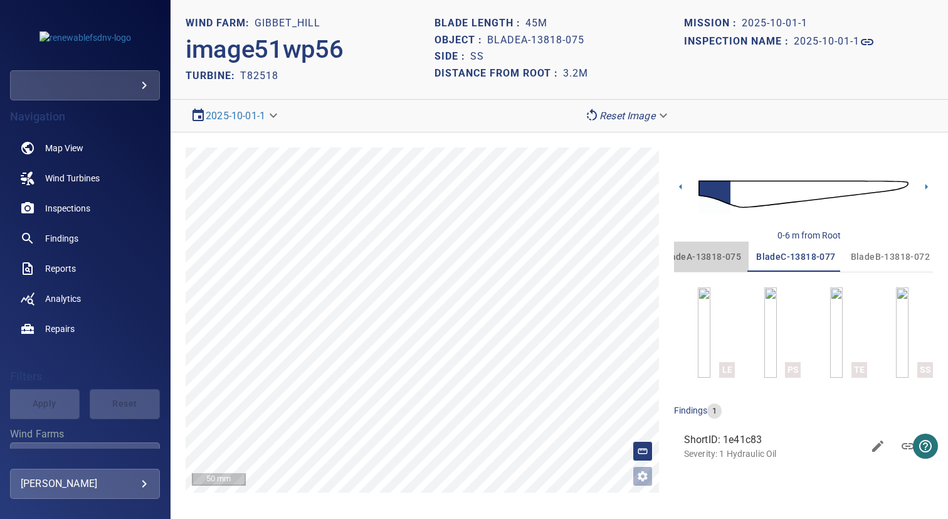
click at [737, 265] on button "bladeA-13818-075" at bounding box center [702, 256] width 94 height 30
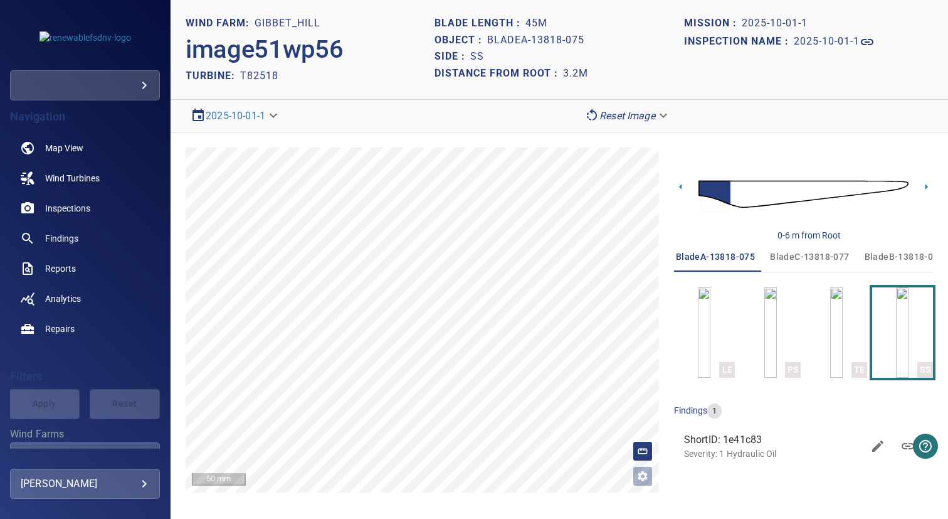
scroll to position [0, 0]
click at [75, 199] on link "Inspections" at bounding box center [85, 208] width 150 height 30
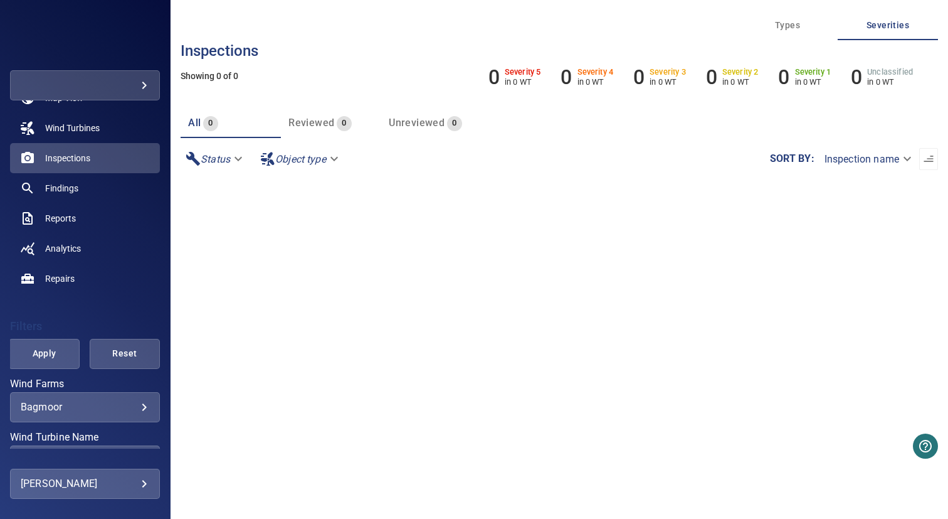
scroll to position [110, 0]
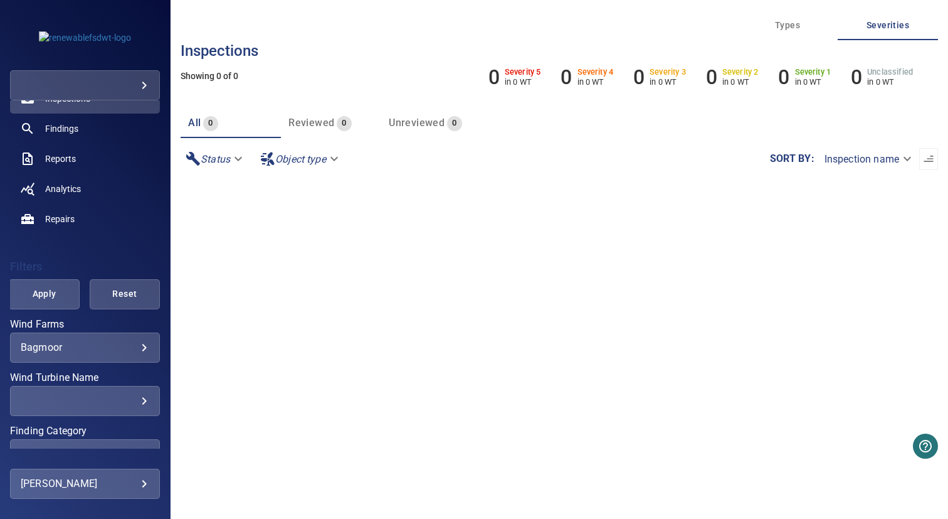
click at [64, 343] on body "**********" at bounding box center [474, 259] width 948 height 519
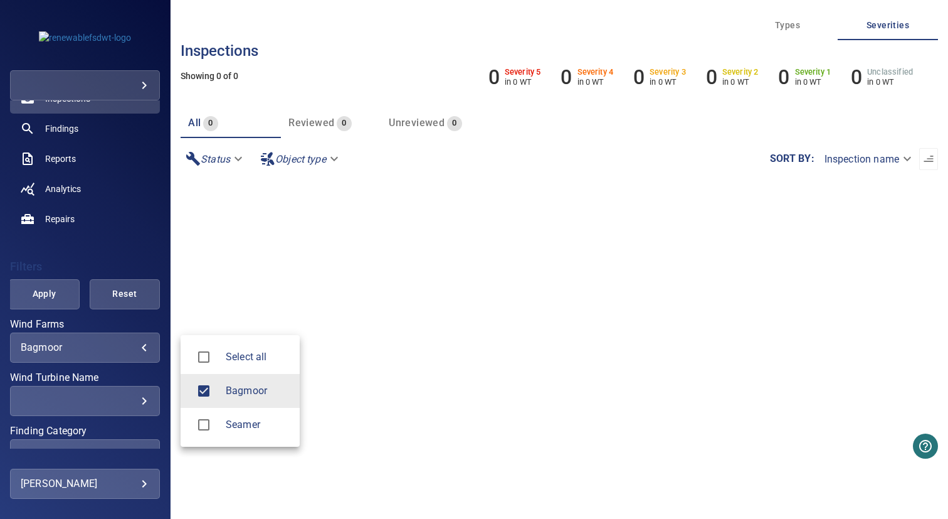
click at [248, 418] on span "Seamer" at bounding box center [258, 424] width 64 height 15
click at [247, 388] on span "Bagmoor" at bounding box center [258, 390] width 64 height 15
type input "******"
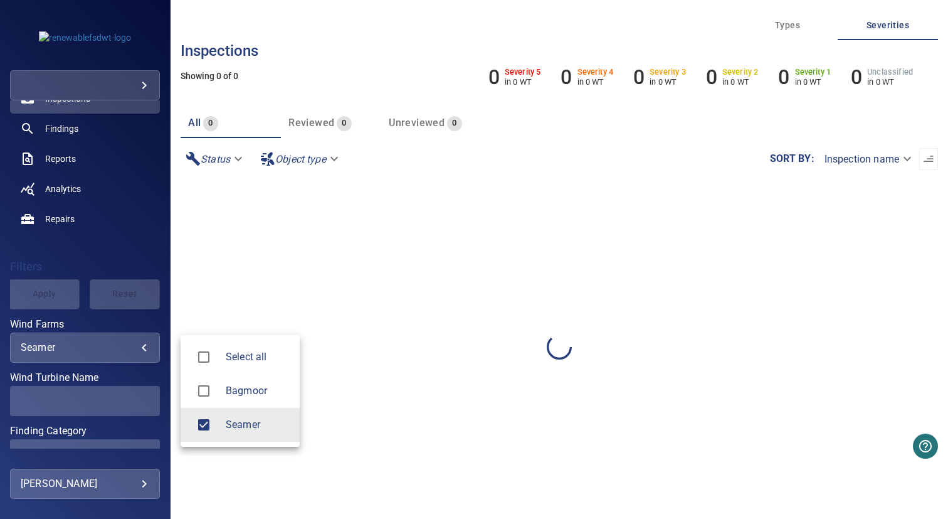
click at [399, 366] on div at bounding box center [474, 259] width 948 height 519
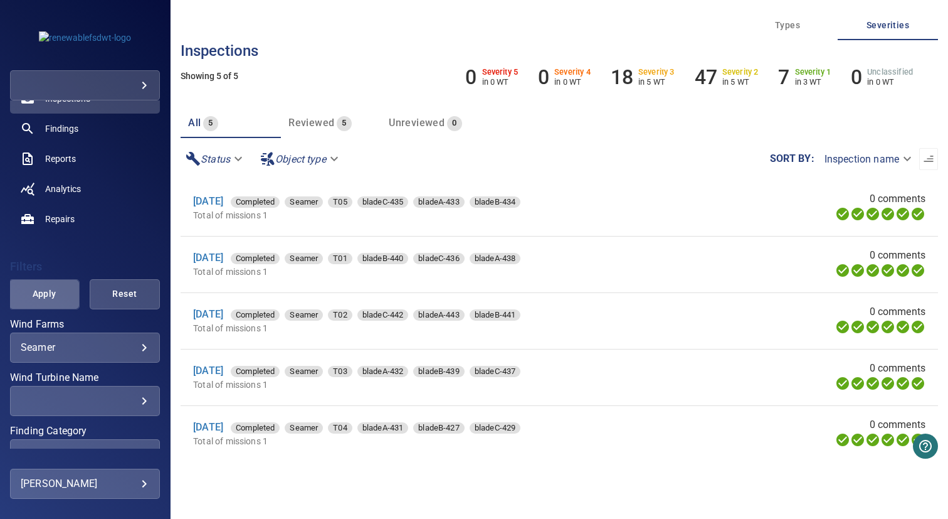
click at [54, 298] on span "Apply" at bounding box center [43, 294] width 39 height 16
click at [213, 259] on link "[DATE]" at bounding box center [208, 257] width 30 height 12
click at [223, 314] on link "[DATE]" at bounding box center [208, 314] width 30 height 12
click at [220, 372] on link "[DATE]" at bounding box center [208, 370] width 30 height 12
click at [223, 430] on link "[DATE]" at bounding box center [208, 427] width 30 height 12
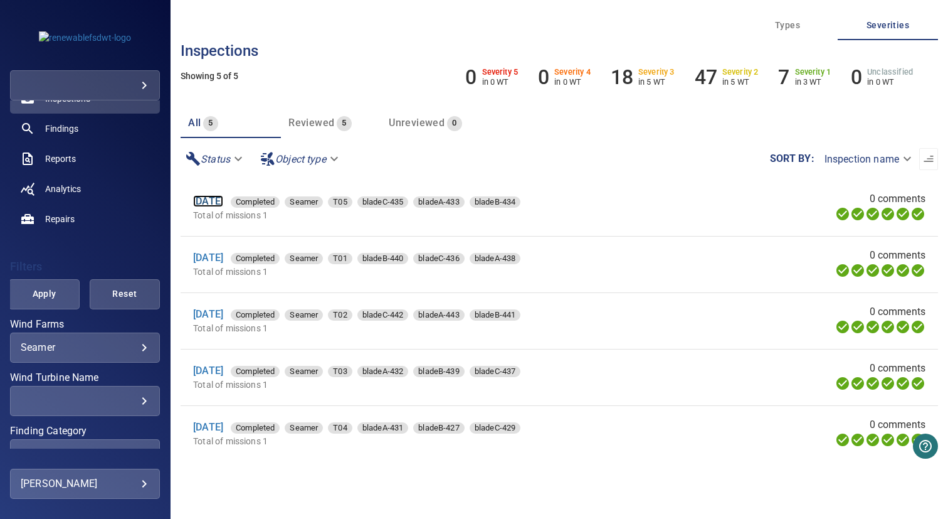
click at [223, 199] on link "[DATE]" at bounding box center [208, 201] width 30 height 12
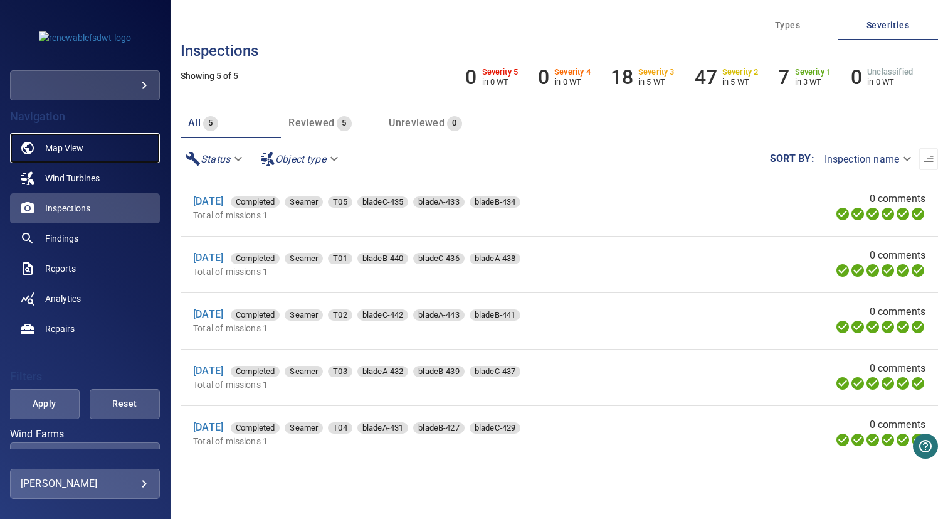
click at [89, 149] on link "Map View" at bounding box center [85, 148] width 150 height 30
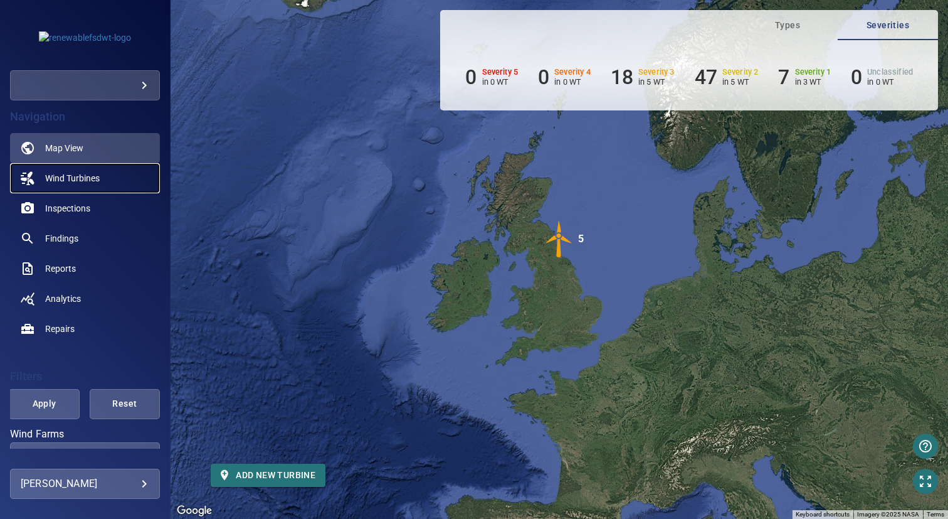
click at [86, 176] on span "Wind Turbines" at bounding box center [72, 178] width 55 height 13
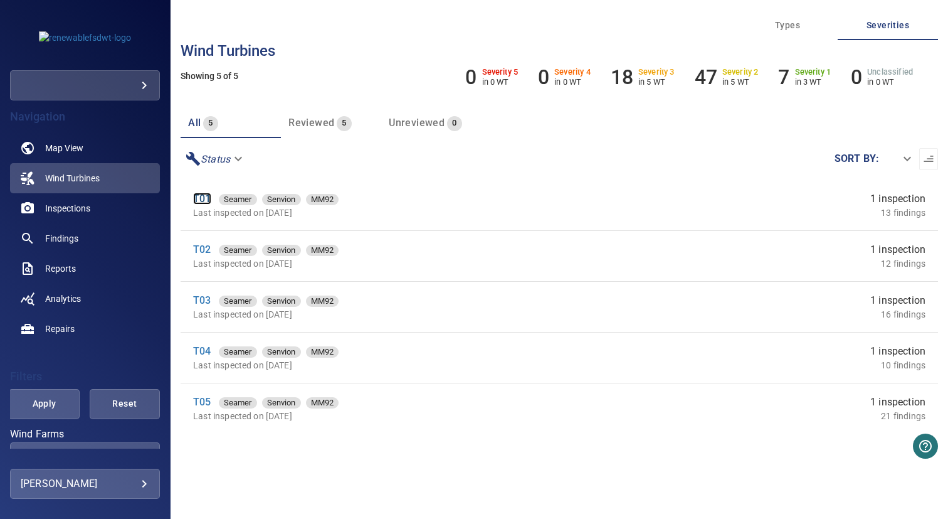
click at [209, 198] on link "T01" at bounding box center [202, 199] width 18 height 12
click at [208, 249] on link "T02" at bounding box center [202, 249] width 18 height 12
click at [203, 301] on link "T03" at bounding box center [202, 300] width 18 height 12
click at [201, 349] on link "T04" at bounding box center [202, 351] width 18 height 12
click at [201, 403] on link "T05" at bounding box center [202, 402] width 18 height 12
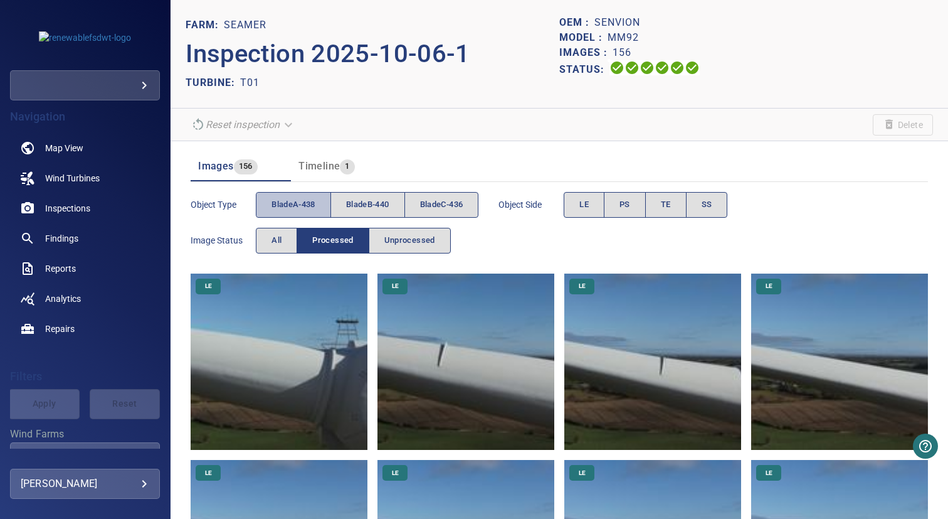
click at [302, 201] on span "bladeA-438" at bounding box center [294, 205] width 44 height 14
click at [624, 208] on span "PS" at bounding box center [625, 205] width 11 height 14
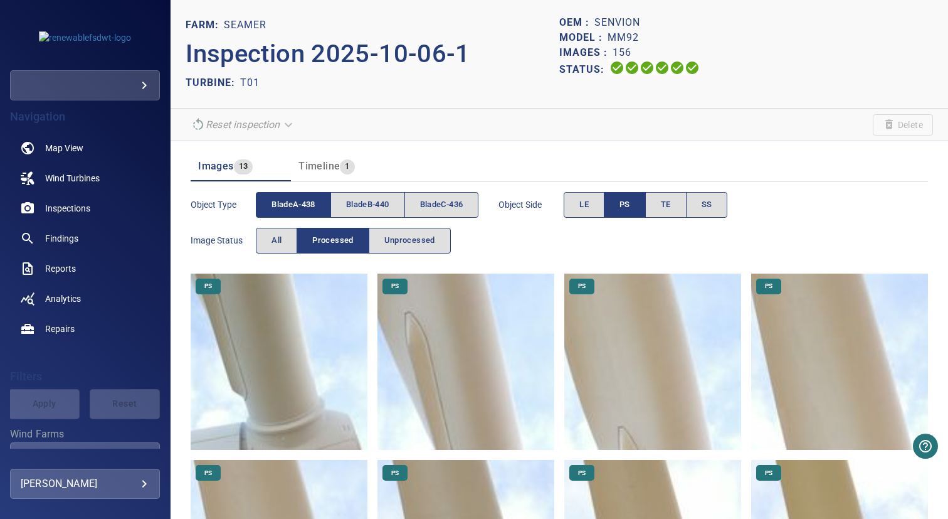
click at [314, 339] on img at bounding box center [279, 361] width 177 height 177
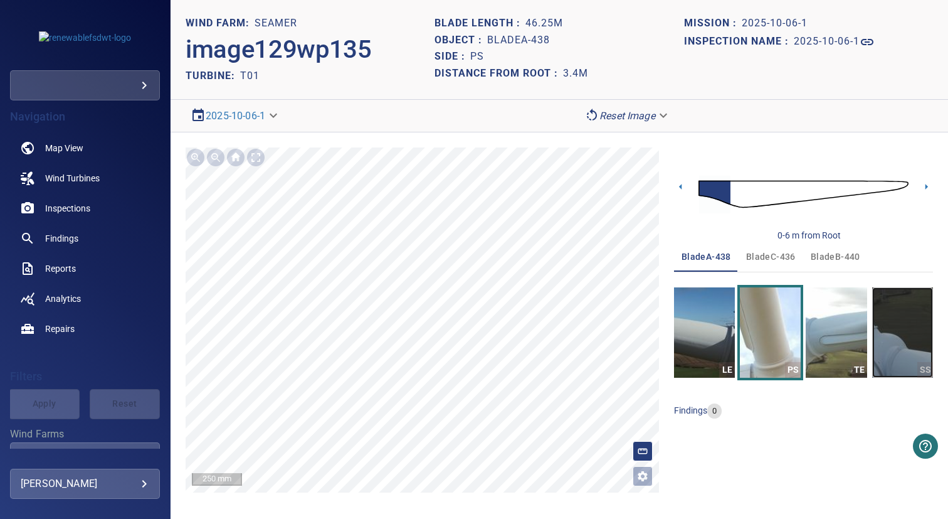
click at [903, 315] on img "button" at bounding box center [902, 332] width 61 height 90
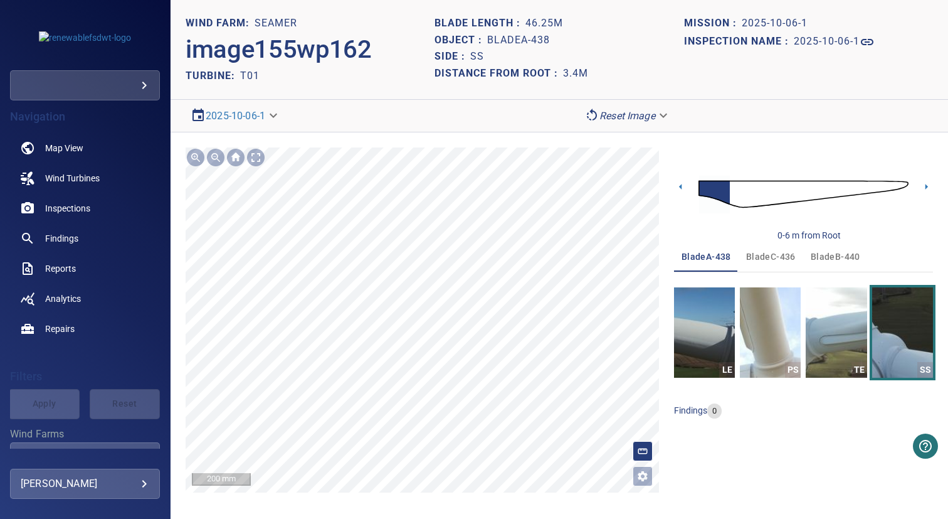
click at [483, 56] on section "**********" at bounding box center [560, 259] width 778 height 519
click at [893, 187] on img at bounding box center [804, 194] width 210 height 51
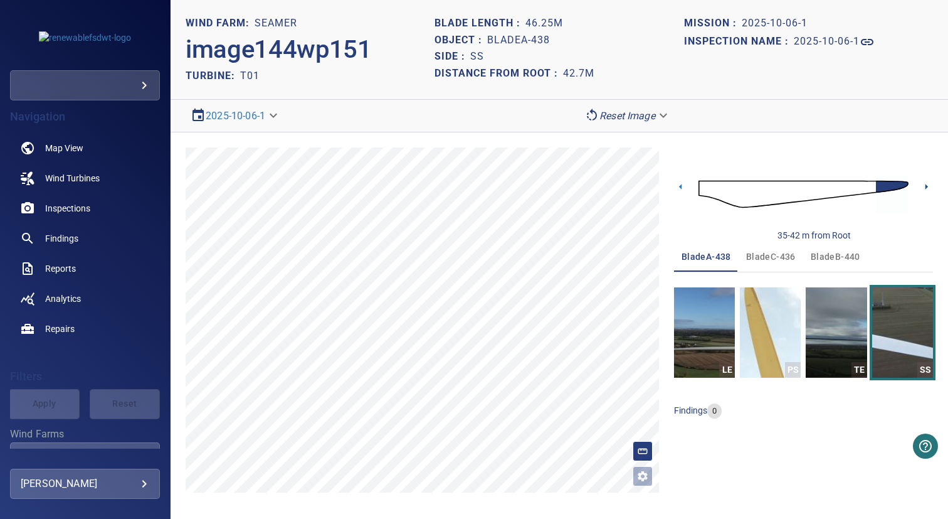
click at [928, 186] on icon at bounding box center [926, 186] width 13 height 13
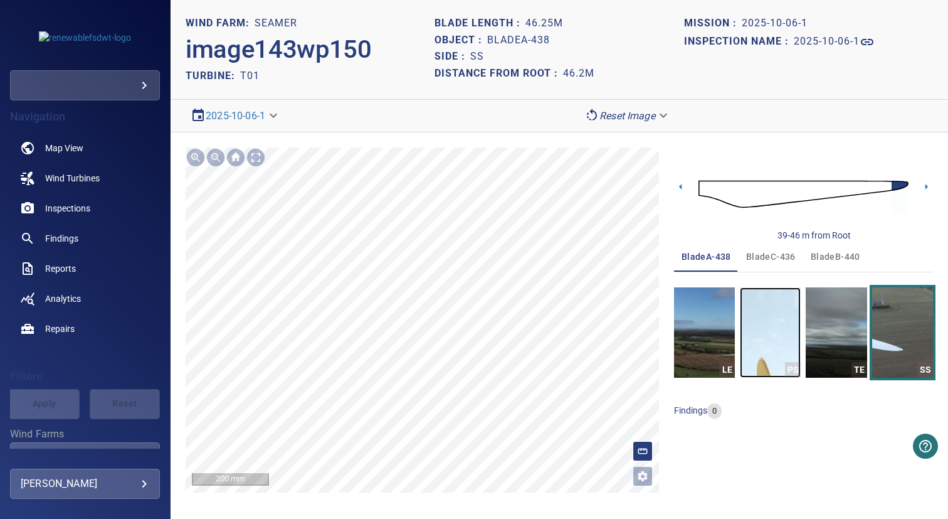
click at [768, 328] on img "button" at bounding box center [770, 332] width 61 height 90
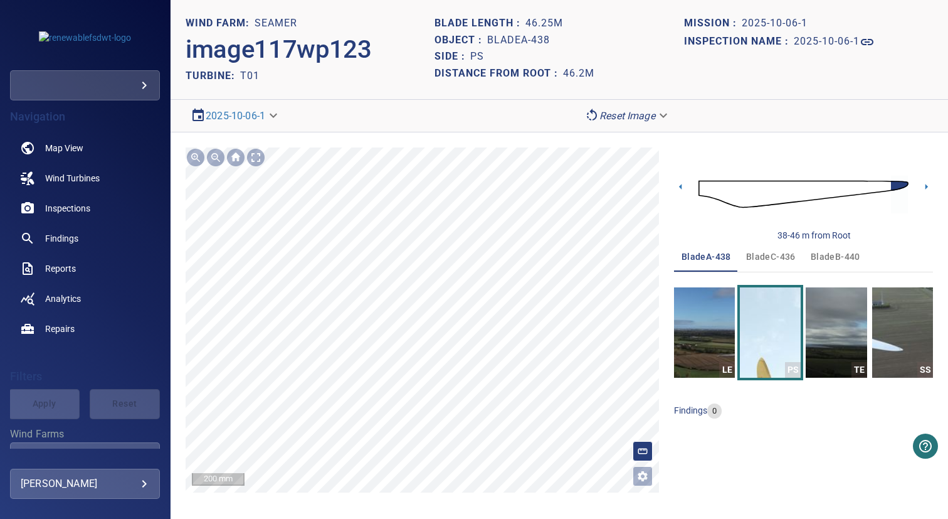
click at [354, 120] on section "**********" at bounding box center [560, 259] width 778 height 519
click at [684, 185] on icon at bounding box center [680, 186] width 13 height 13
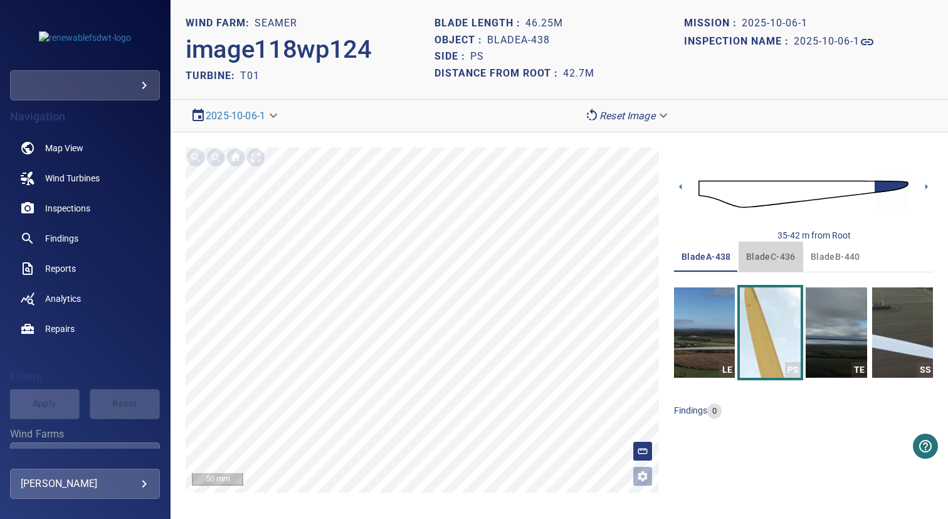
click at [778, 260] on span "bladeC-436" at bounding box center [771, 257] width 50 height 16
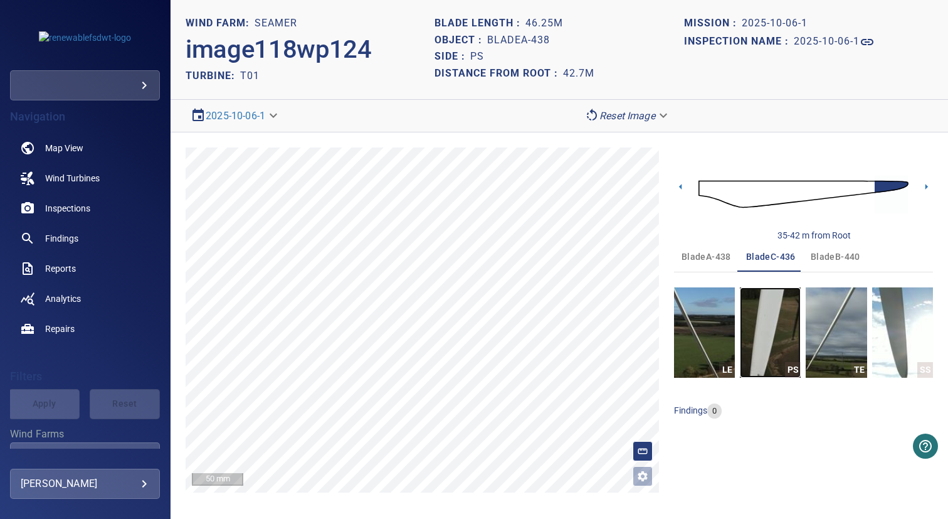
click at [767, 317] on img "button" at bounding box center [770, 332] width 61 height 90
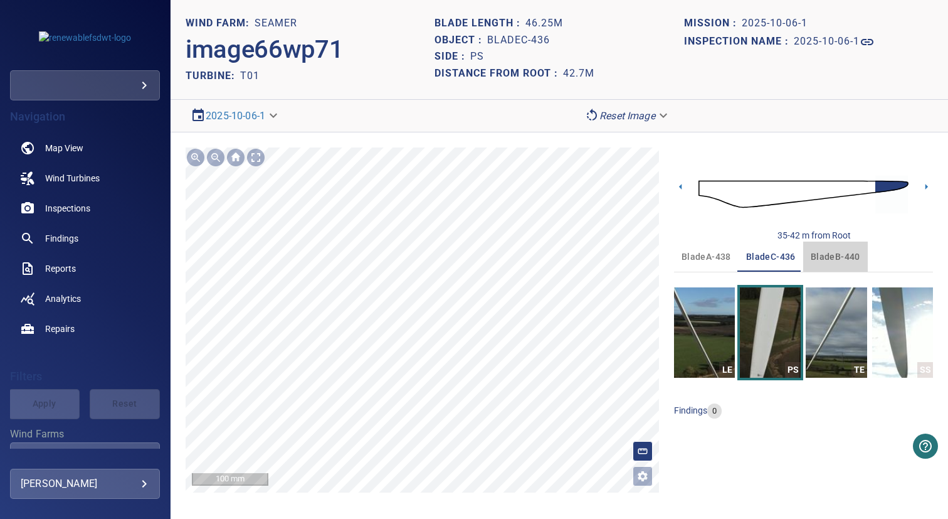
click at [837, 258] on span "bladeB-440" at bounding box center [836, 257] width 50 height 16
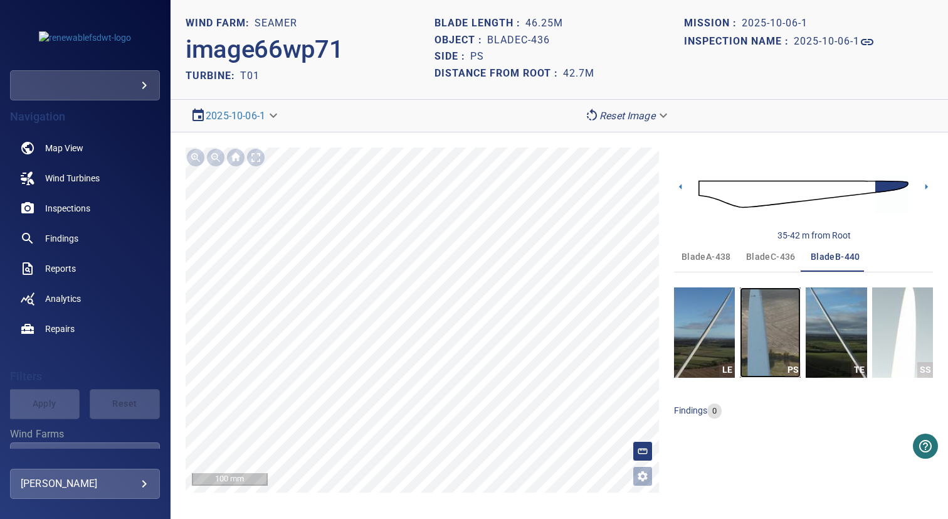
click at [760, 325] on img "button" at bounding box center [770, 332] width 61 height 90
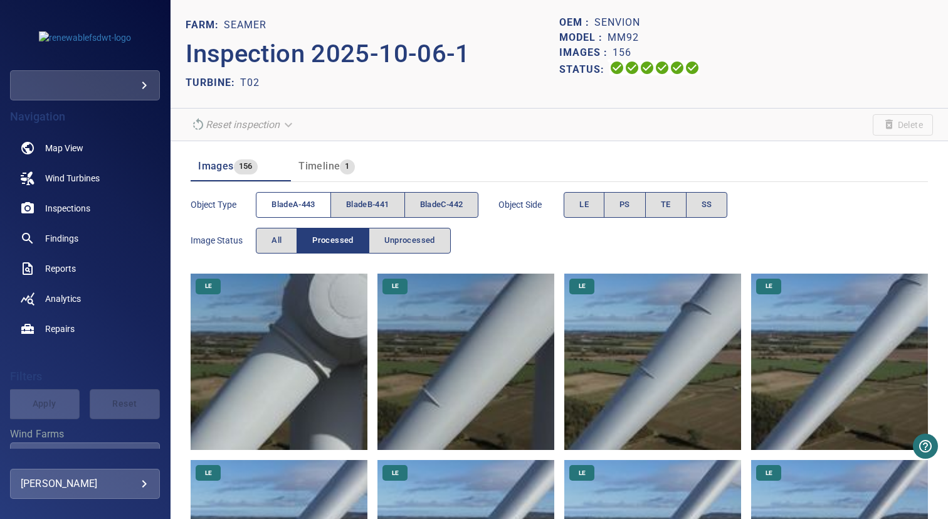
click at [305, 206] on span "bladeA-443" at bounding box center [294, 205] width 44 height 14
click at [628, 206] on span "PS" at bounding box center [625, 205] width 11 height 14
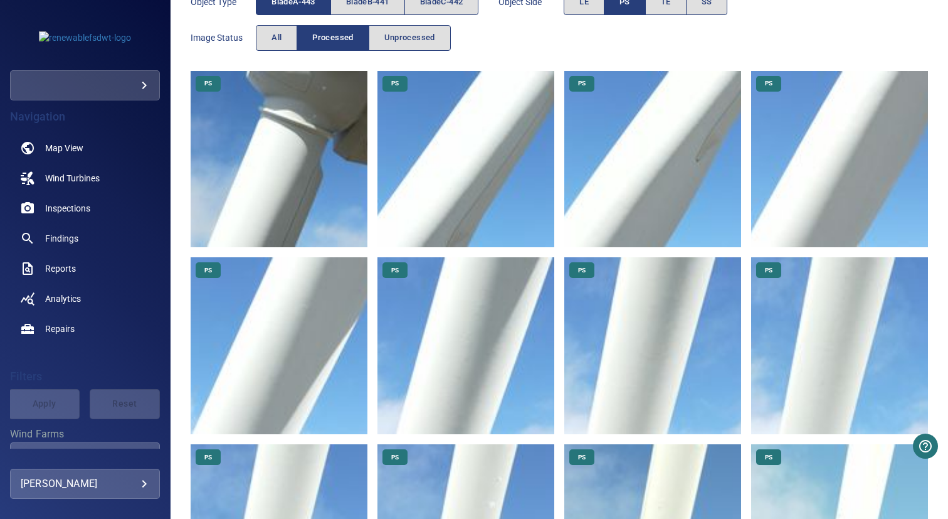
scroll to position [513, 0]
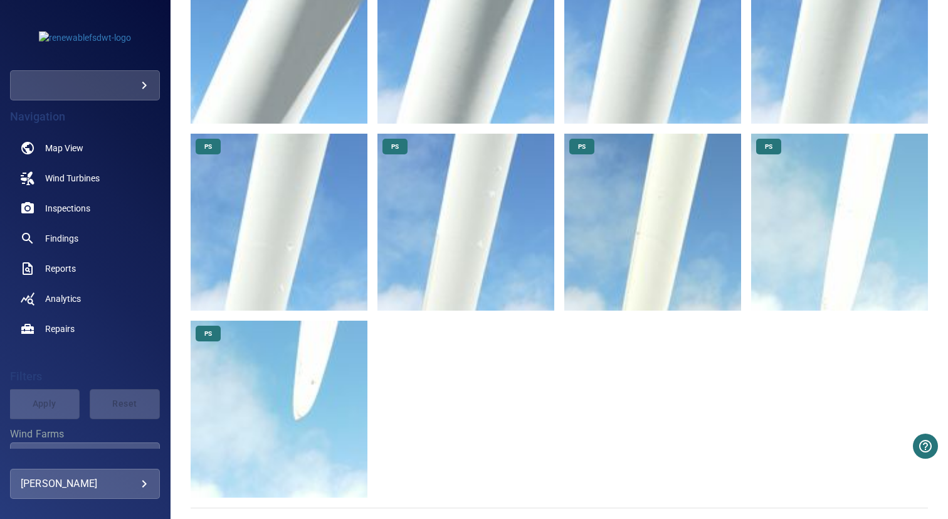
click at [283, 390] on img at bounding box center [279, 408] width 177 height 177
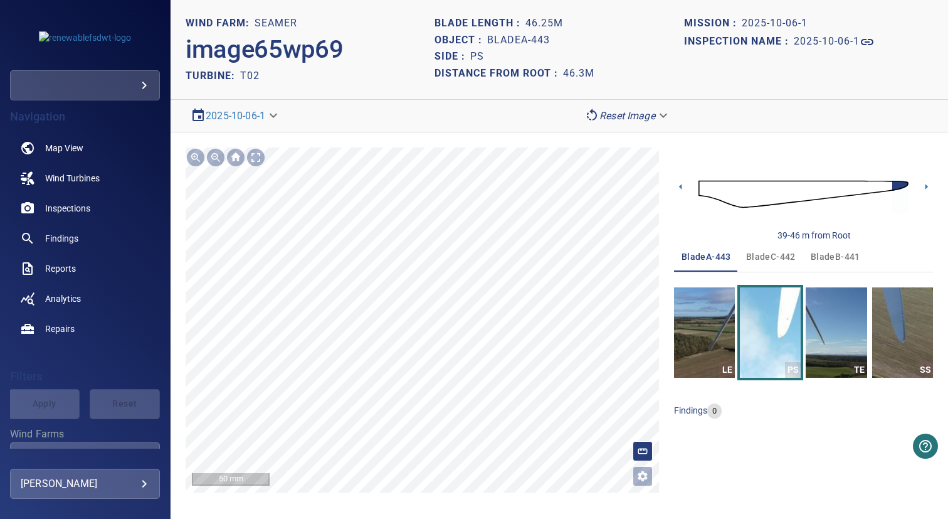
click at [747, 267] on button "bladeC-442" at bounding box center [771, 256] width 65 height 30
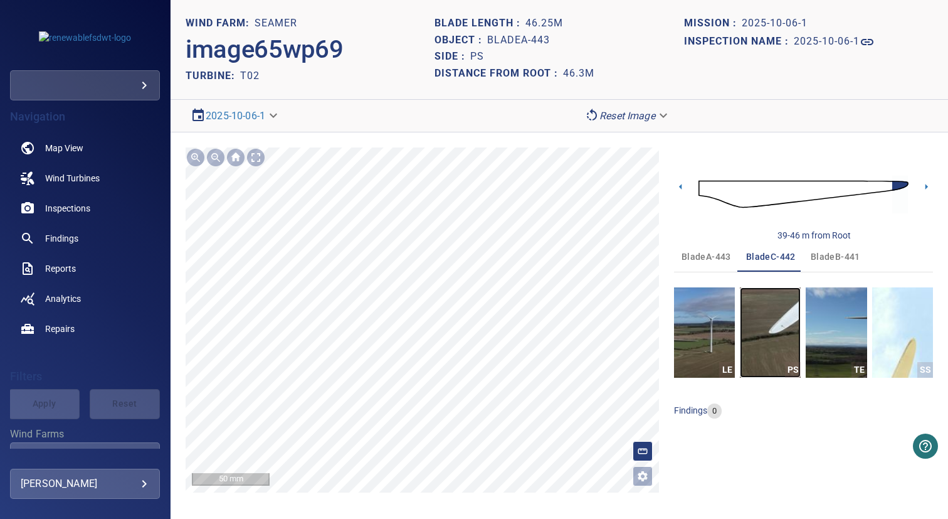
click at [761, 310] on img "button" at bounding box center [770, 332] width 61 height 90
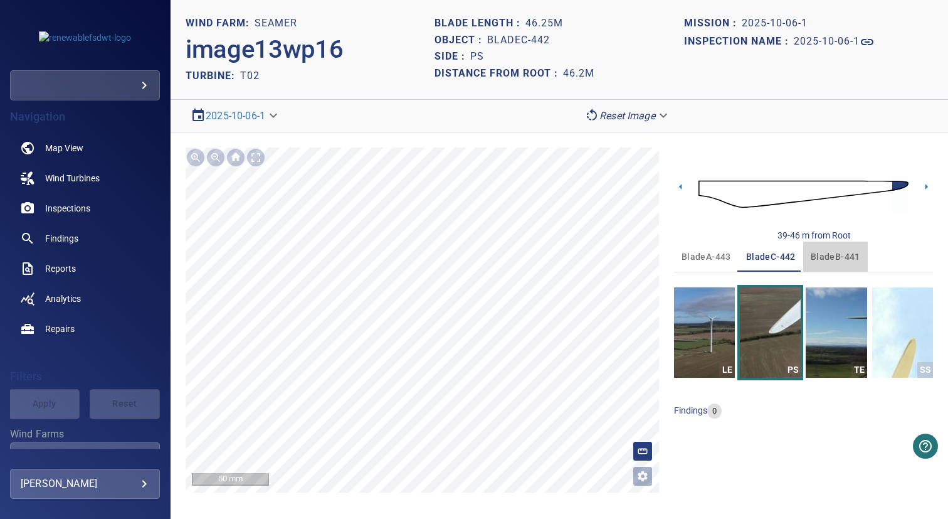
click at [833, 260] on span "bladeB-441" at bounding box center [836, 257] width 50 height 16
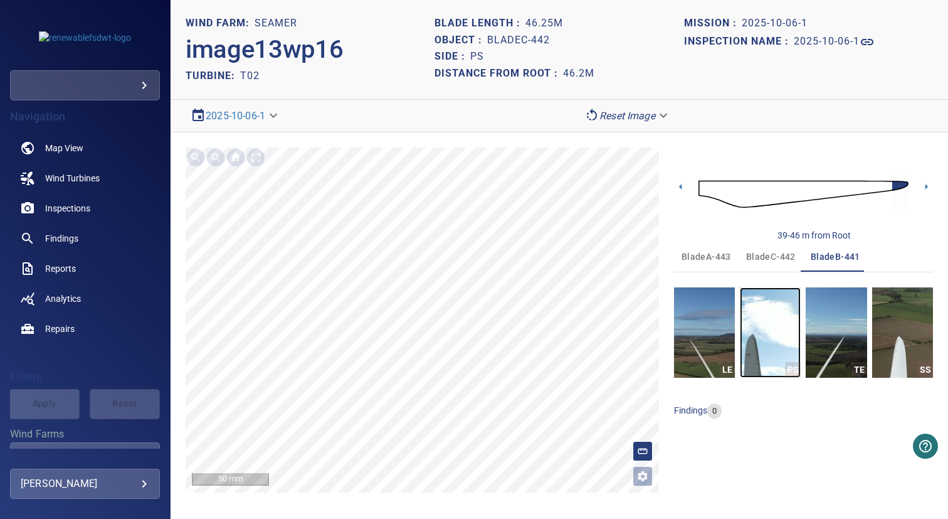
click at [766, 324] on img "button" at bounding box center [770, 332] width 61 height 90
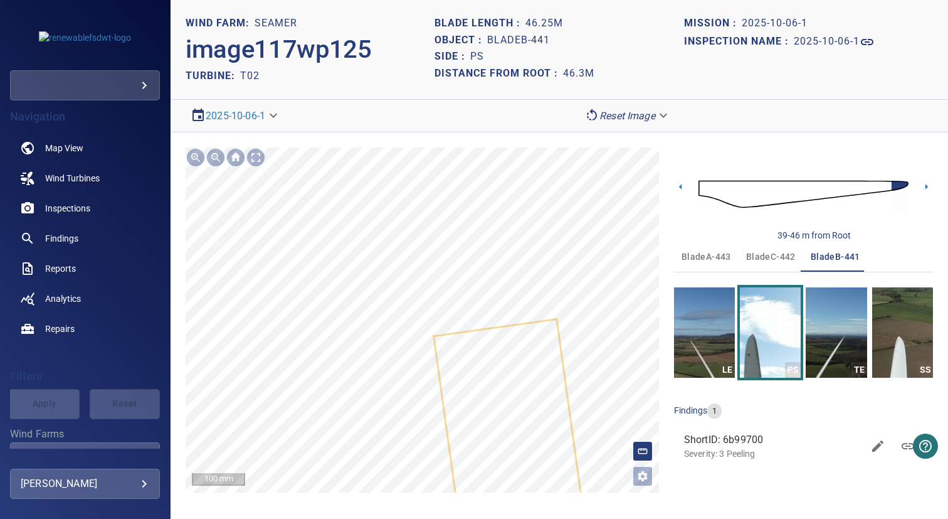
click at [371, 97] on section "**********" at bounding box center [560, 259] width 778 height 519
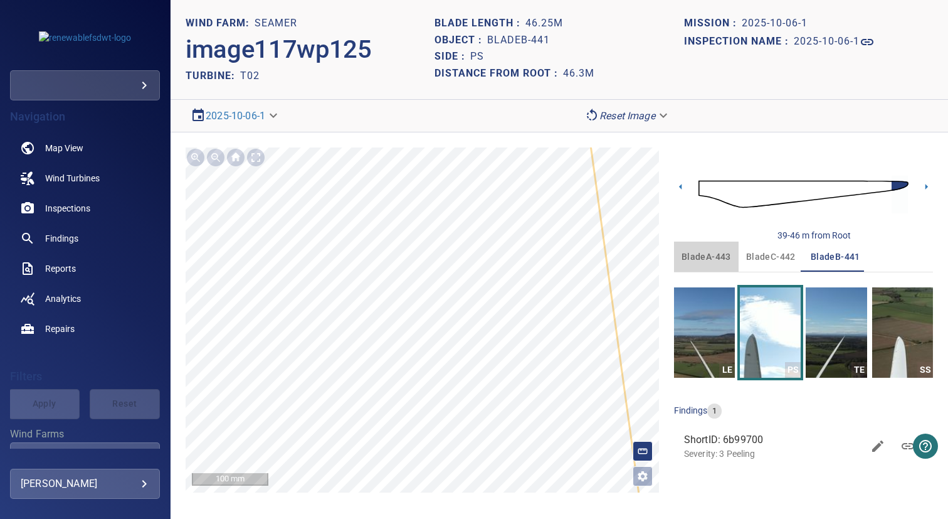
click at [714, 260] on span "bladeA-443" at bounding box center [707, 257] width 50 height 16
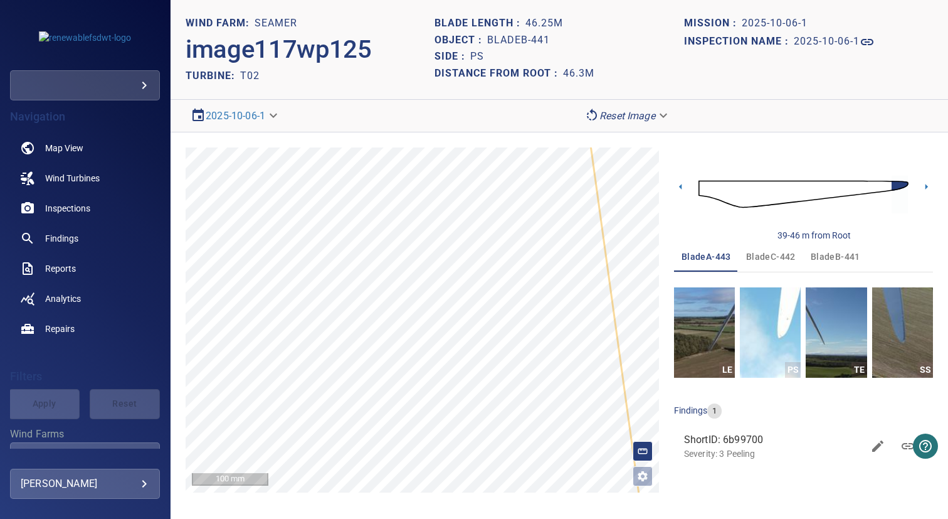
click at [754, 255] on span "bladeC-442" at bounding box center [771, 257] width 50 height 16
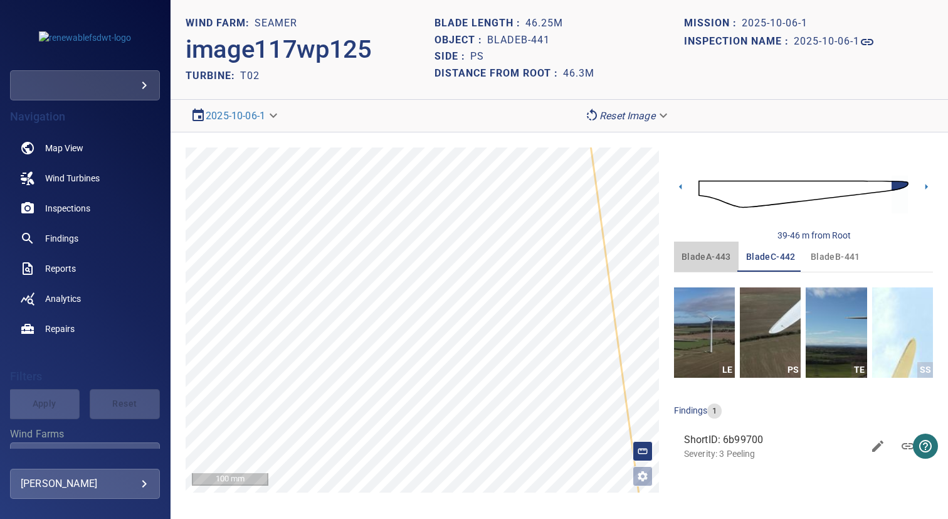
click at [697, 254] on span "bladeA-443" at bounding box center [707, 257] width 50 height 16
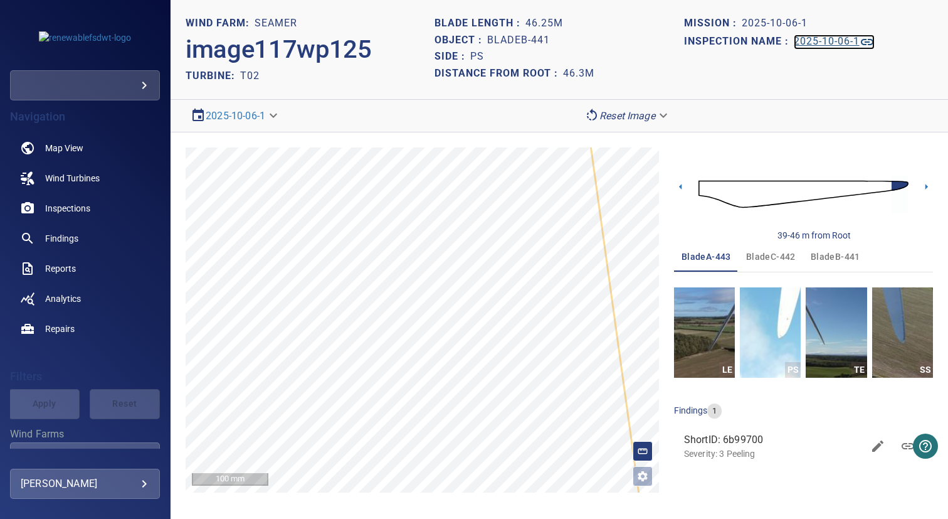
click at [827, 43] on h1 "2025-10-06-1" at bounding box center [827, 42] width 66 height 12
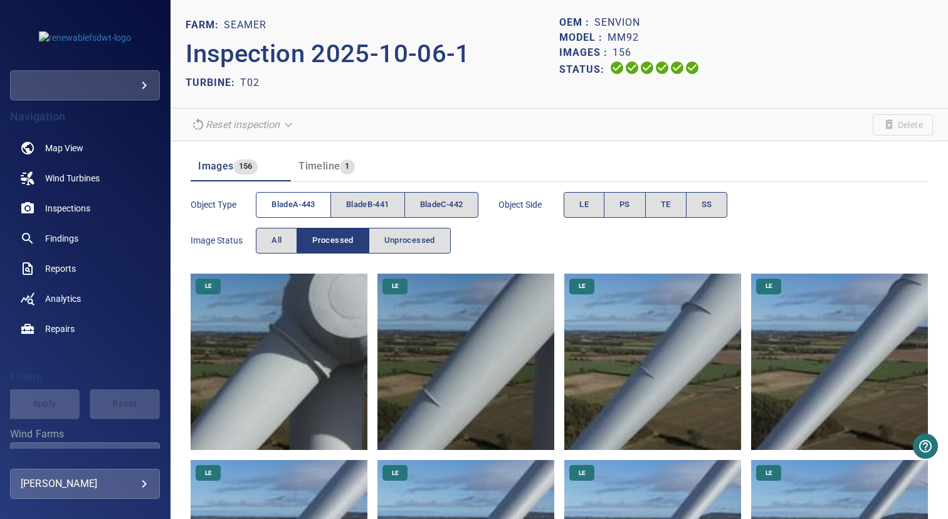
click at [320, 192] on button "bladeA-443" at bounding box center [293, 205] width 75 height 26
click at [370, 206] on span "bladeB-441" at bounding box center [367, 205] width 43 height 14
click at [292, 206] on span "bladeA-443" at bounding box center [294, 205] width 44 height 14
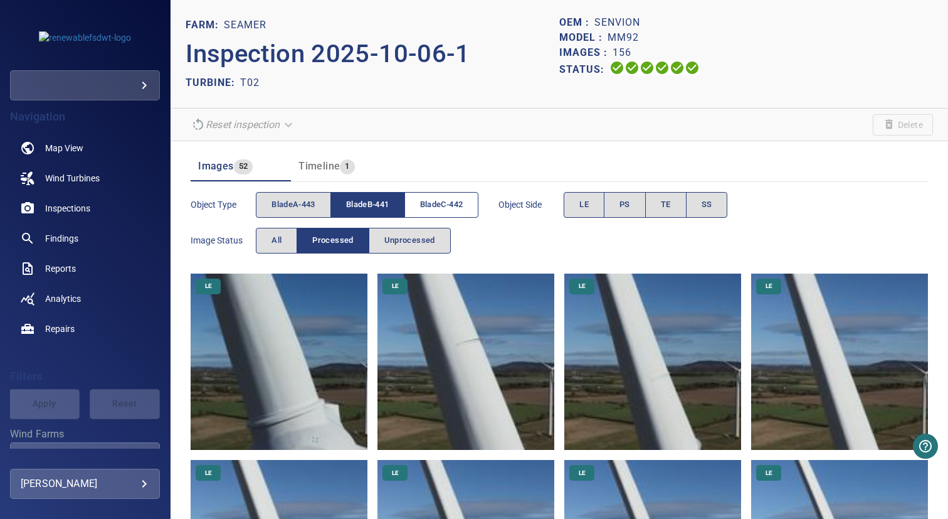
click at [446, 209] on span "bladeC-442" at bounding box center [441, 205] width 43 height 14
click at [377, 209] on span "bladeB-441" at bounding box center [367, 205] width 43 height 14
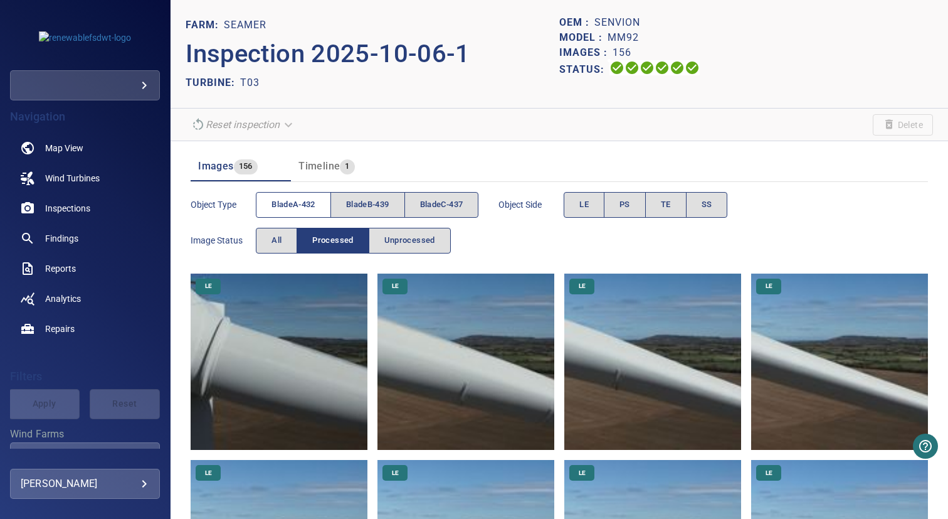
click at [297, 204] on span "bladeA-432" at bounding box center [294, 205] width 44 height 14
click at [366, 204] on span "bladeB-439" at bounding box center [367, 205] width 43 height 14
click at [310, 204] on span "bladeA-432" at bounding box center [294, 205] width 44 height 14
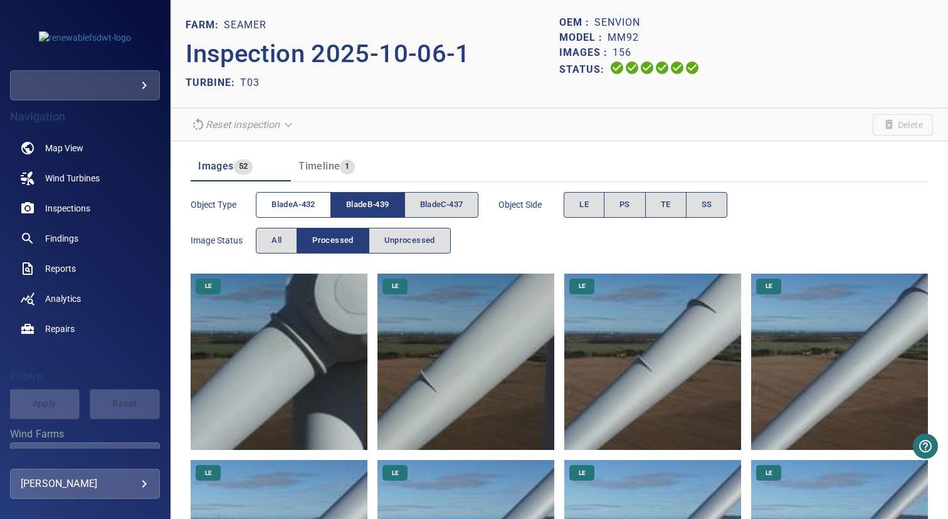
click at [298, 201] on span "bladeA-432" at bounding box center [294, 205] width 44 height 14
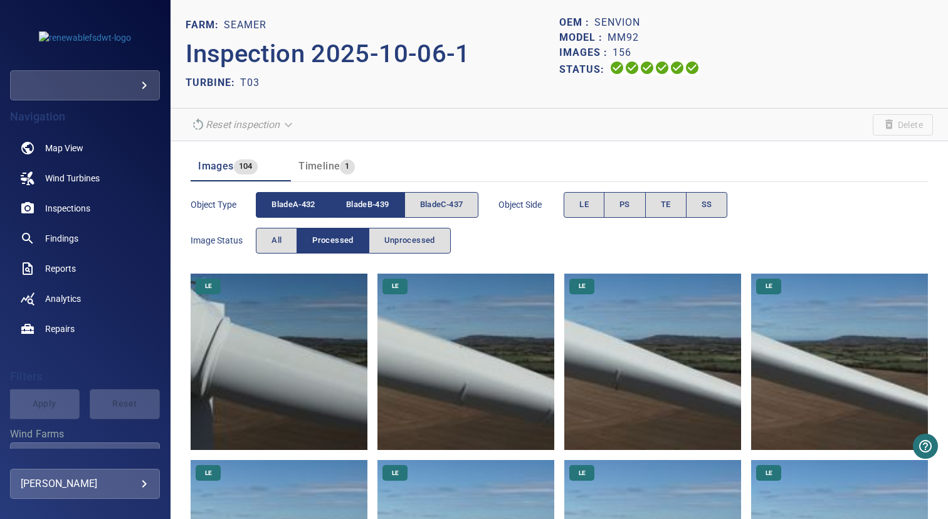
click at [362, 201] on span "bladeB-439" at bounding box center [367, 205] width 43 height 14
click at [358, 198] on span "bladeB-439" at bounding box center [367, 205] width 43 height 14
click at [309, 198] on span "bladeA-432" at bounding box center [294, 205] width 44 height 14
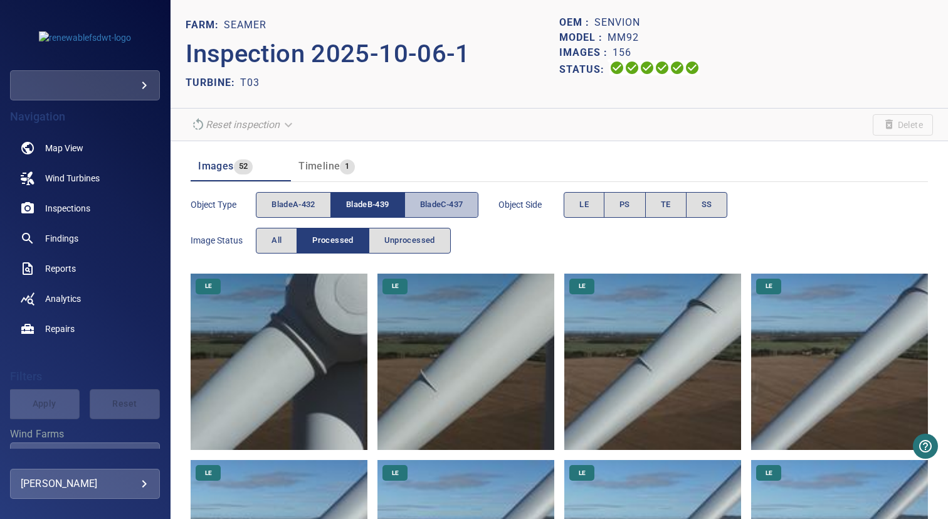
click at [441, 198] on span "bladeC-437" at bounding box center [441, 205] width 43 height 14
click at [383, 198] on span "bladeB-439" at bounding box center [367, 205] width 43 height 14
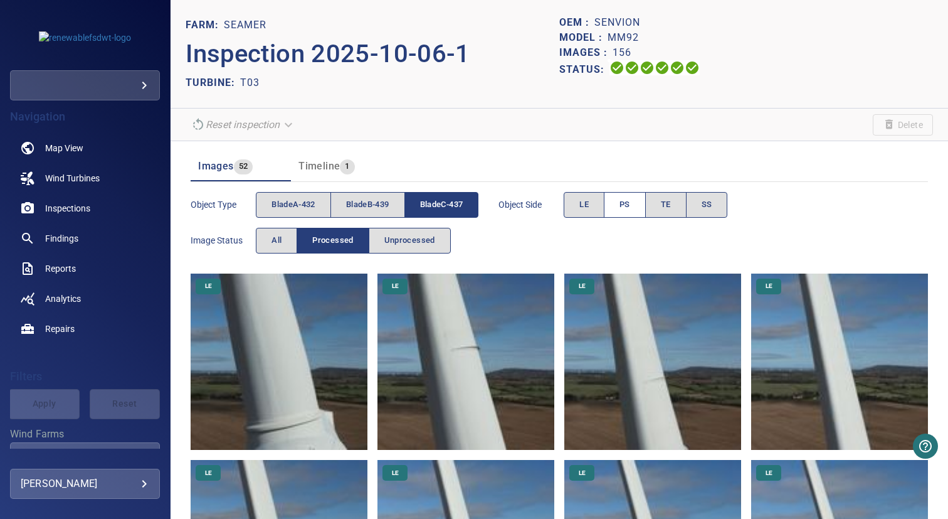
click at [630, 208] on span "PS" at bounding box center [625, 205] width 11 height 14
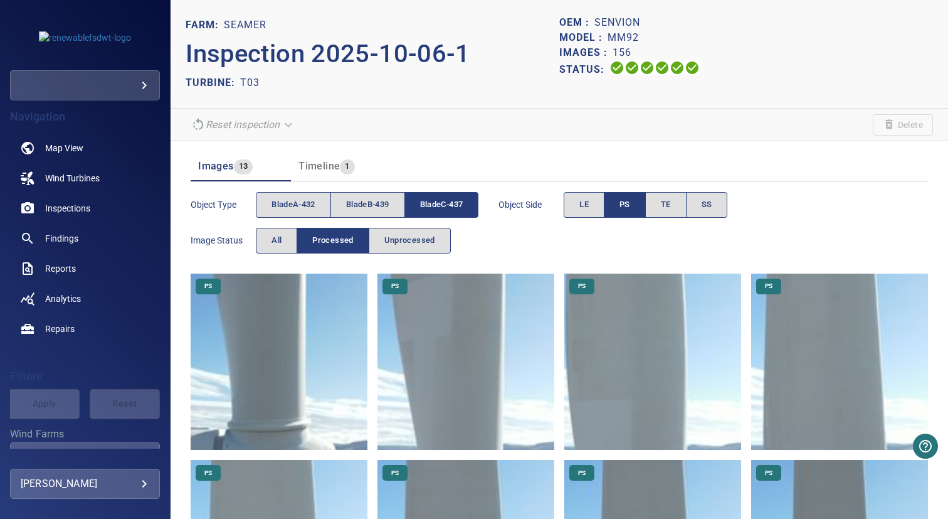
scroll to position [513, 0]
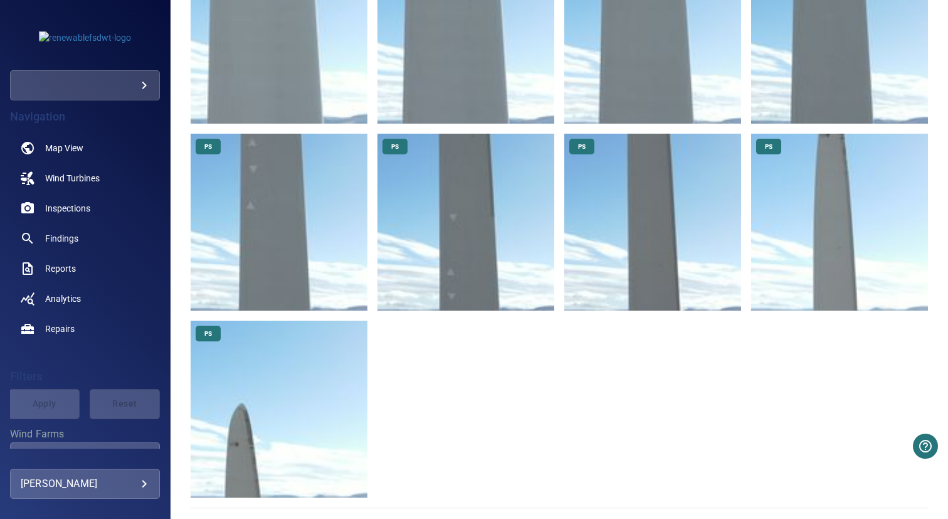
click at [293, 380] on img at bounding box center [279, 408] width 177 height 177
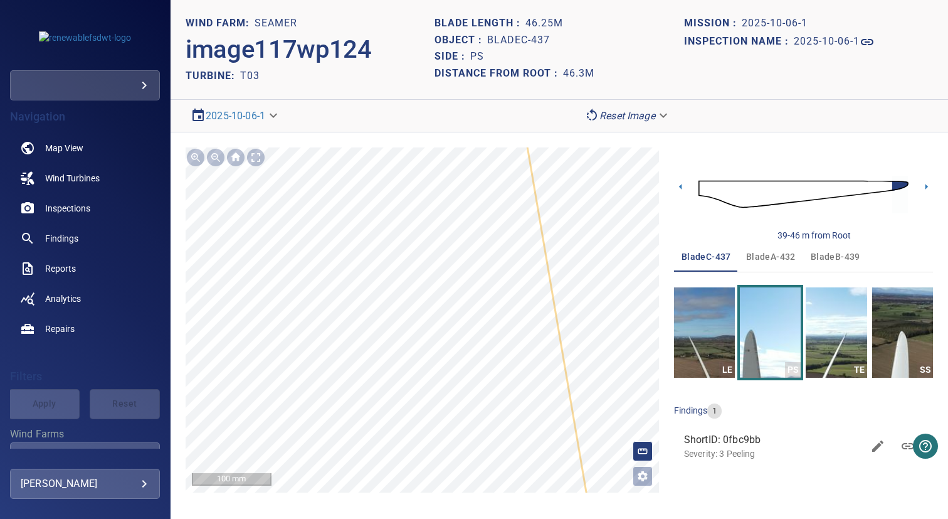
click at [762, 255] on span "bladeA-432" at bounding box center [771, 257] width 50 height 16
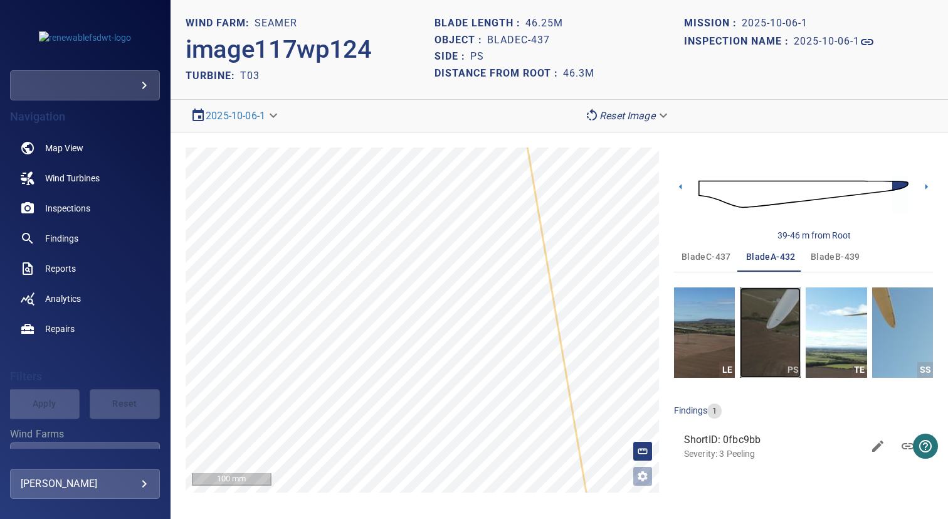
click at [763, 310] on img "button" at bounding box center [770, 332] width 61 height 90
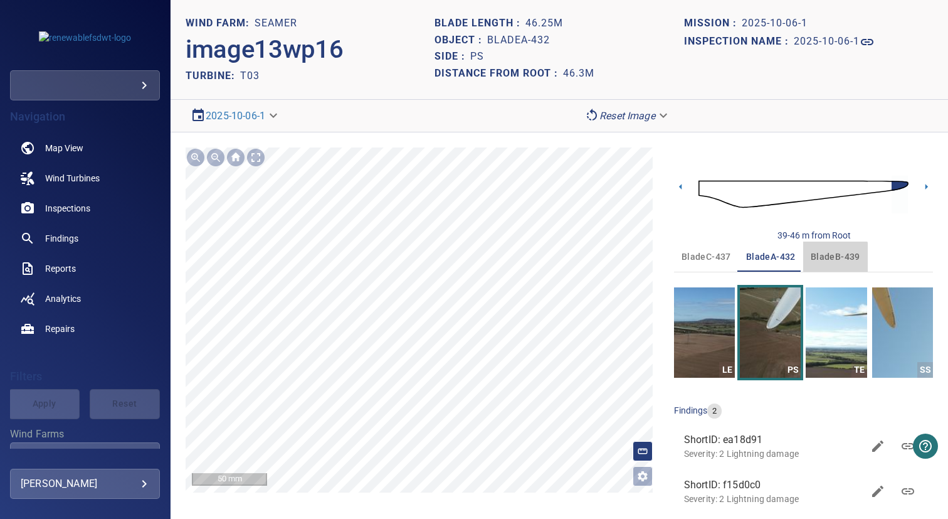
click at [820, 258] on span "bladeB-439" at bounding box center [836, 257] width 50 height 16
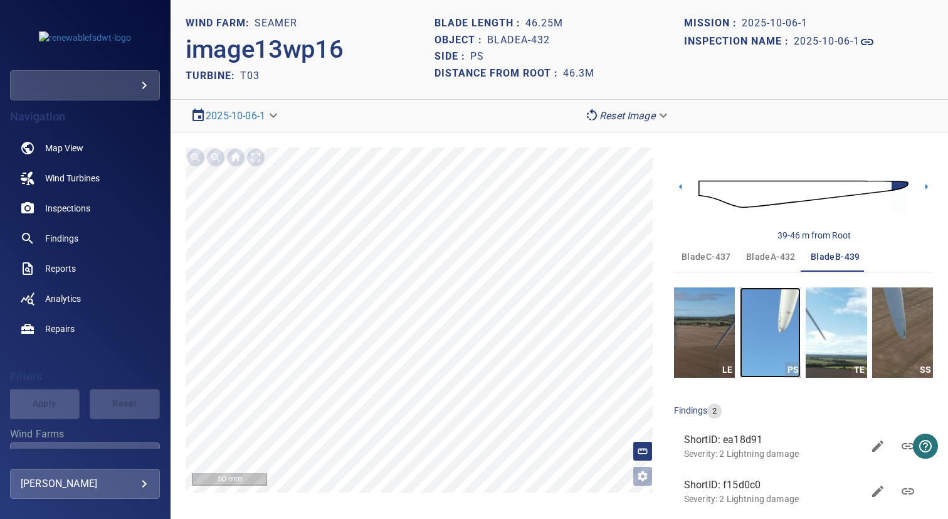
click at [759, 307] on img "button" at bounding box center [770, 332] width 61 height 90
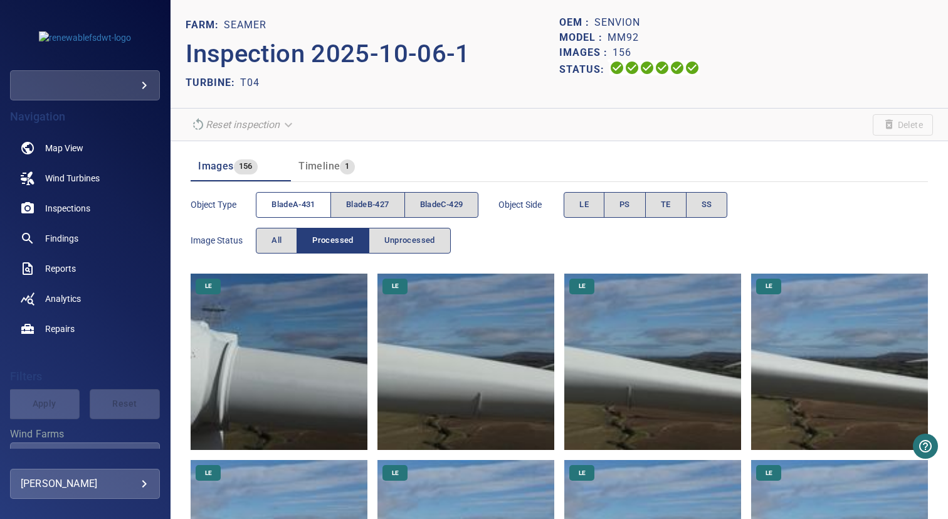
click at [304, 202] on span "bladeA-431" at bounding box center [294, 205] width 44 height 14
click at [383, 206] on span "bladeB-427" at bounding box center [367, 205] width 43 height 14
click at [302, 206] on span "bladeA-431" at bounding box center [294, 205] width 44 height 14
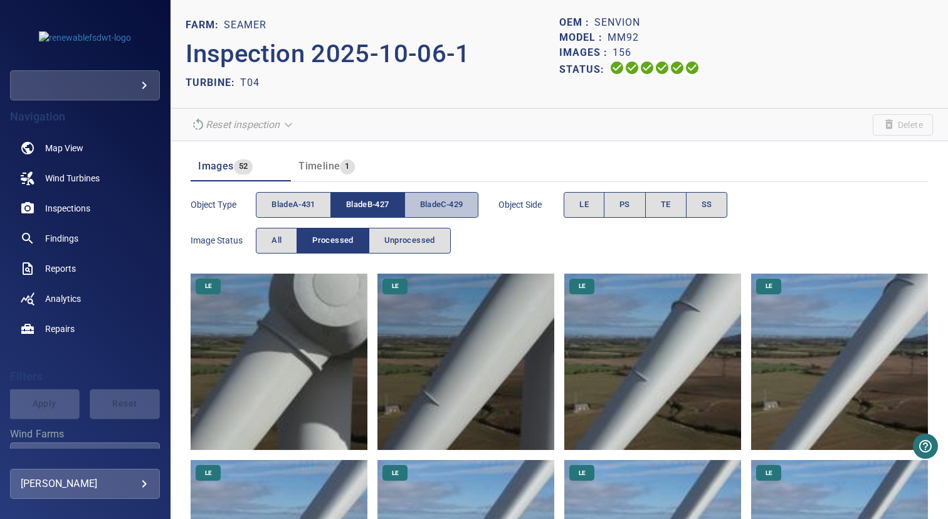
click at [448, 202] on span "bladeC-429" at bounding box center [441, 205] width 43 height 14
click at [389, 202] on span "bladeB-427" at bounding box center [367, 205] width 43 height 14
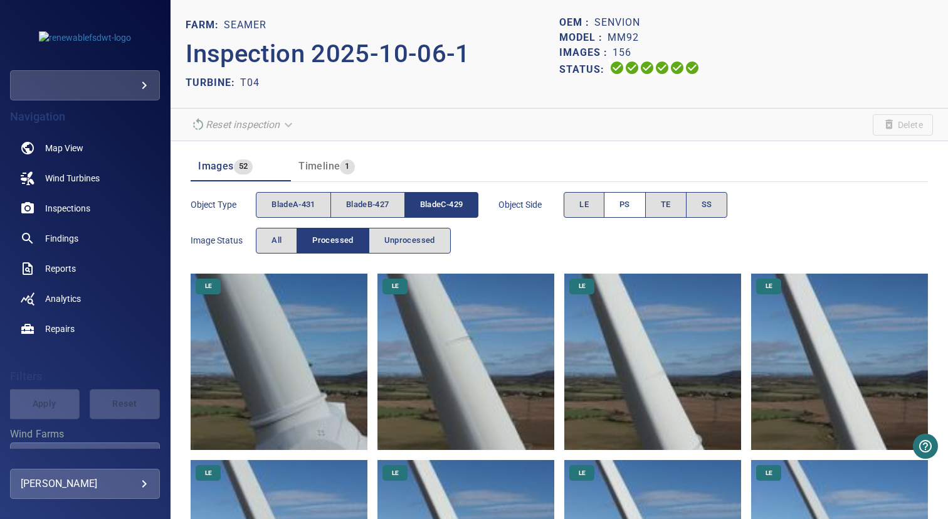
click at [622, 196] on button "PS" at bounding box center [625, 205] width 42 height 26
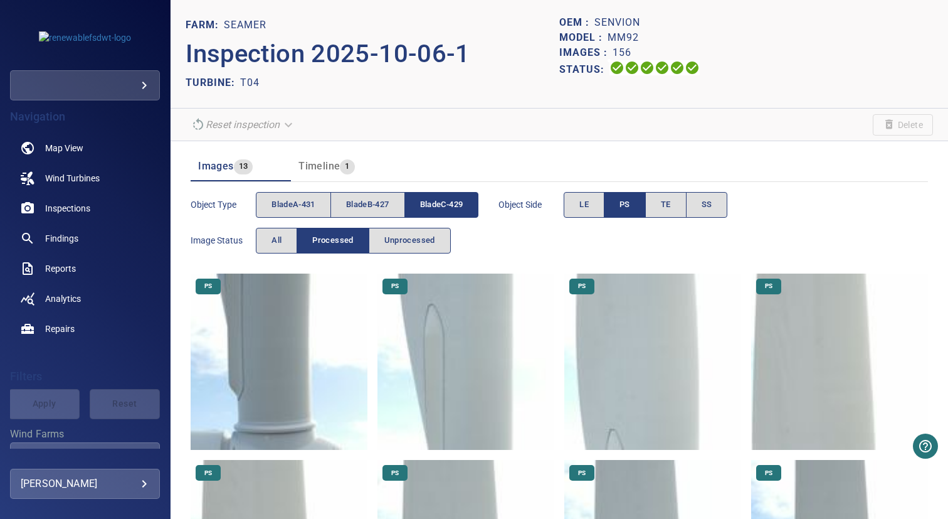
scroll to position [513, 0]
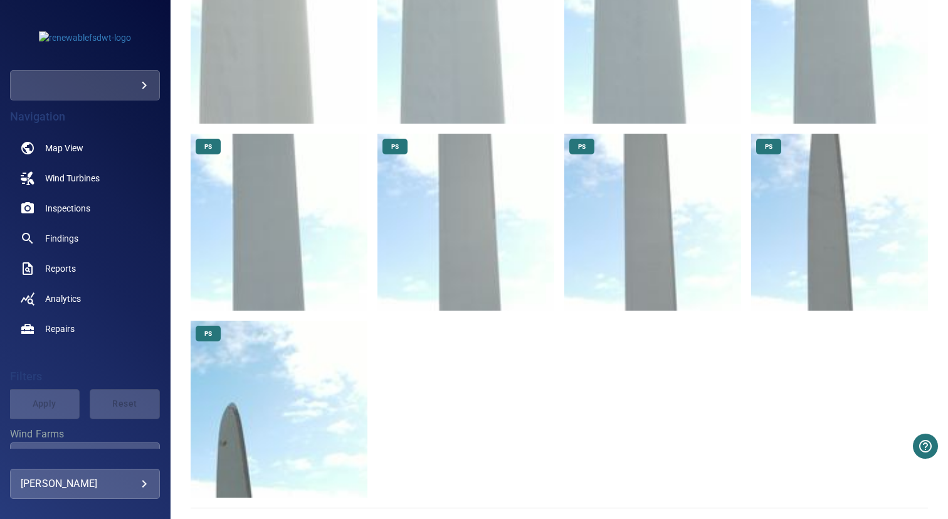
click at [269, 405] on img at bounding box center [279, 408] width 177 height 177
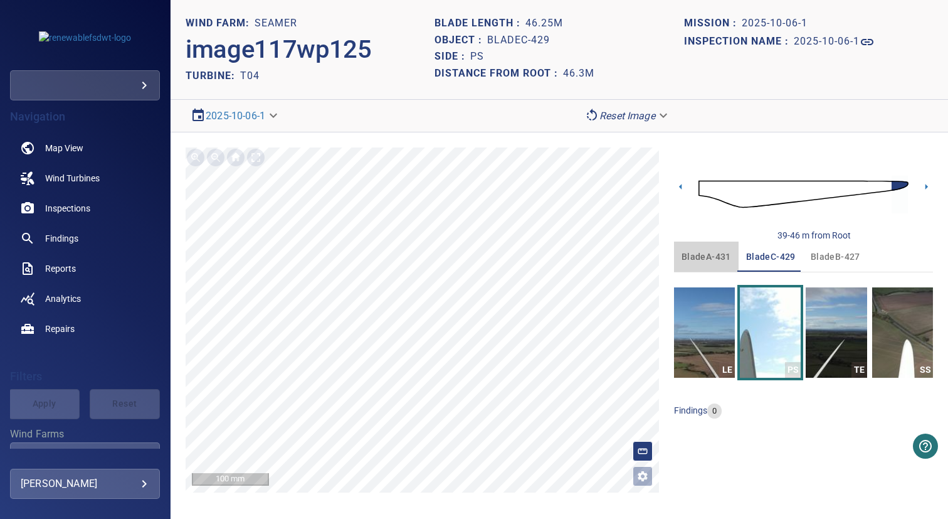
click at [696, 254] on span "bladeA-431" at bounding box center [707, 257] width 50 height 16
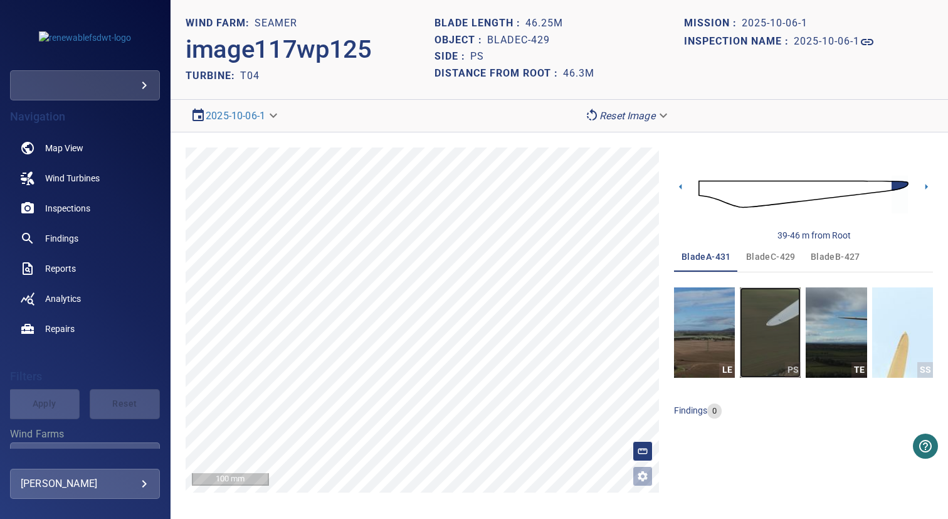
click at [766, 314] on img "button" at bounding box center [770, 332] width 61 height 90
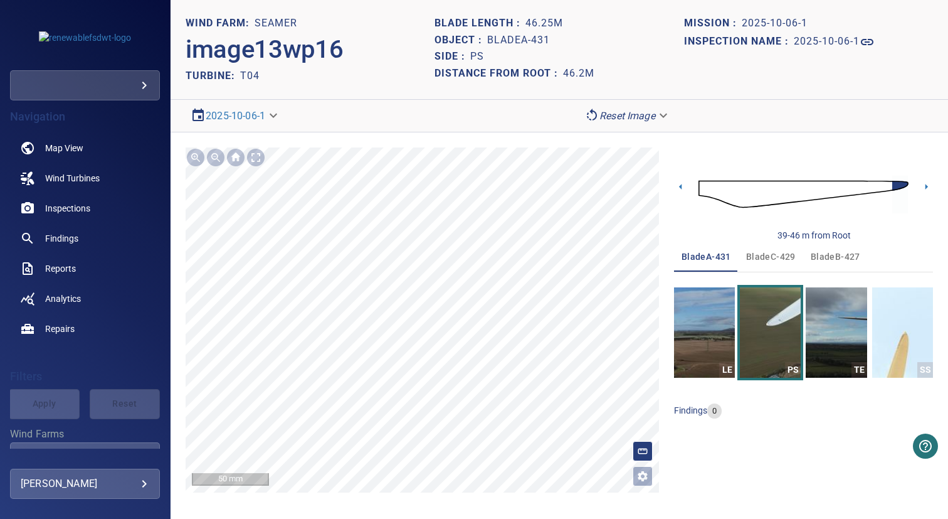
click at [828, 260] on span "bladeB-427" at bounding box center [836, 257] width 50 height 16
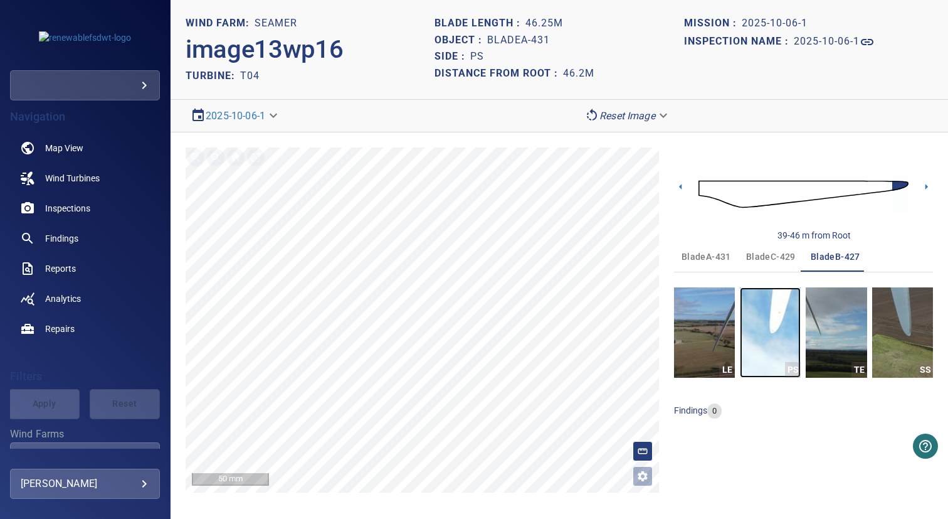
click at [763, 318] on img "button" at bounding box center [770, 332] width 61 height 90
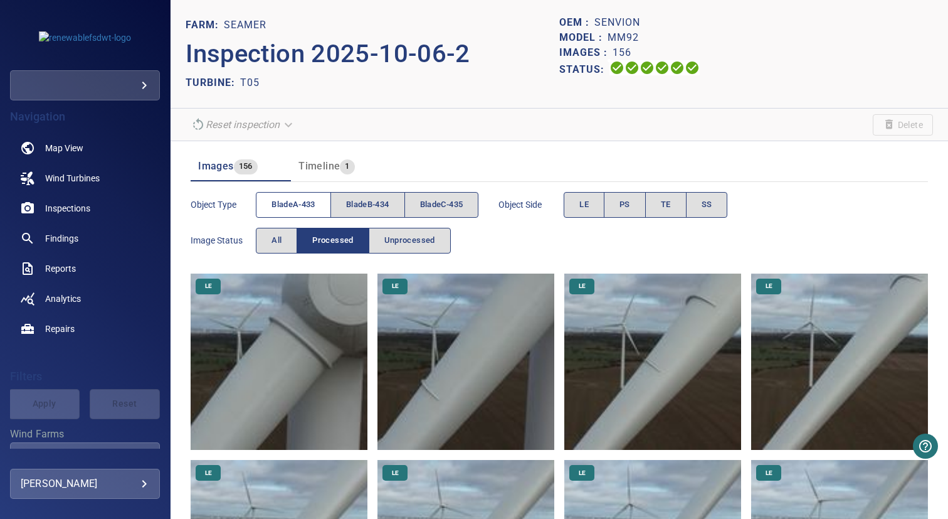
click at [312, 204] on span "bladeA-433" at bounding box center [294, 205] width 44 height 14
click at [373, 204] on span "bladeB-434" at bounding box center [367, 205] width 43 height 14
click at [285, 204] on span "bladeA-433" at bounding box center [294, 205] width 44 height 14
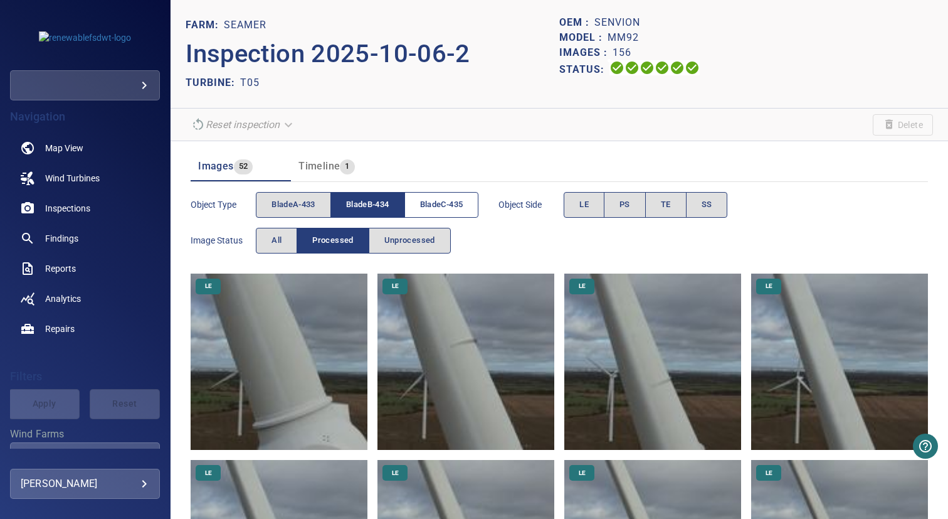
click at [428, 202] on span "bladeC-435" at bounding box center [441, 205] width 43 height 14
click at [380, 202] on span "bladeB-434" at bounding box center [367, 205] width 43 height 14
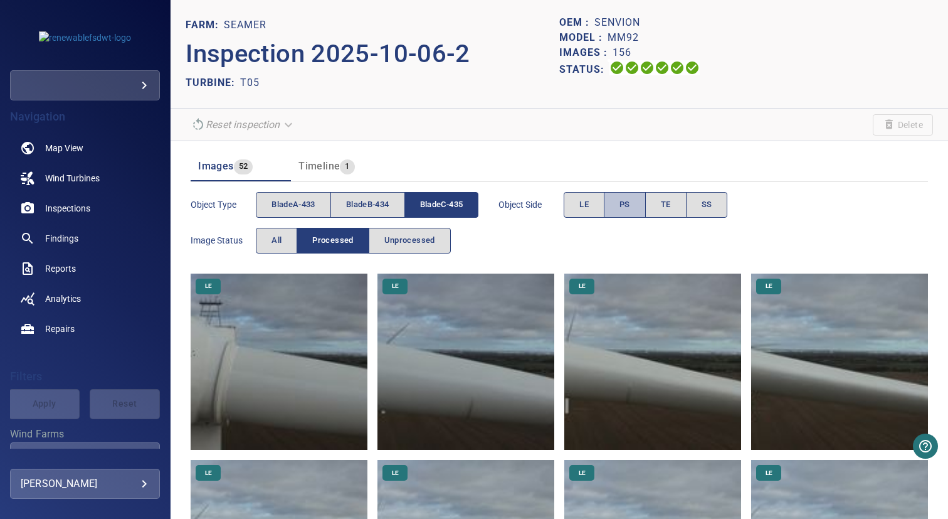
click at [635, 205] on button "PS" at bounding box center [625, 205] width 42 height 26
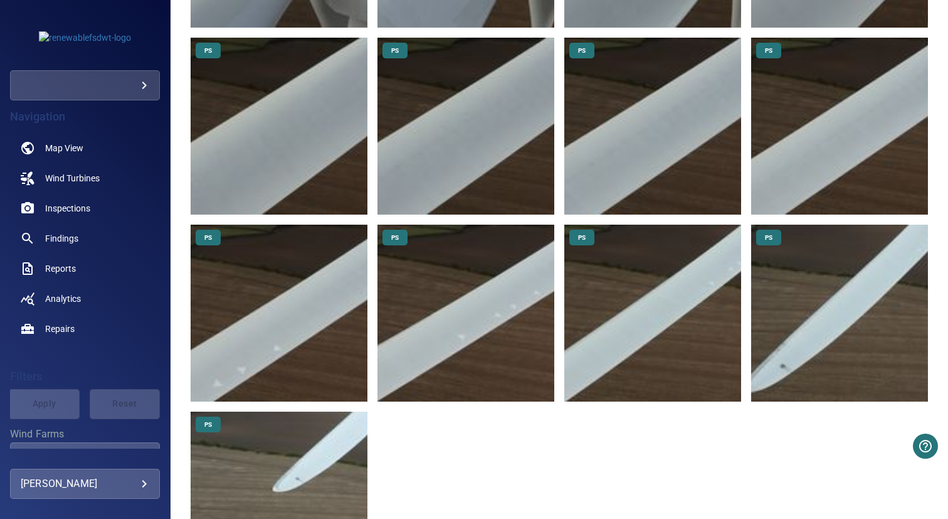
scroll to position [513, 0]
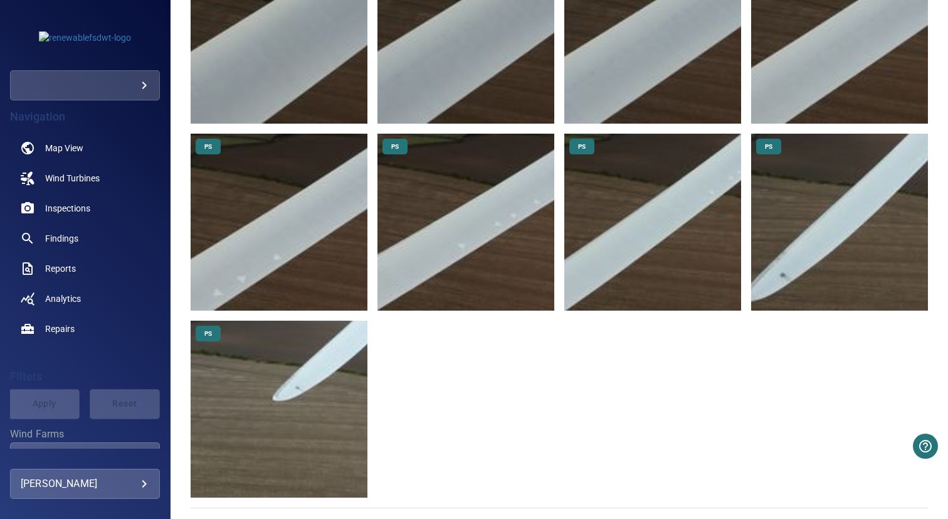
click at [338, 367] on img at bounding box center [279, 408] width 177 height 177
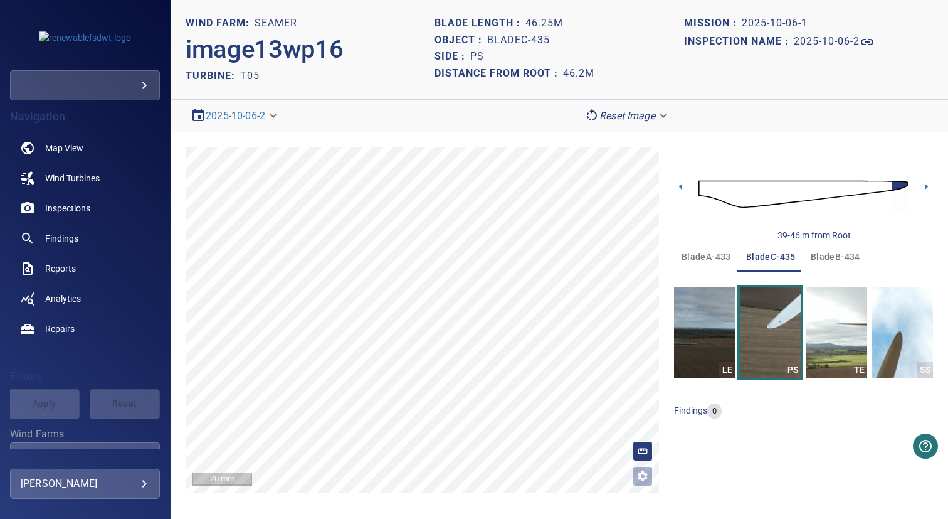
click at [822, 260] on span "bladeB-434" at bounding box center [836, 257] width 50 height 16
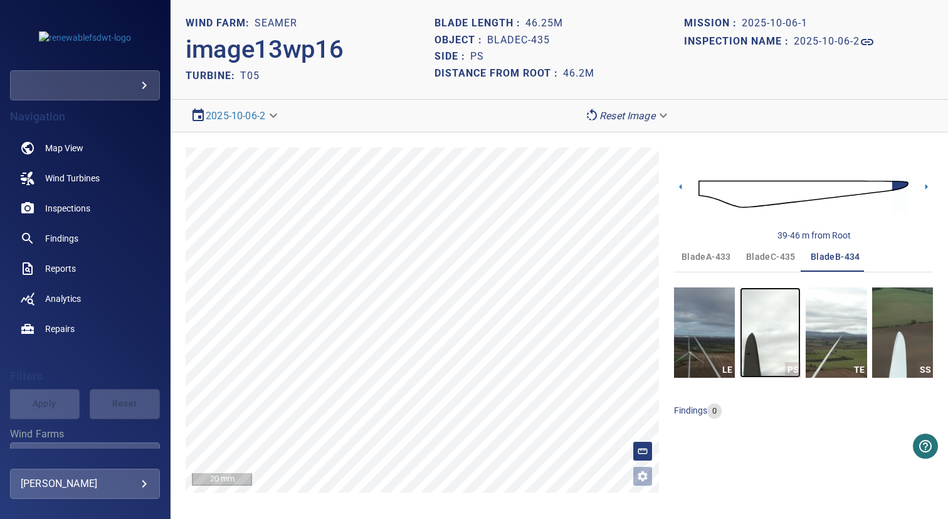
click at [784, 329] on img "button" at bounding box center [770, 332] width 61 height 90
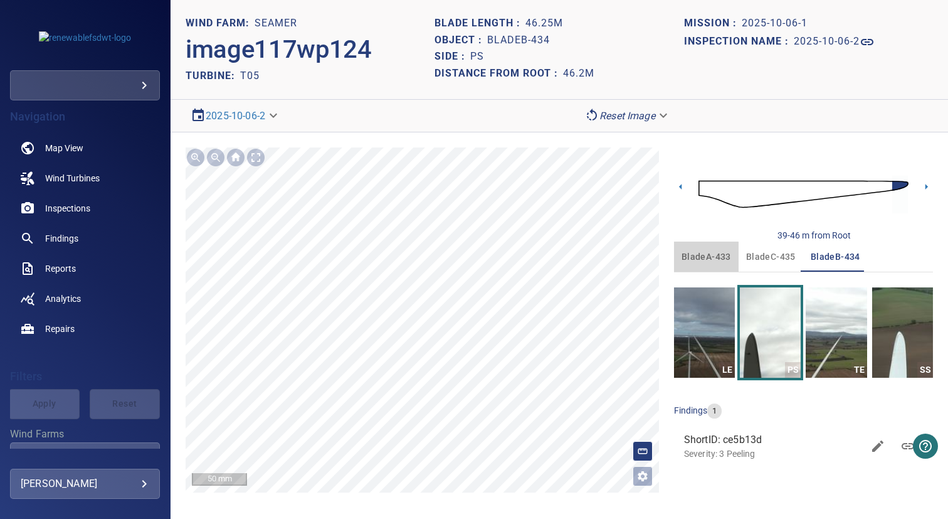
click at [705, 265] on button "bladeA-433" at bounding box center [706, 256] width 65 height 30
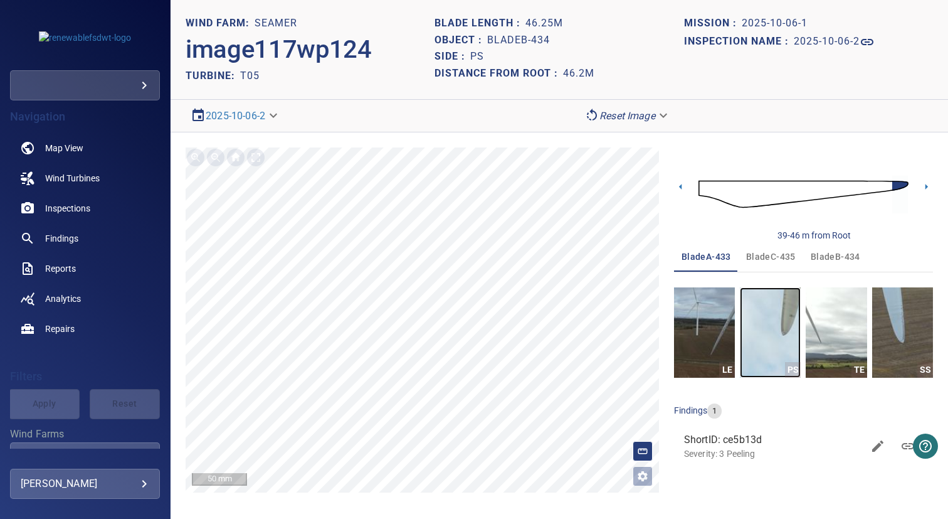
click at [771, 308] on img "button" at bounding box center [770, 332] width 61 height 90
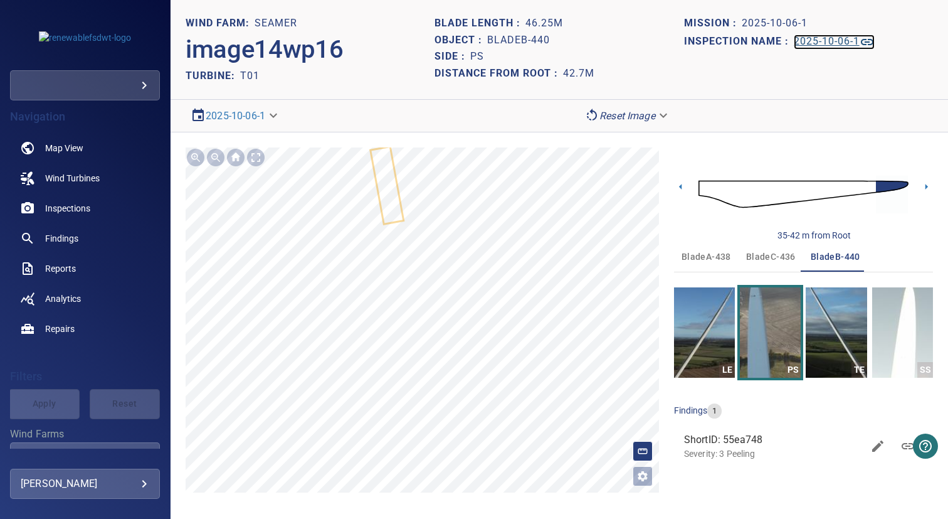
click at [827, 43] on h1 "2025-10-06-1" at bounding box center [827, 42] width 66 height 12
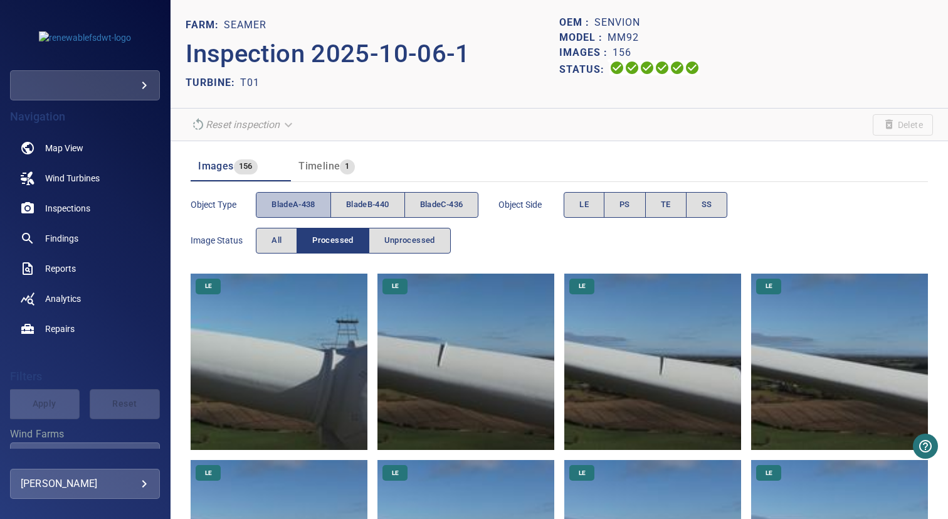
click at [300, 199] on span "bladeA-438" at bounding box center [294, 205] width 44 height 14
click at [352, 199] on span "bladeB-440" at bounding box center [367, 205] width 43 height 14
click at [295, 199] on span "bladeA-438" at bounding box center [294, 205] width 44 height 14
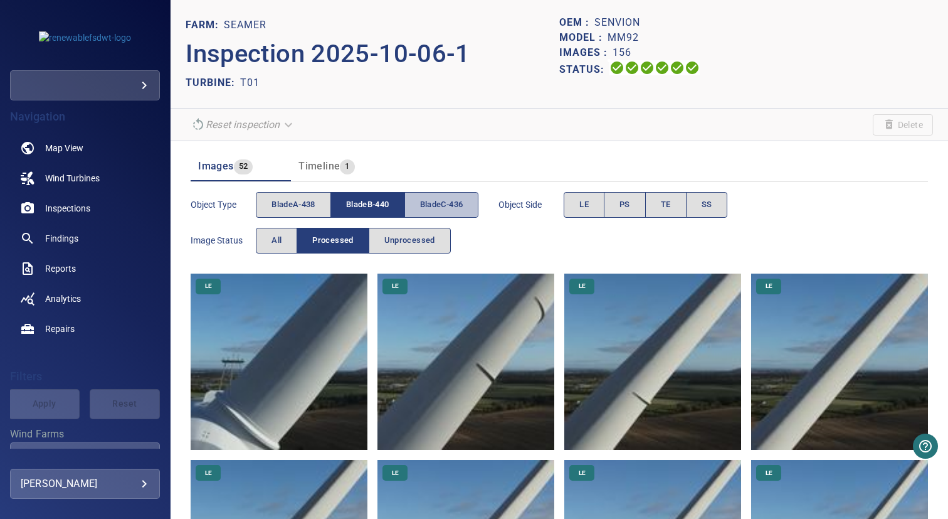
click at [431, 204] on span "bladeC-436" at bounding box center [441, 205] width 43 height 14
click at [379, 208] on span "bladeB-440" at bounding box center [367, 205] width 43 height 14
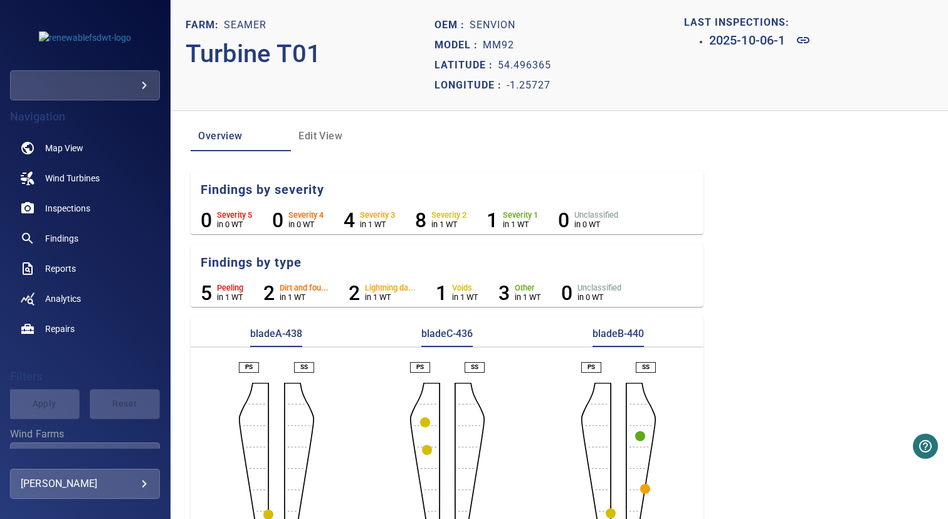
click at [322, 142] on span "Edit View" at bounding box center [340, 136] width 85 height 18
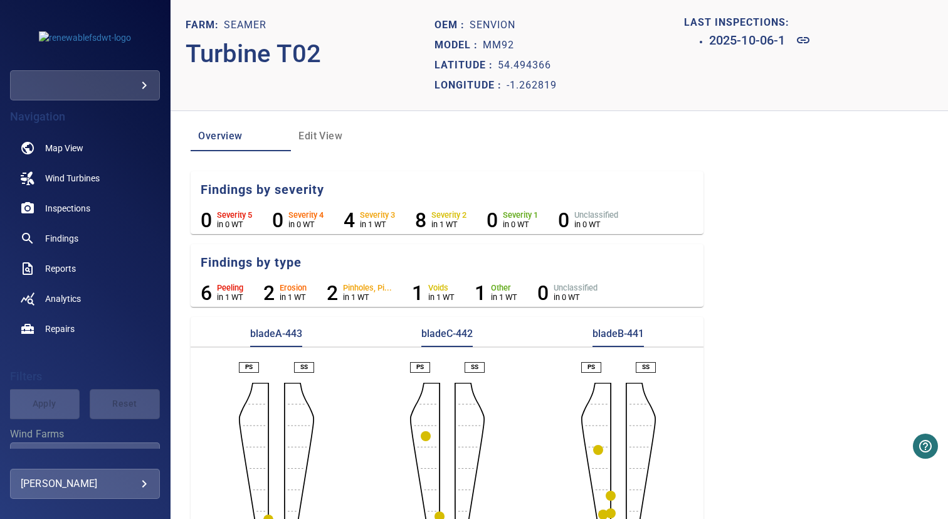
click at [322, 142] on span "Edit View" at bounding box center [340, 136] width 85 height 18
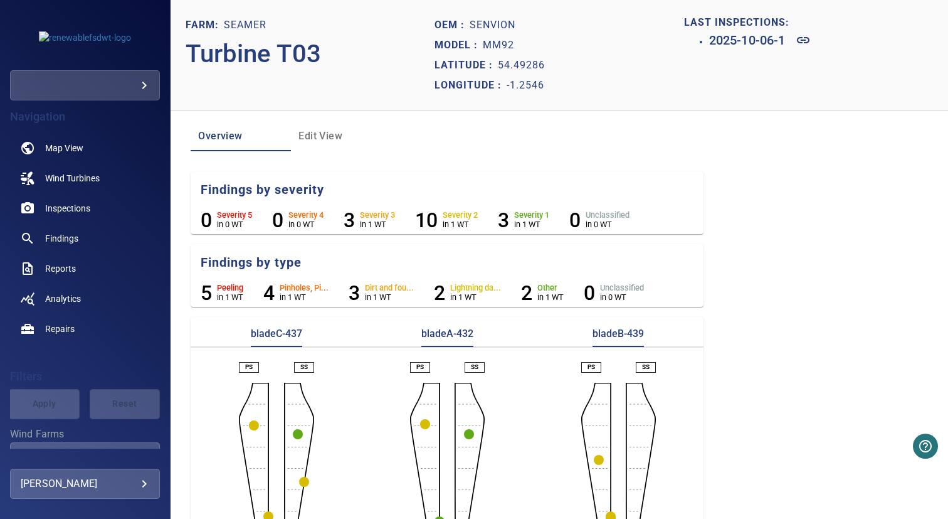
click at [322, 142] on span "Edit View" at bounding box center [340, 136] width 85 height 18
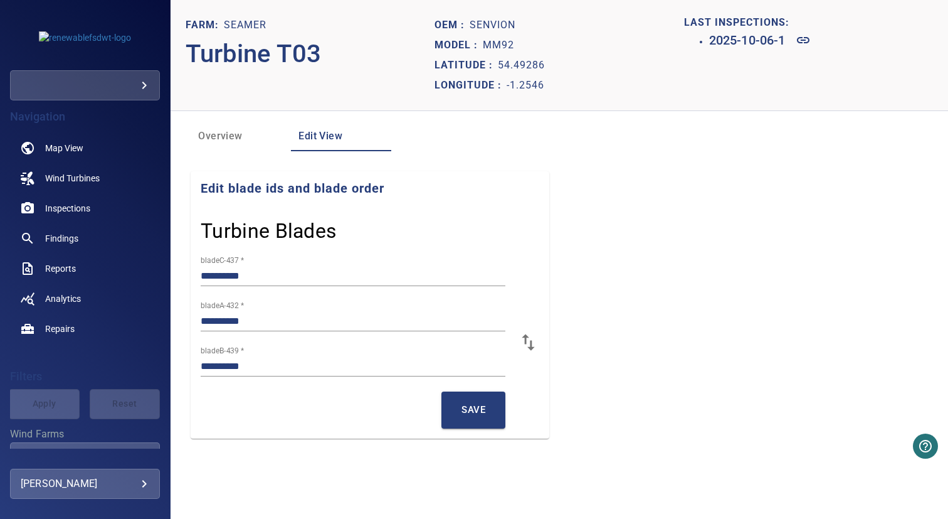
click at [572, 189] on section "**********" at bounding box center [559, 304] width 737 height 267
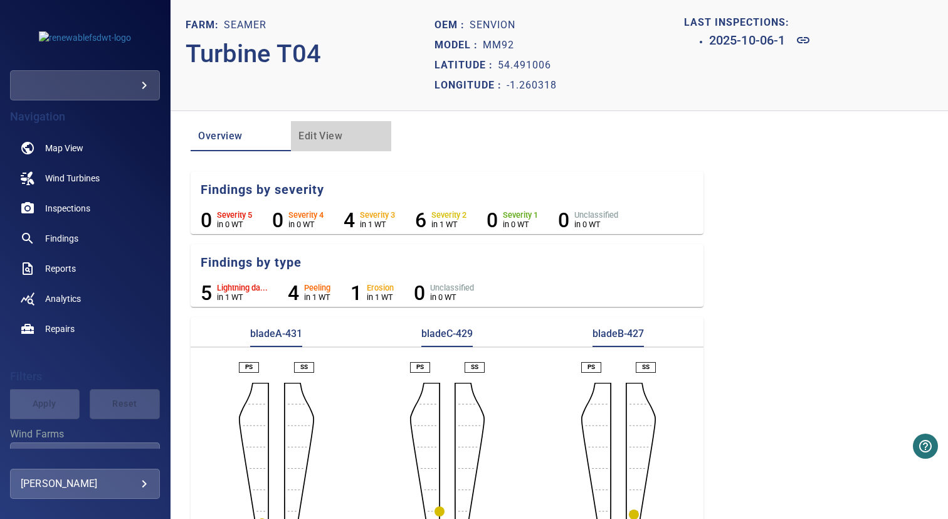
click at [322, 142] on span "Edit View" at bounding box center [340, 136] width 85 height 18
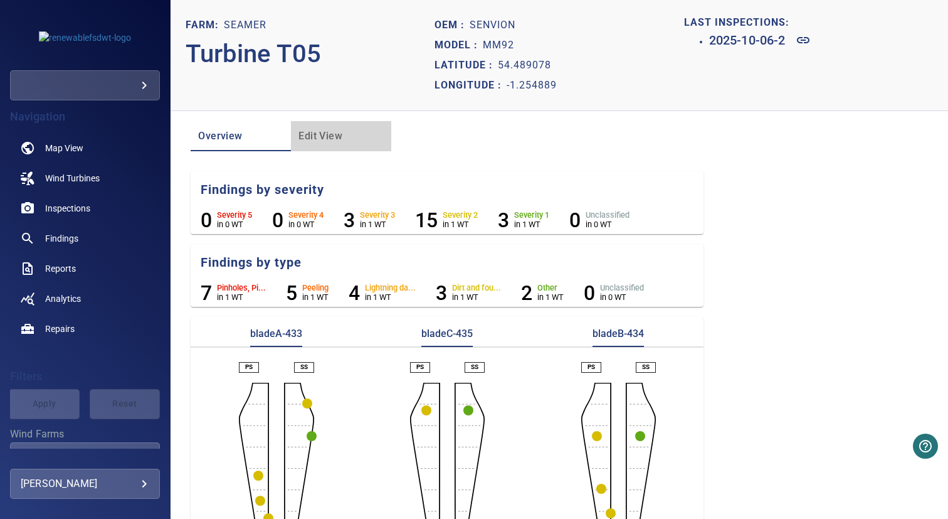
click at [322, 142] on span "Edit View" at bounding box center [340, 136] width 85 height 18
